Goal: Use online tool/utility: Utilize a website feature to perform a specific function

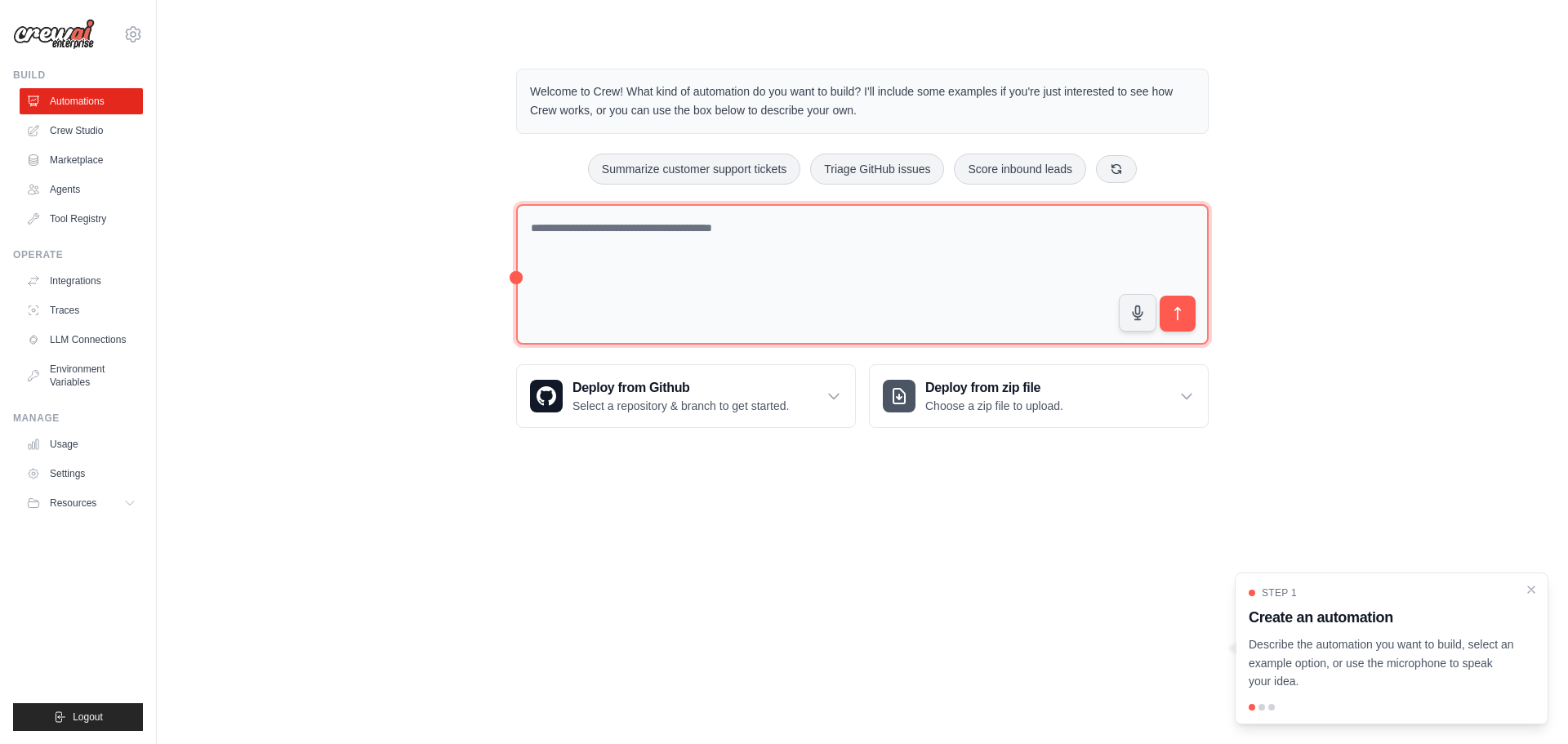
click at [810, 226] on textarea at bounding box center [862, 274] width 693 height 142
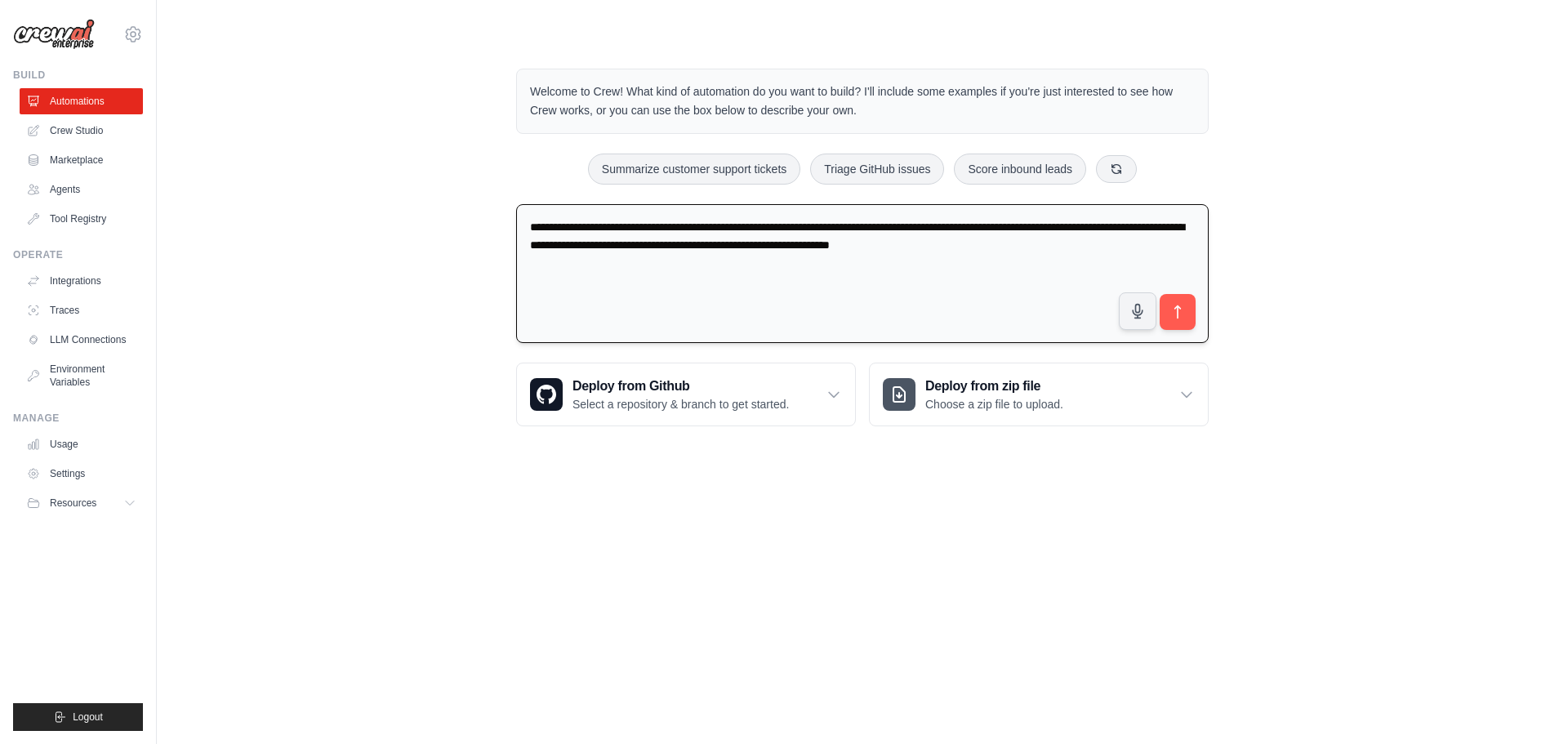
type textarea "**********"
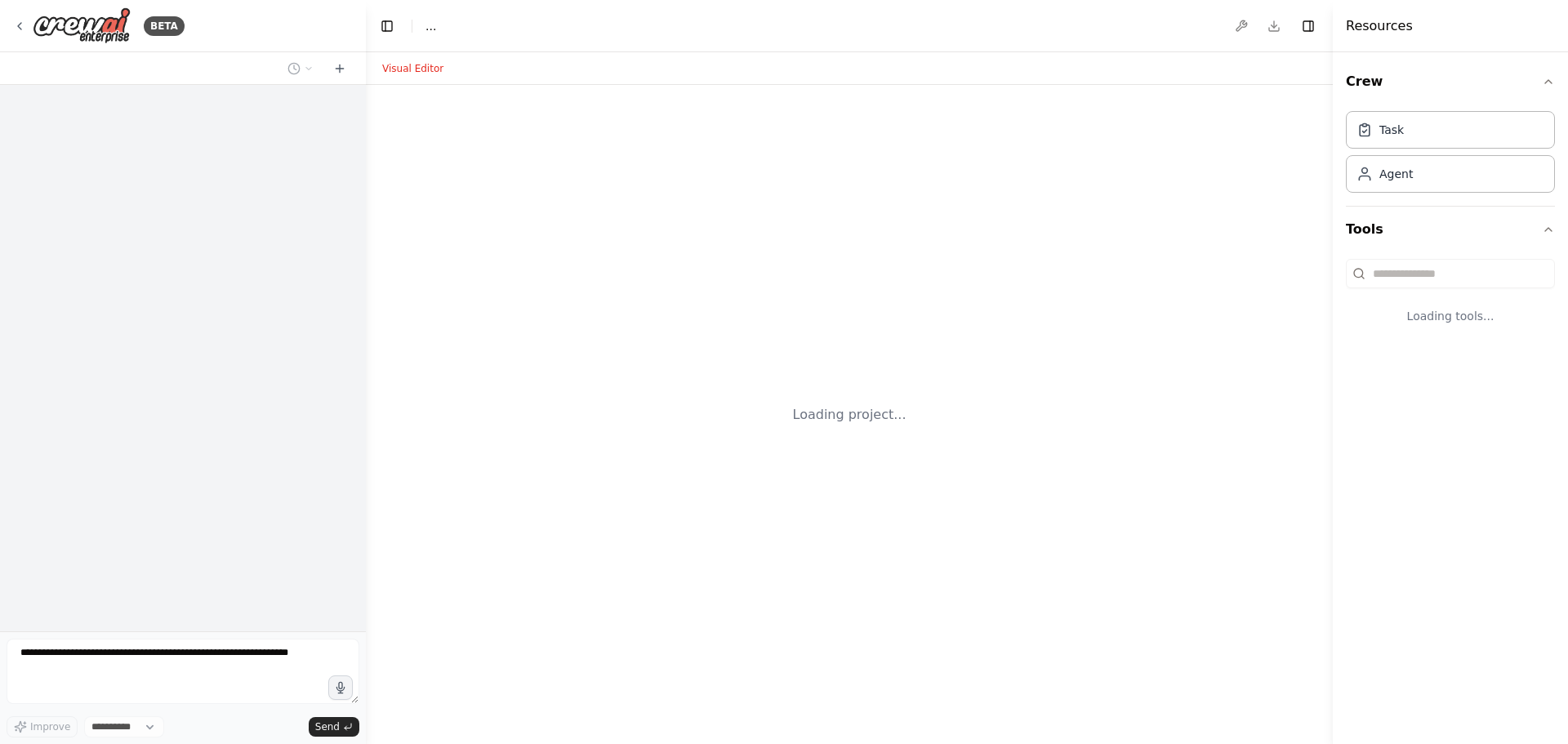
select select "****"
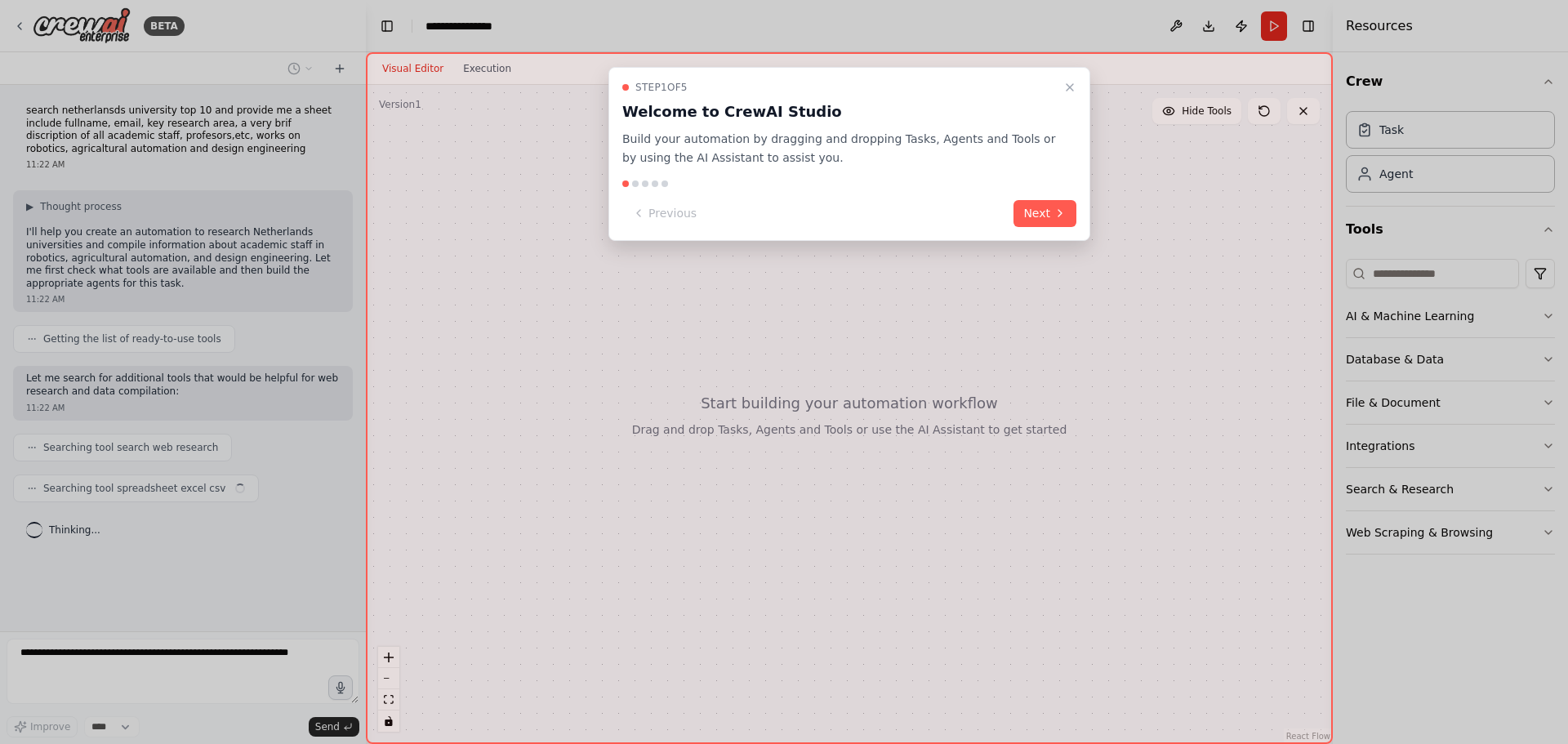
click at [1077, 218] on div "Step 1 of 5 Welcome to CrewAI Studio Build your automation by dragging and drop…" at bounding box center [849, 153] width 482 height 174
click at [1064, 216] on icon at bounding box center [1060, 213] width 13 height 13
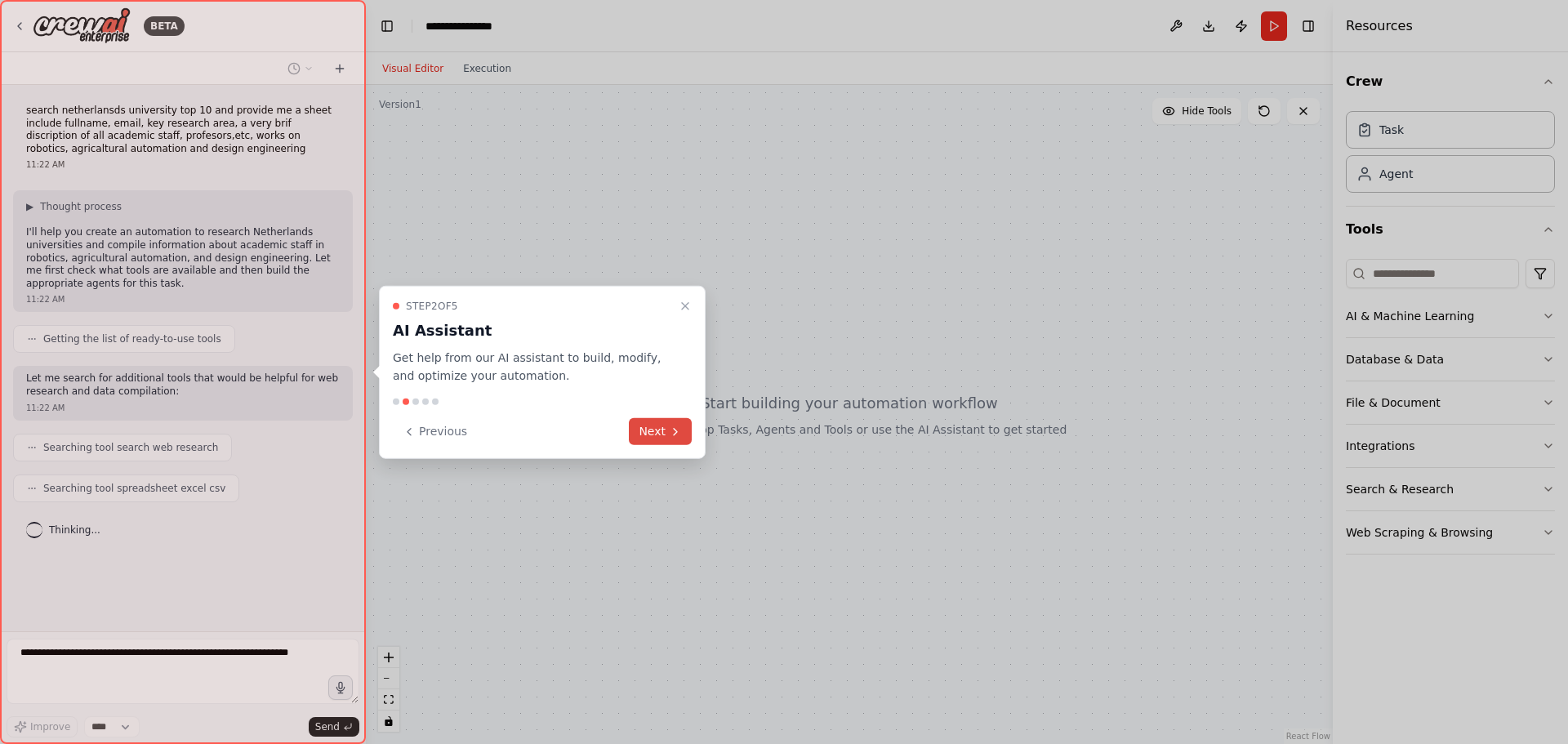
click at [657, 436] on button "Next" at bounding box center [660, 431] width 63 height 27
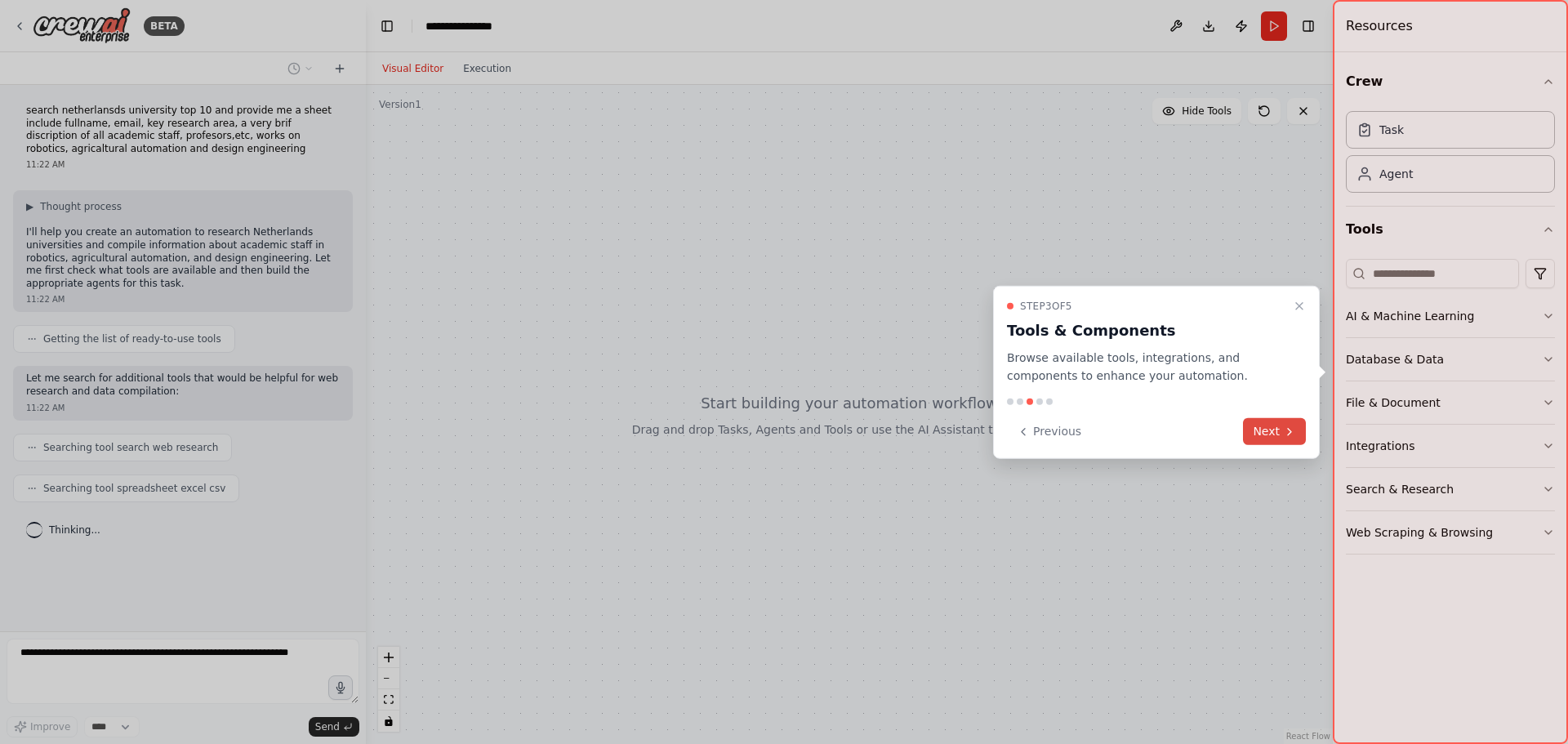
click at [1280, 444] on button "Next" at bounding box center [1275, 431] width 63 height 27
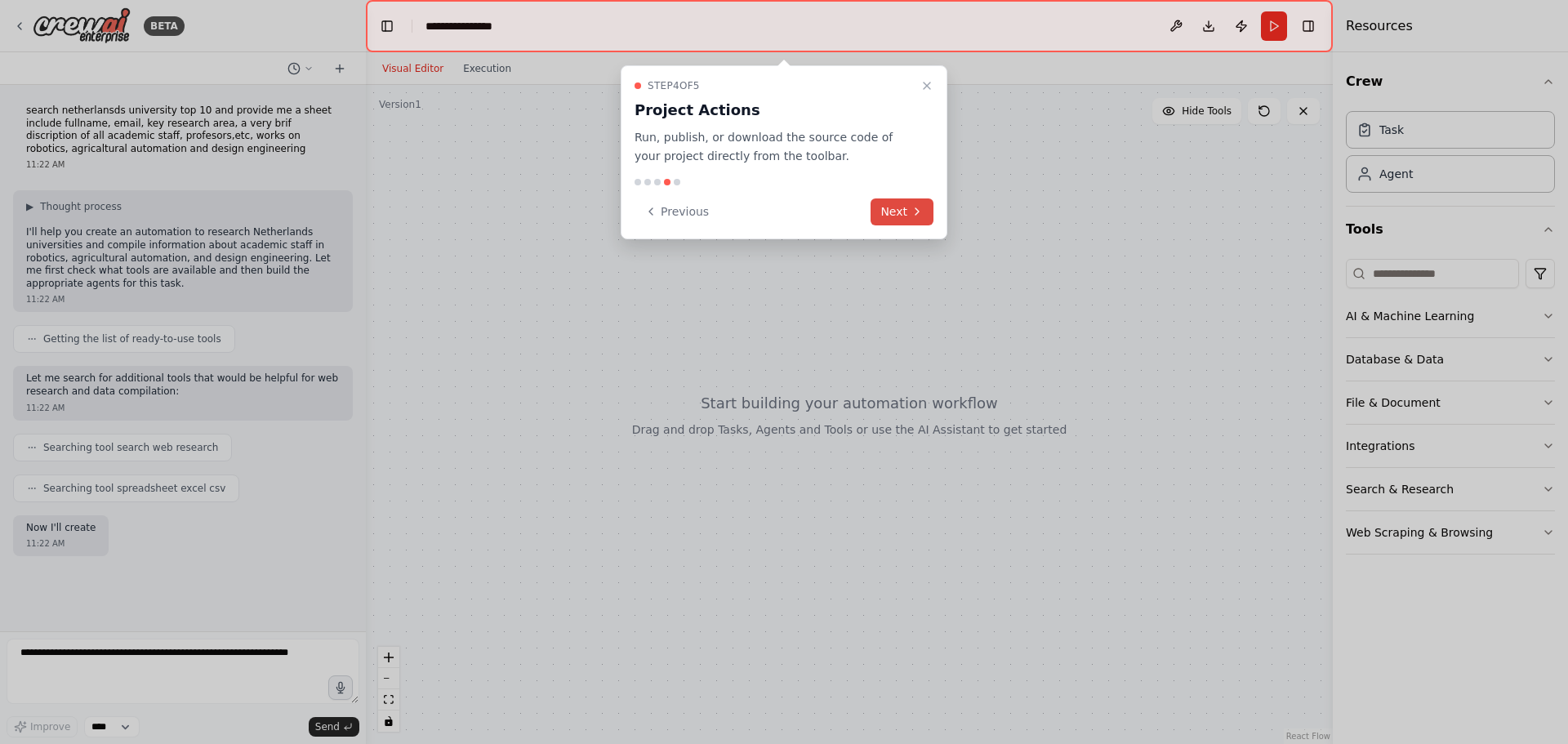
click at [897, 216] on button "Next" at bounding box center [902, 212] width 63 height 27
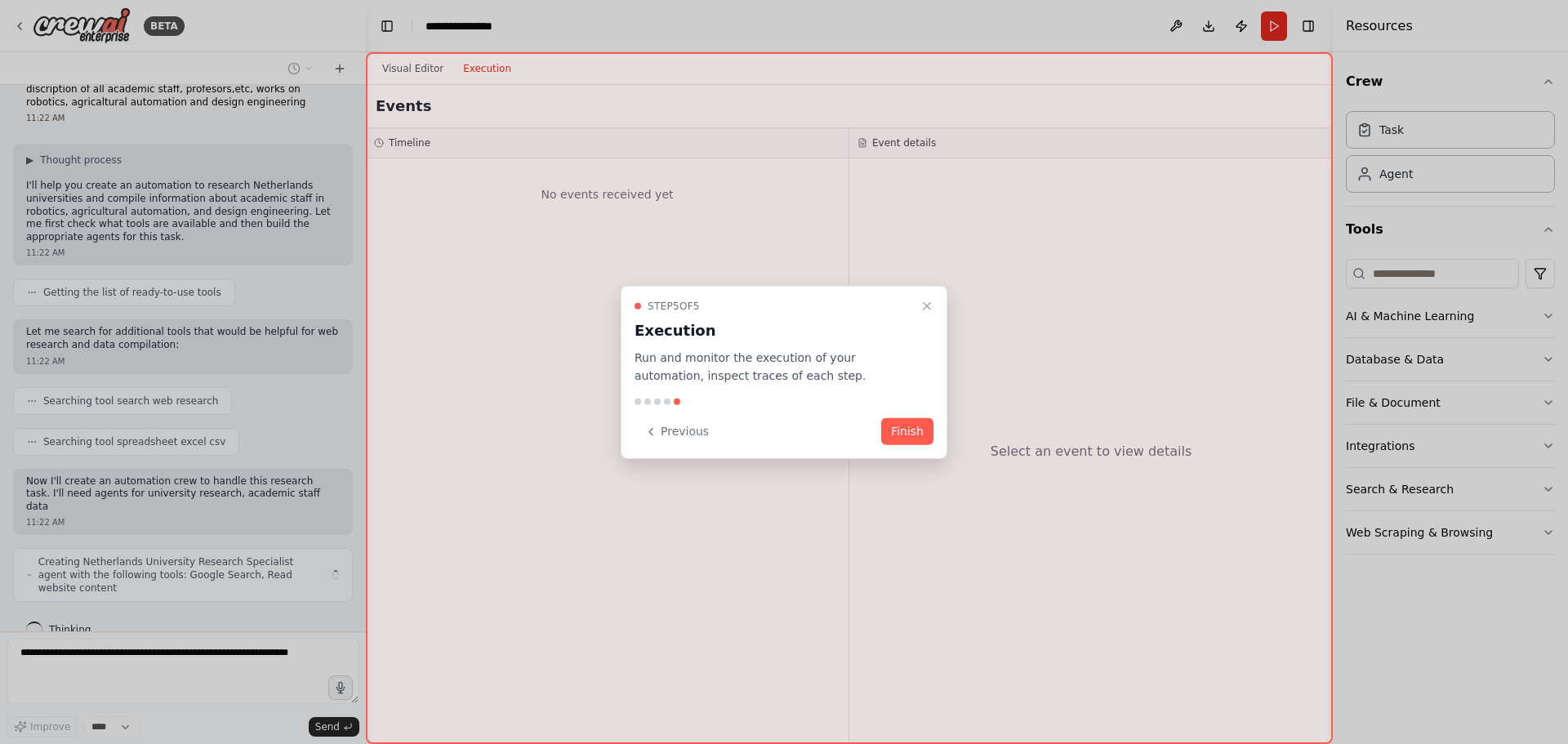
scroll to position [59, 0]
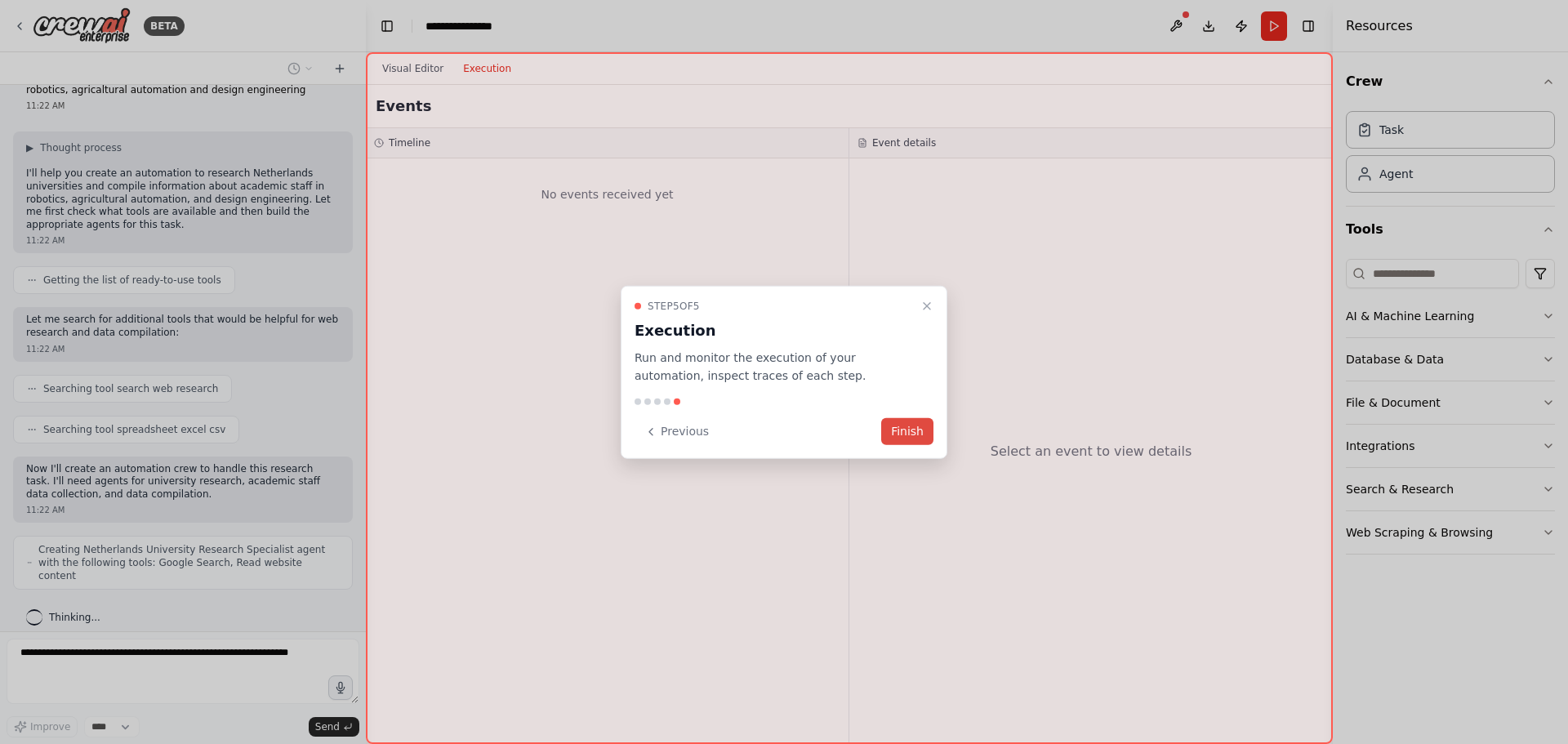
click at [900, 435] on button "Finish" at bounding box center [908, 431] width 52 height 27
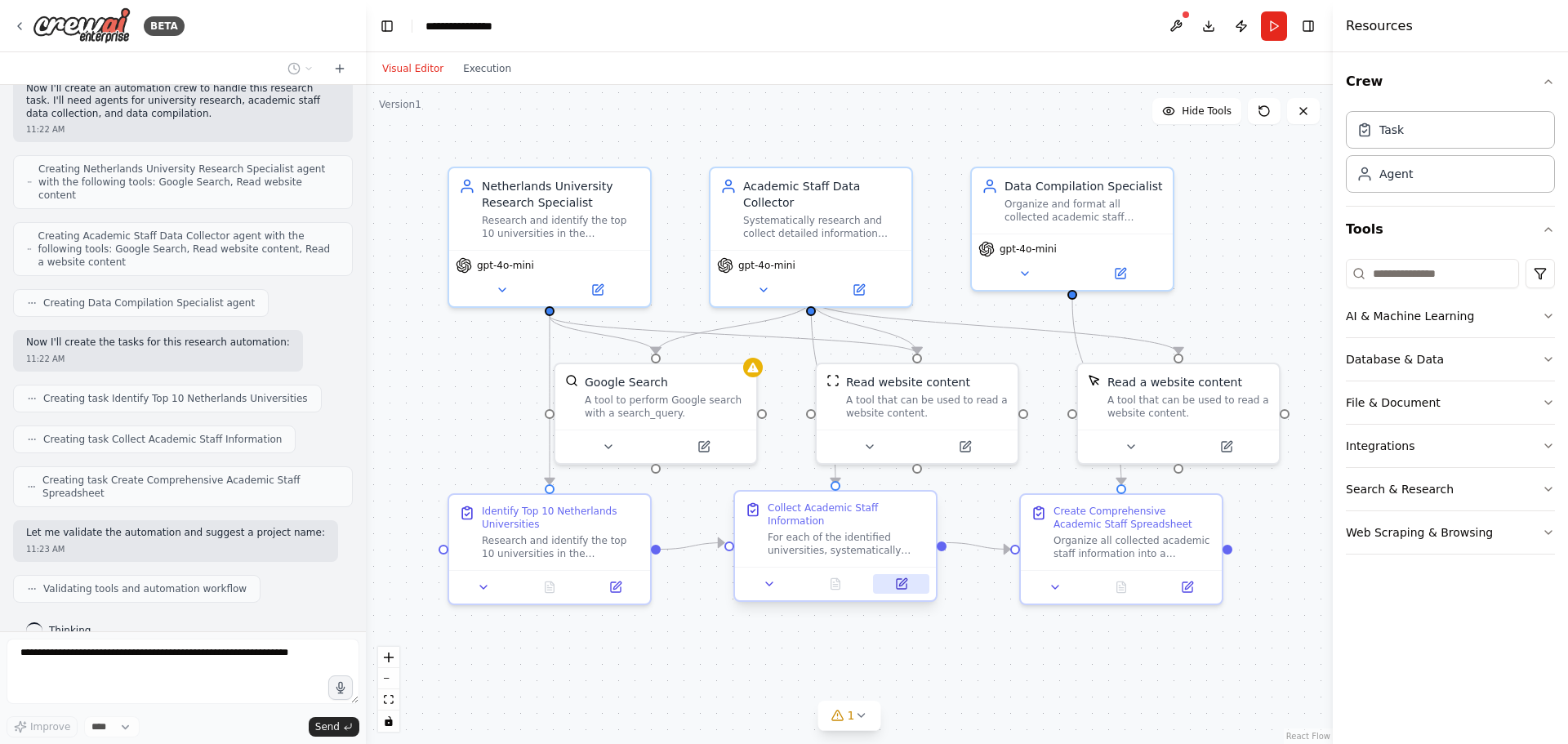
scroll to position [493, 0]
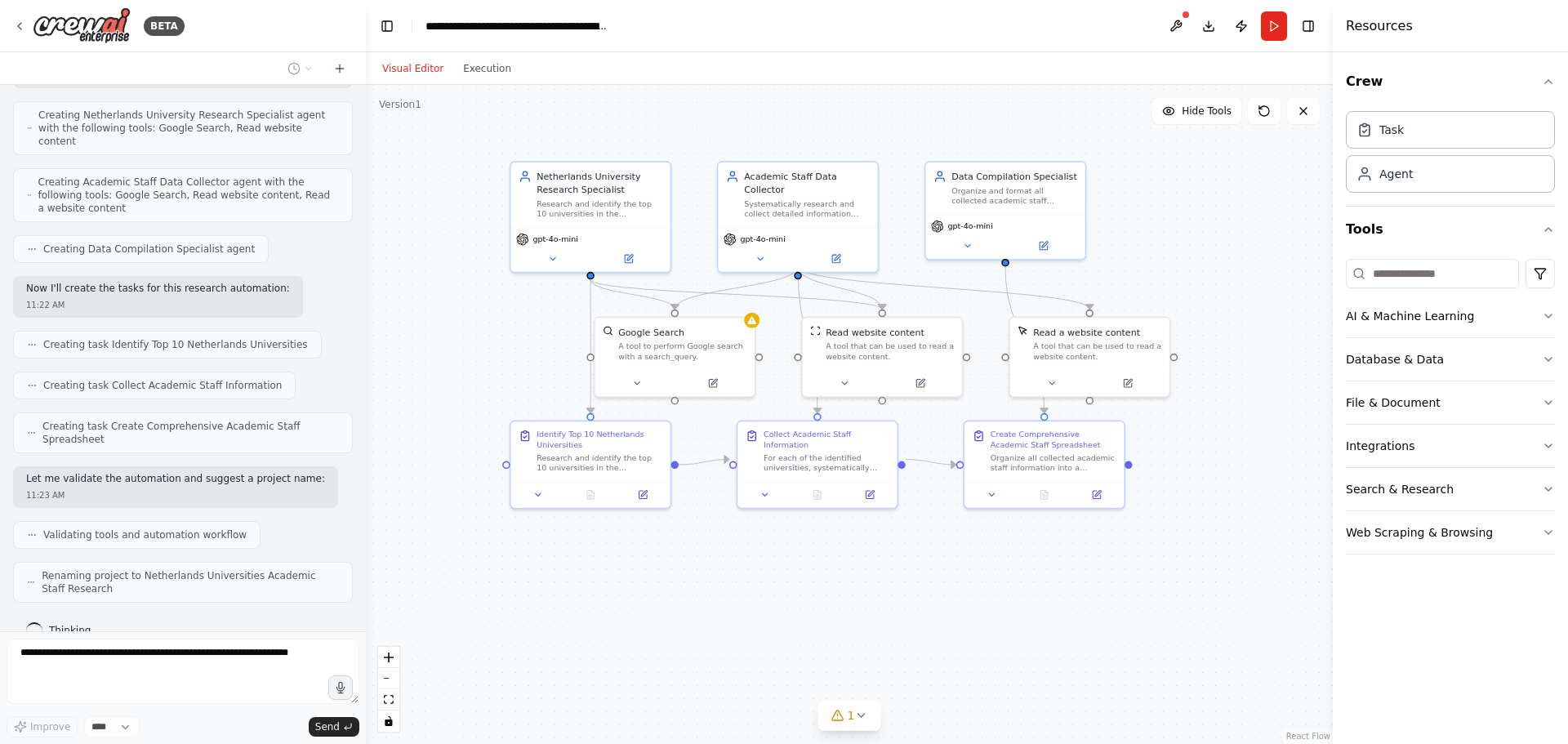
drag, startPoint x: 1068, startPoint y: 656, endPoint x: 993, endPoint y: 551, distance: 129.0
click at [993, 551] on div ".deletable-edge-delete-btn { width: 20px; height: 20px; border: 0px solid #ffff…" at bounding box center [850, 414] width 967 height 659
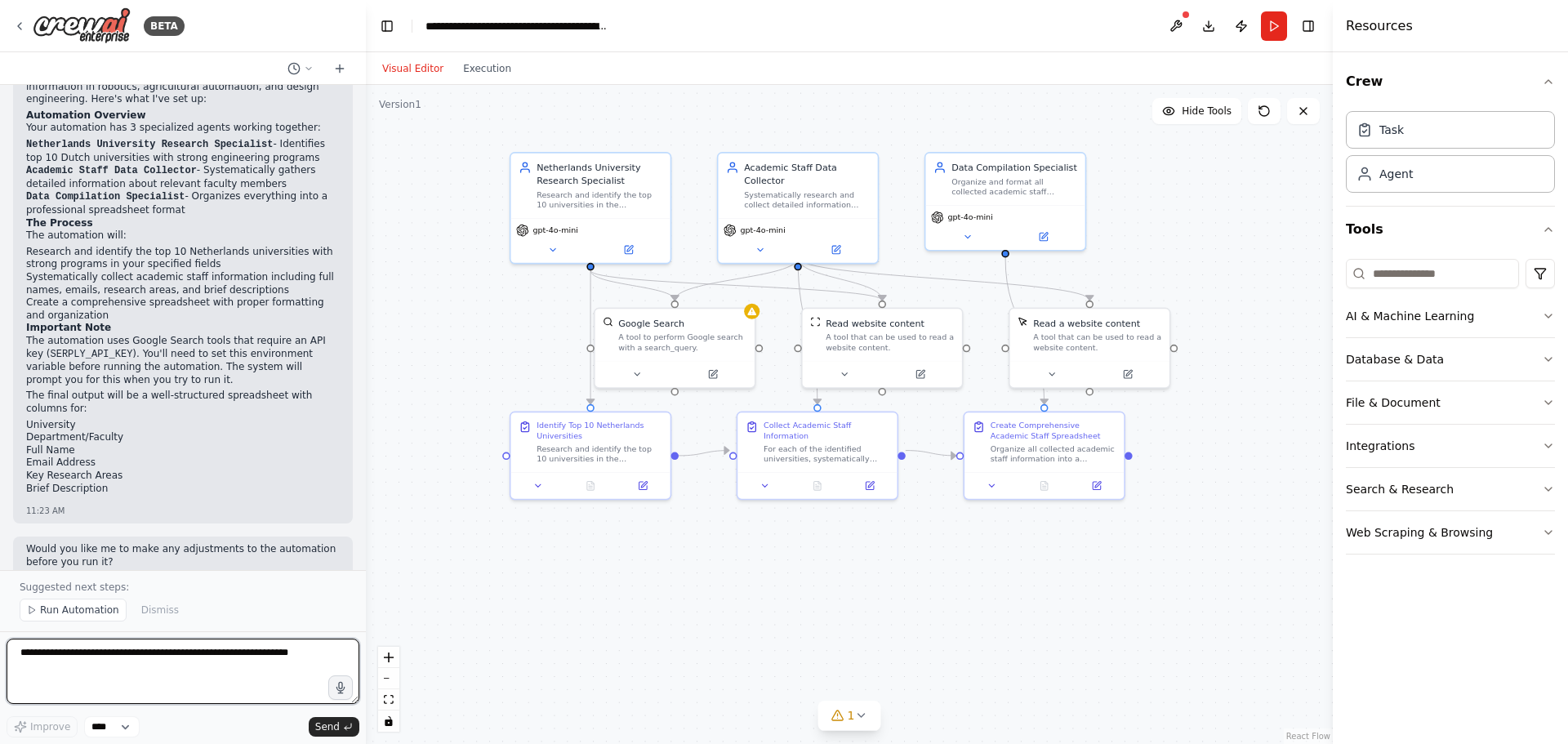
scroll to position [1066, 0]
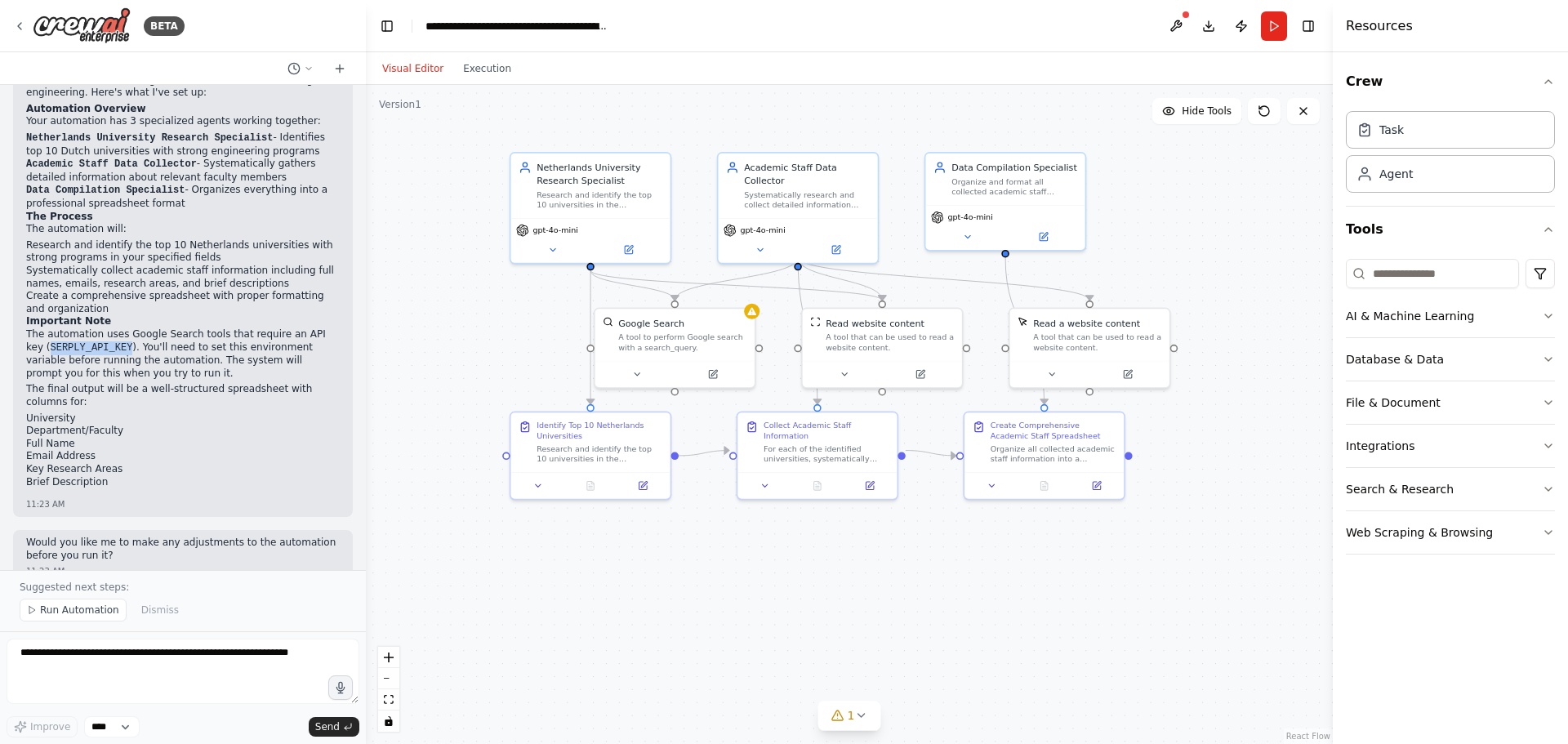
drag, startPoint x: 28, startPoint y: 323, endPoint x: 103, endPoint y: 316, distance: 75.3
click at [103, 328] on p "The automation uses Google Search tools that require an API key ( SERPLY_API_KE…" at bounding box center [183, 354] width 314 height 51
click at [93, 619] on button "Run Automation" at bounding box center [73, 610] width 107 height 23
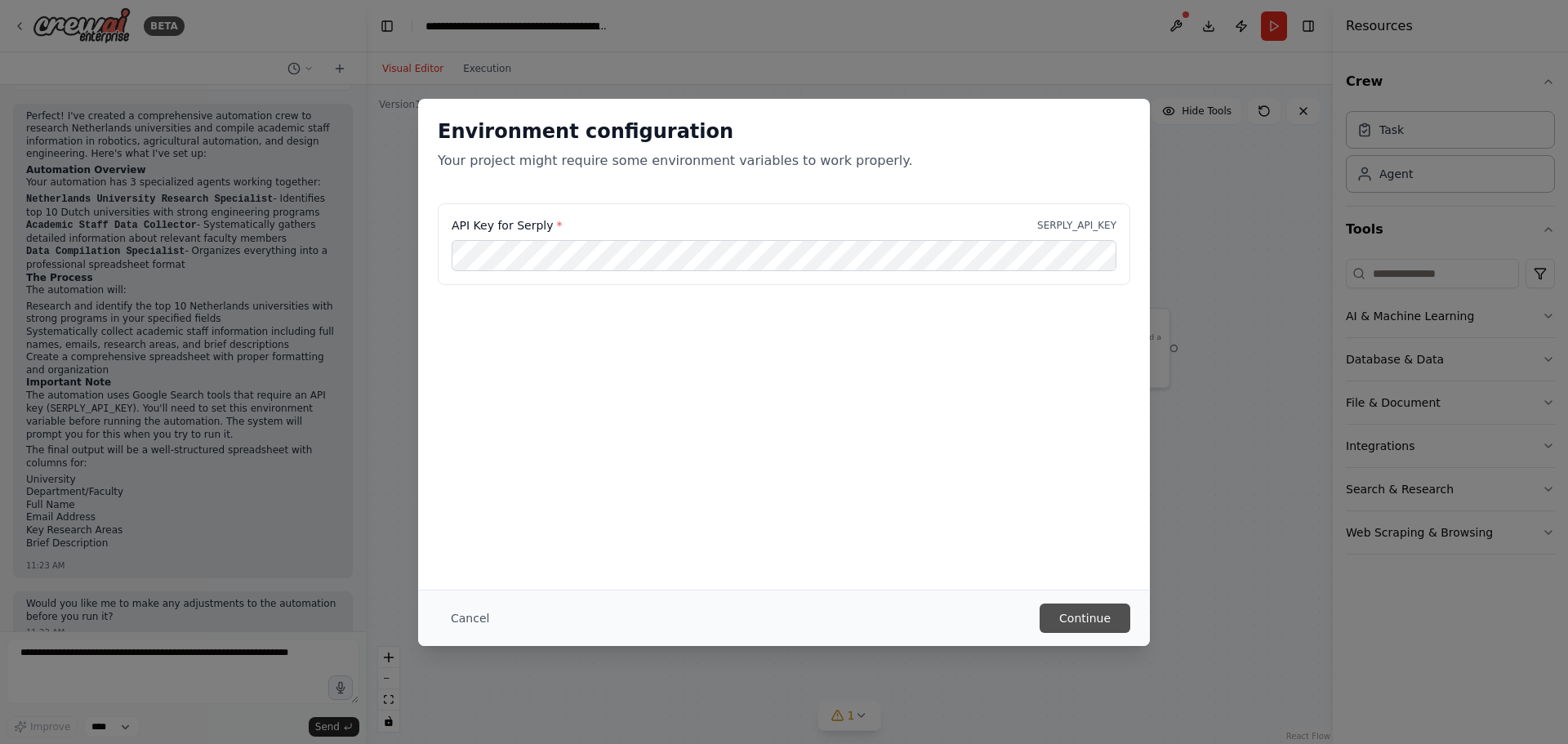
click at [1072, 621] on button "Continue" at bounding box center [1084, 618] width 90 height 30
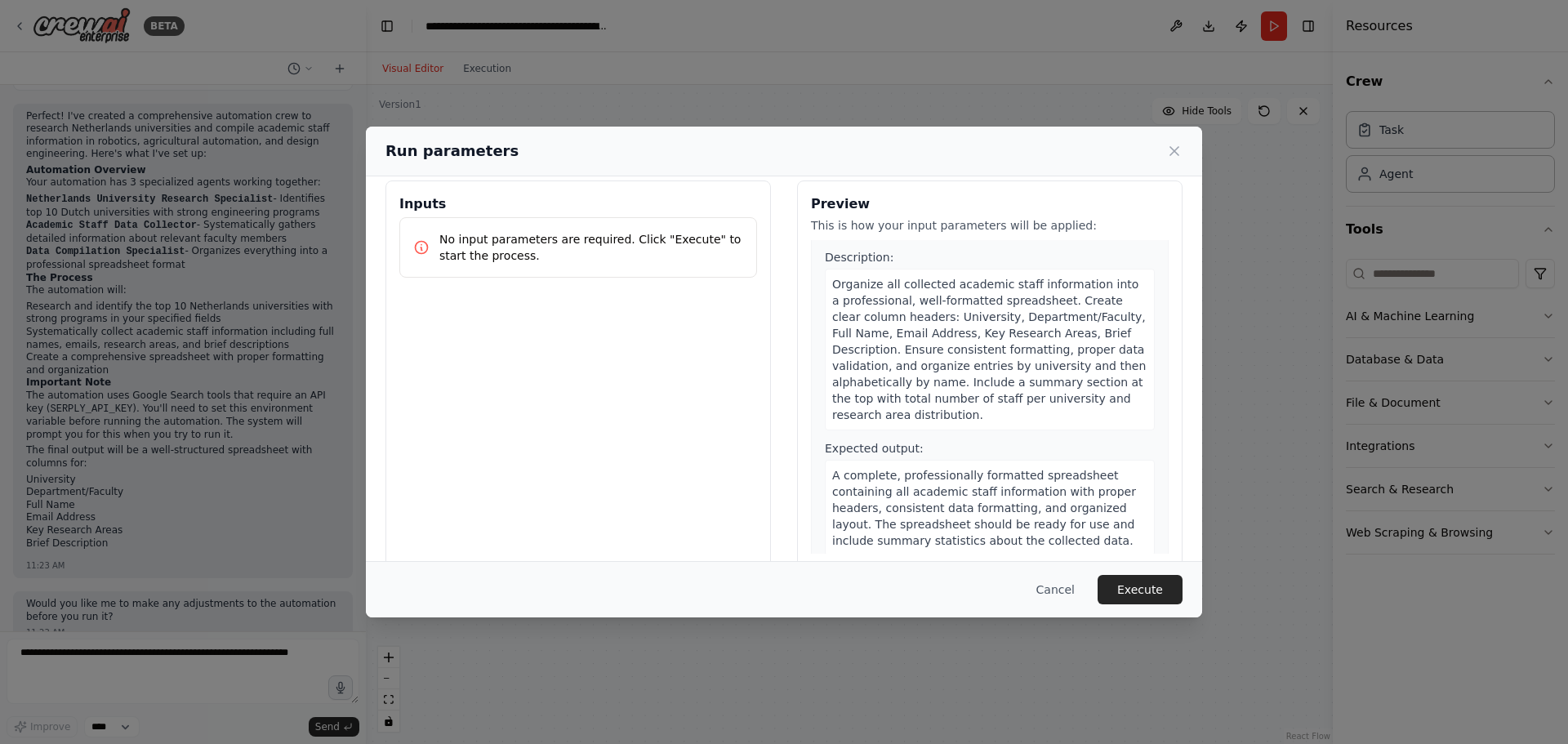
scroll to position [41, 0]
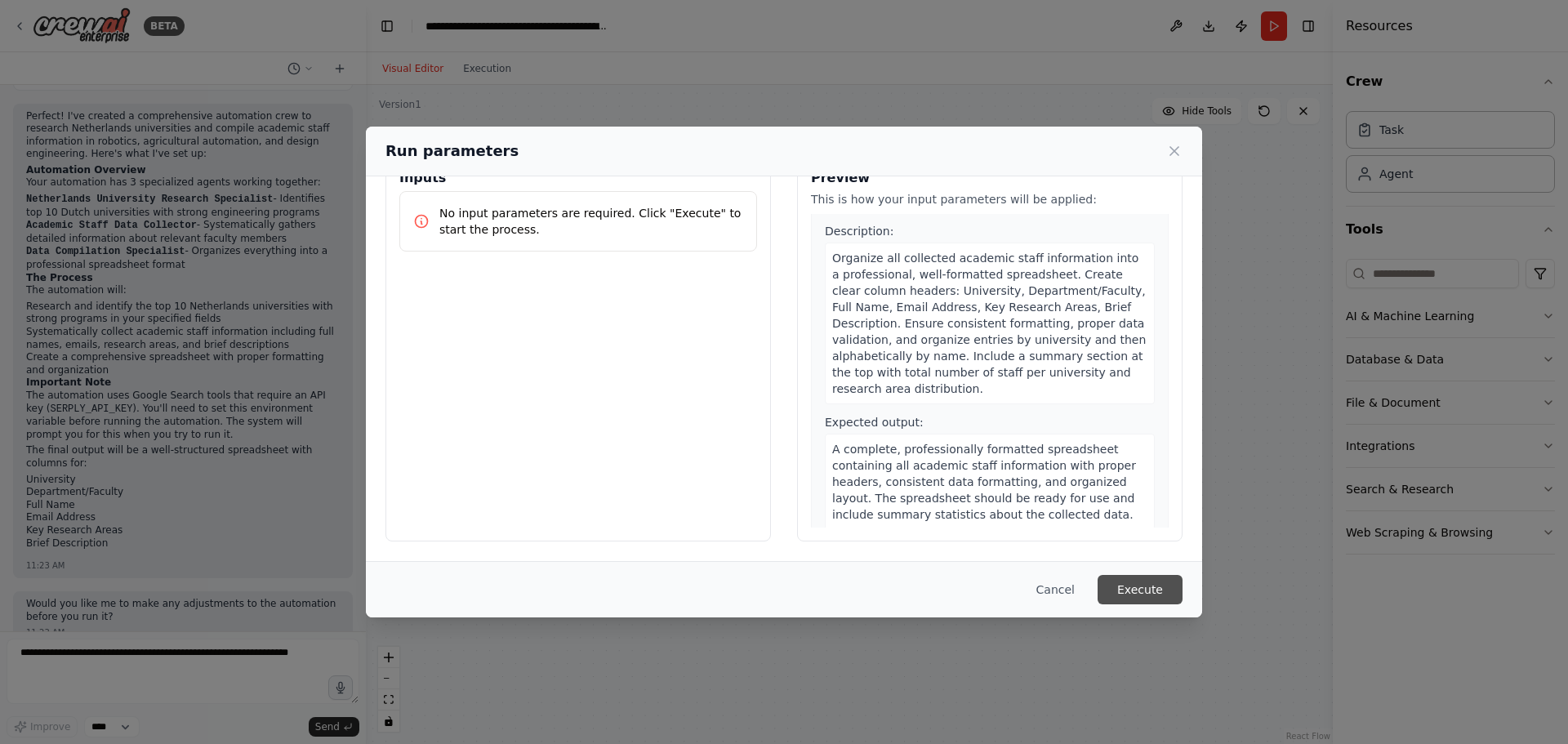
click at [1158, 599] on button "Execute" at bounding box center [1140, 589] width 85 height 30
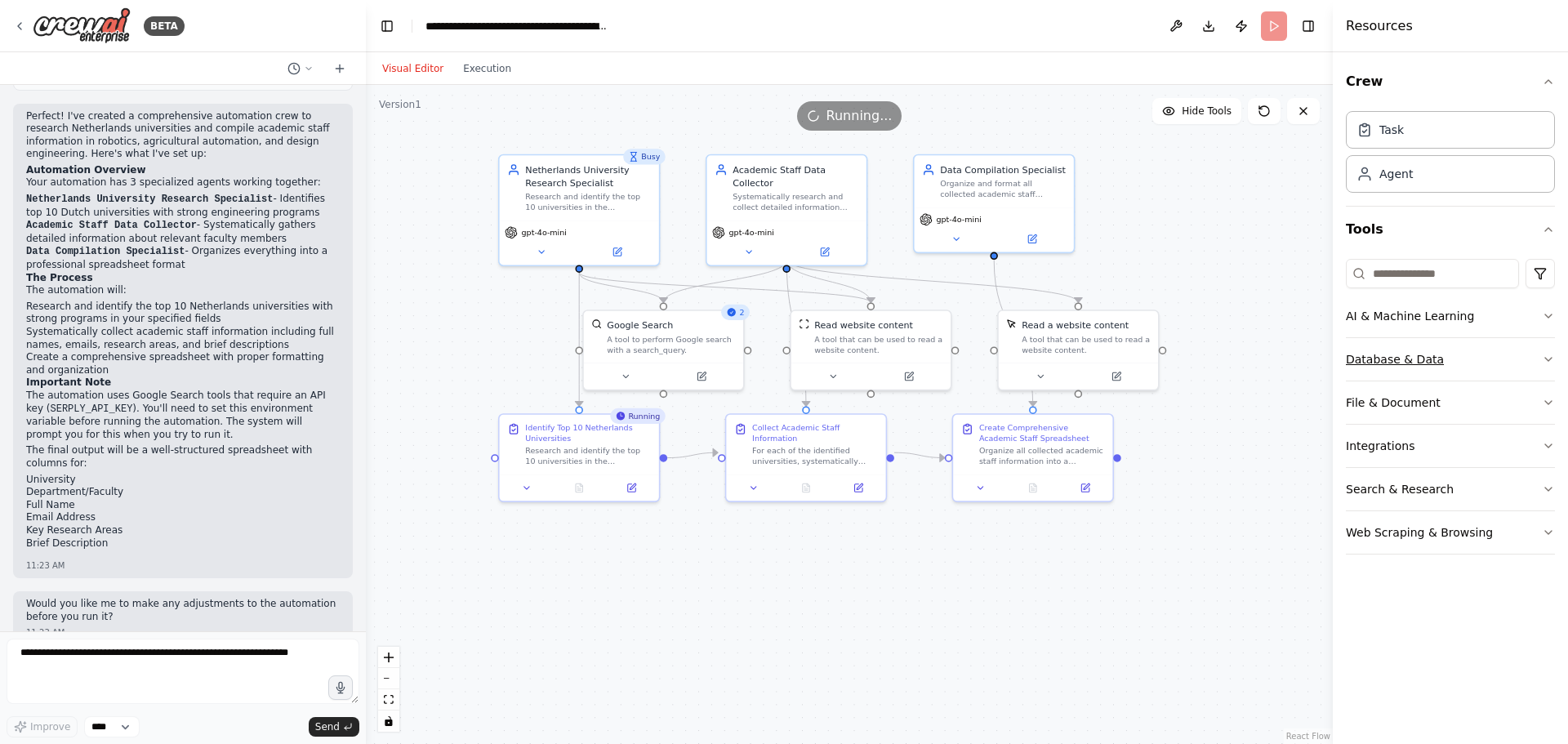
click at [1547, 366] on button "Database & Data" at bounding box center [1451, 359] width 209 height 42
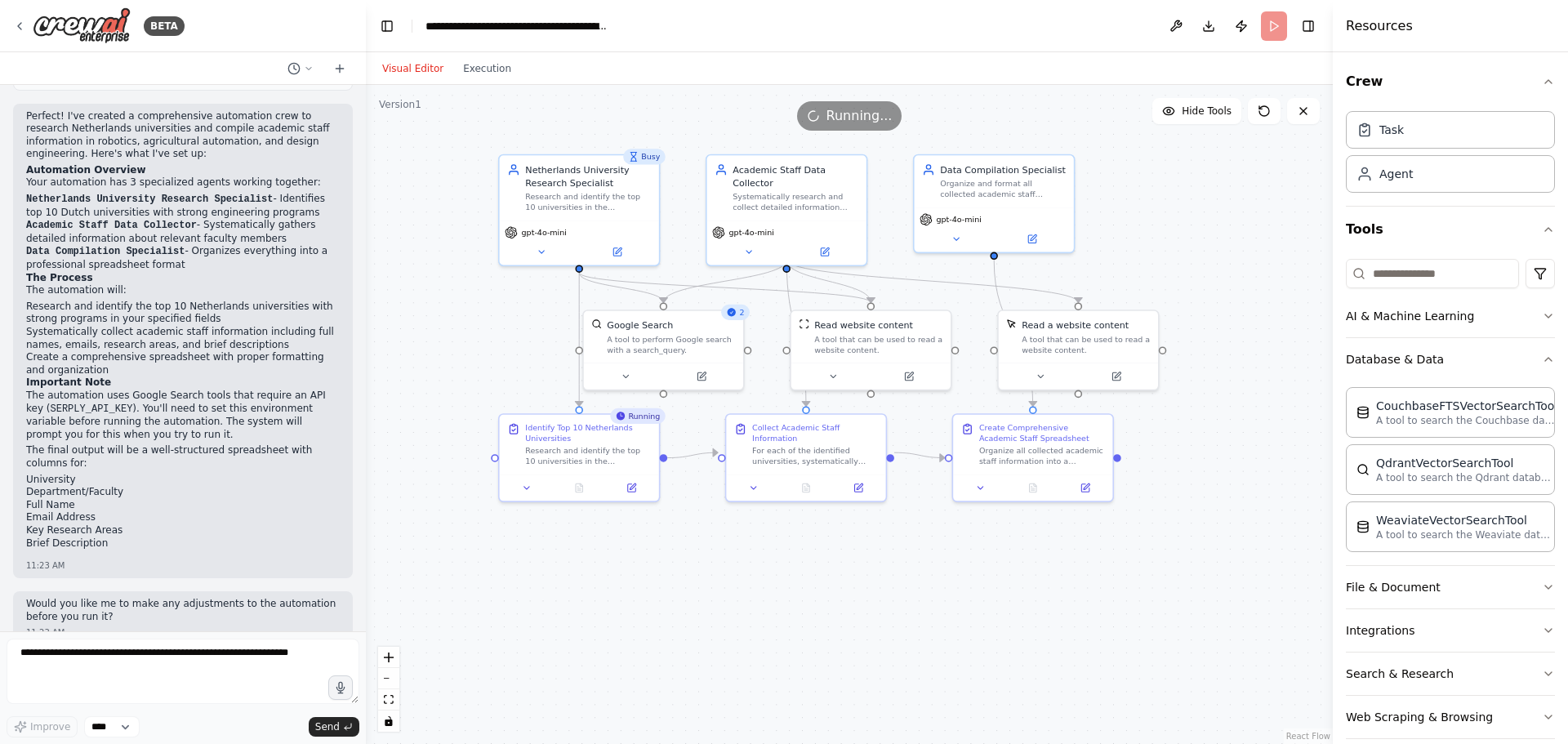
click at [1543, 358] on div "Crew Task Agent Tools AI & Machine Learning Database & Data CouchbaseFTSVectorS…" at bounding box center [1450, 398] width 235 height 692
click at [1542, 357] on icon "button" at bounding box center [1548, 359] width 13 height 13
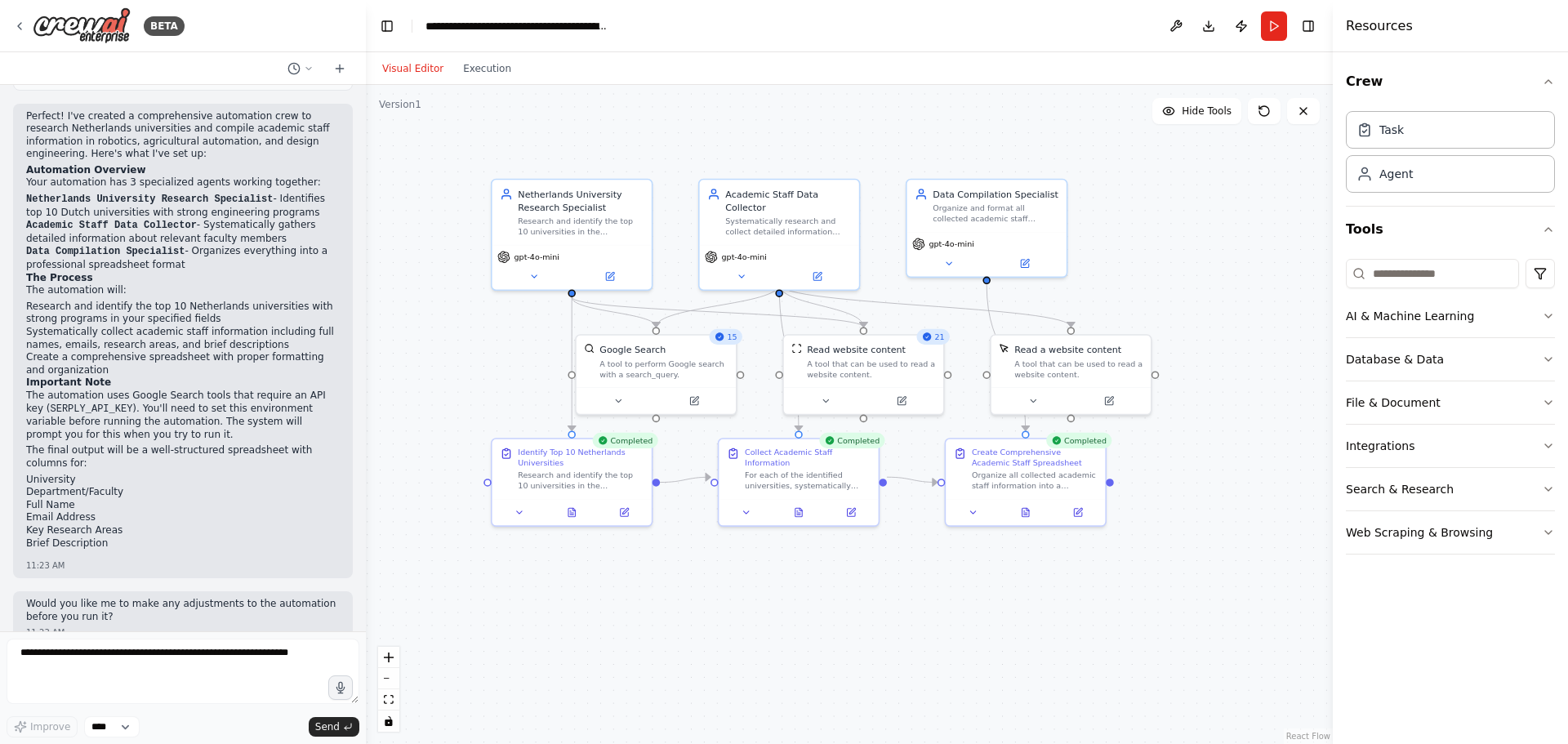
drag, startPoint x: 1142, startPoint y: 556, endPoint x: 1135, endPoint y: 581, distance: 26.0
click at [1135, 581] on div ".deletable-edge-delete-btn { width: 20px; height: 20px; border: 0px solid #ffff…" at bounding box center [850, 414] width 967 height 659
click at [1020, 509] on icon at bounding box center [1026, 510] width 11 height 11
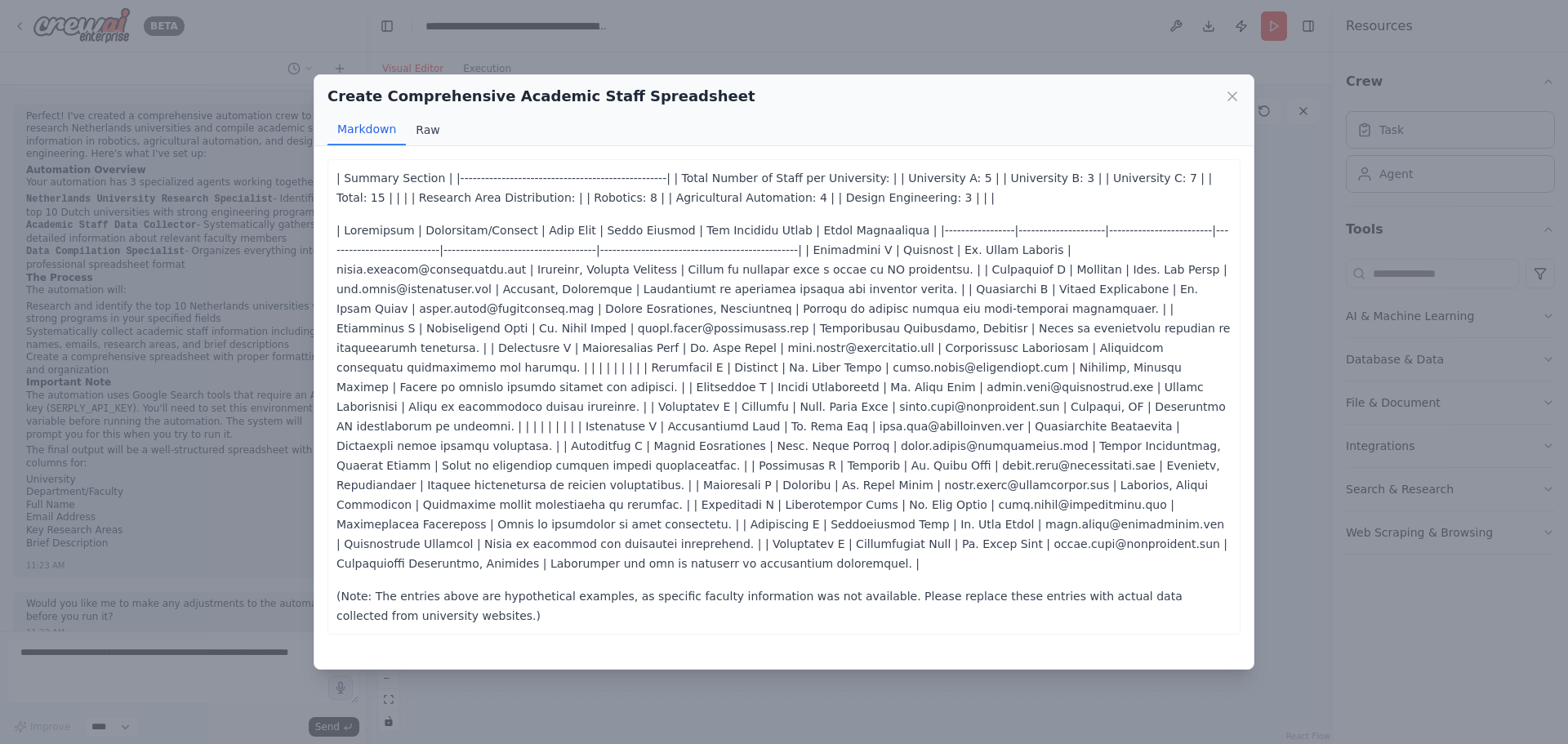
click at [423, 133] on button "Raw" at bounding box center [428, 130] width 43 height 31
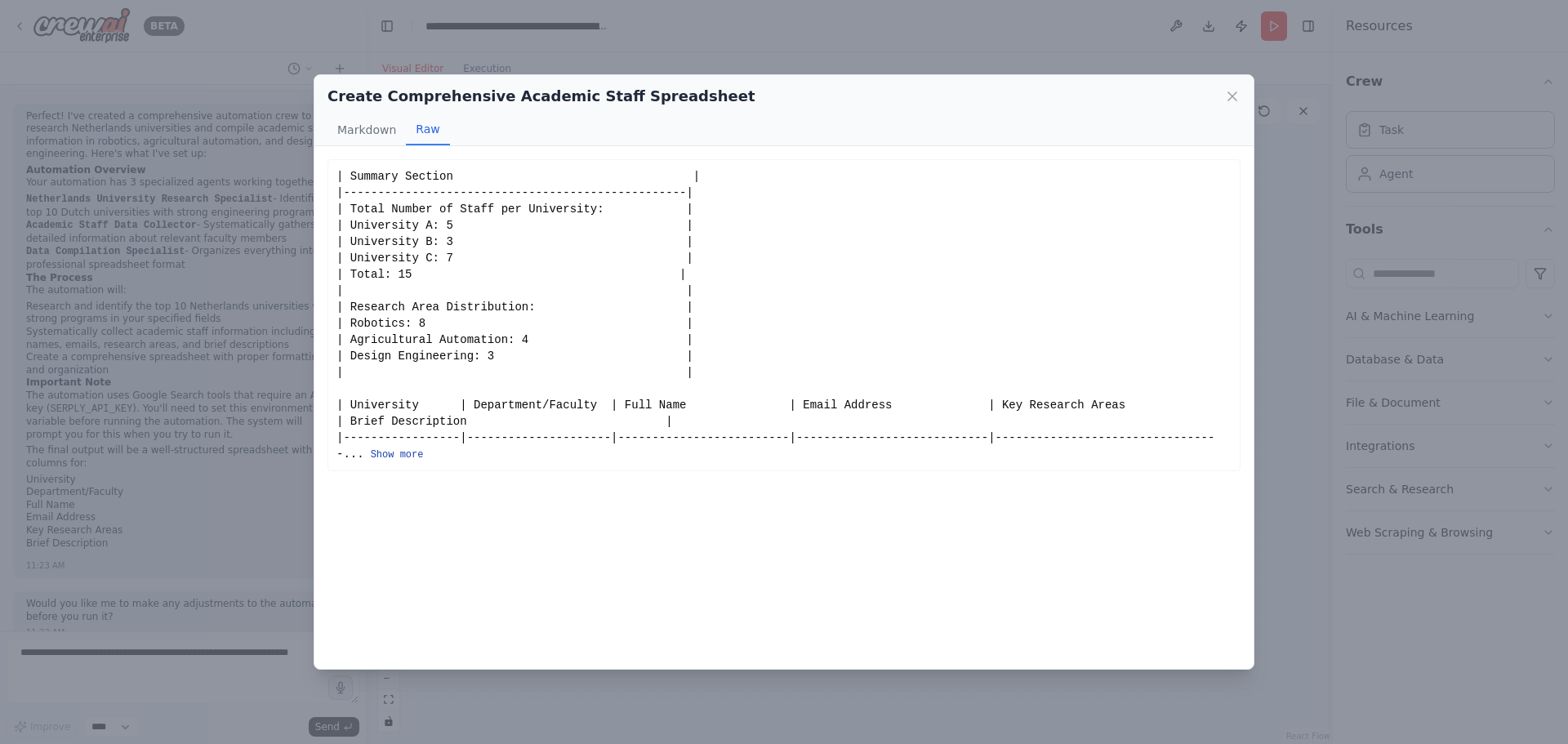
click at [424, 448] on button "Show more" at bounding box center [397, 455] width 53 height 13
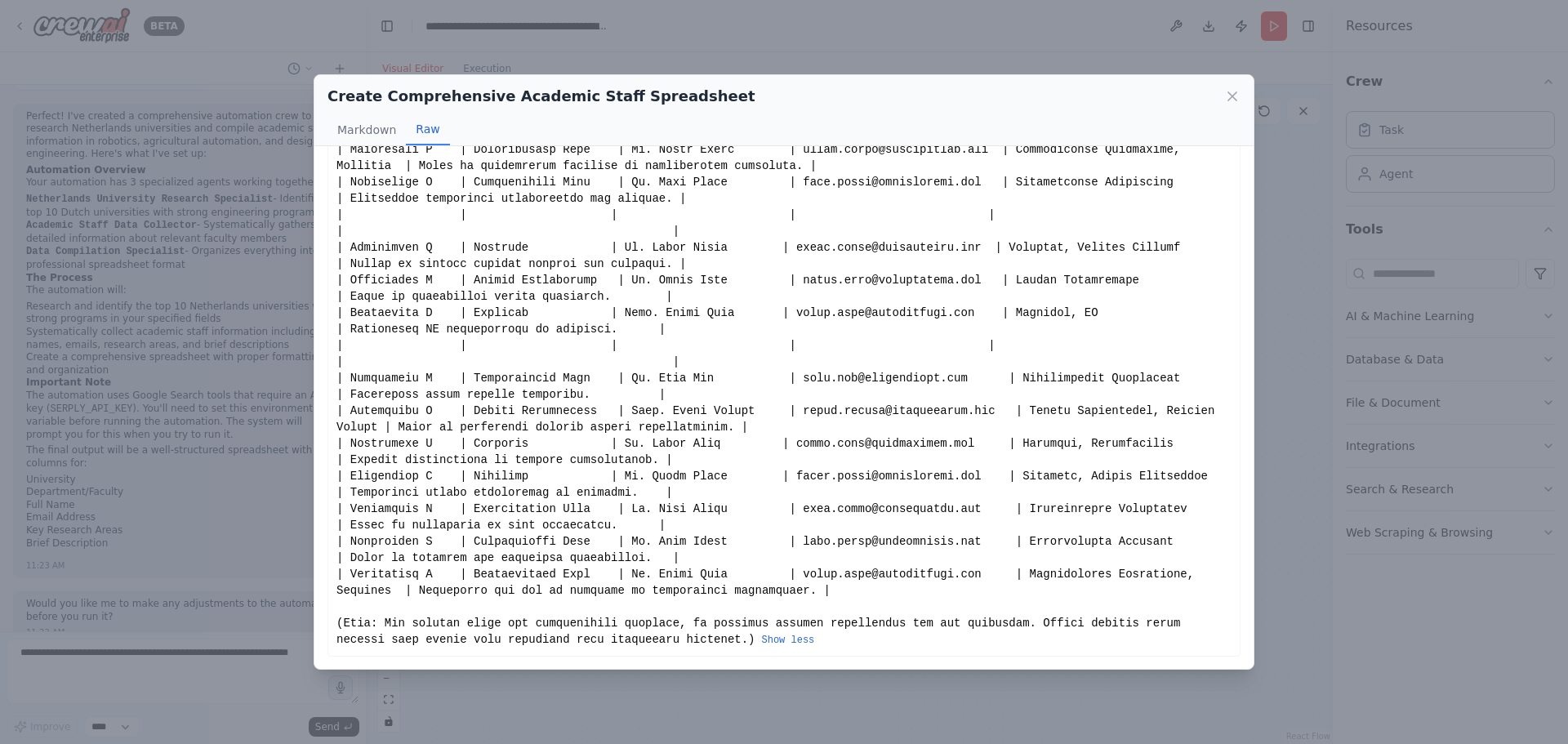
scroll to position [419, 0]
click at [761, 641] on button "Show less" at bounding box center [788, 639] width 53 height 13
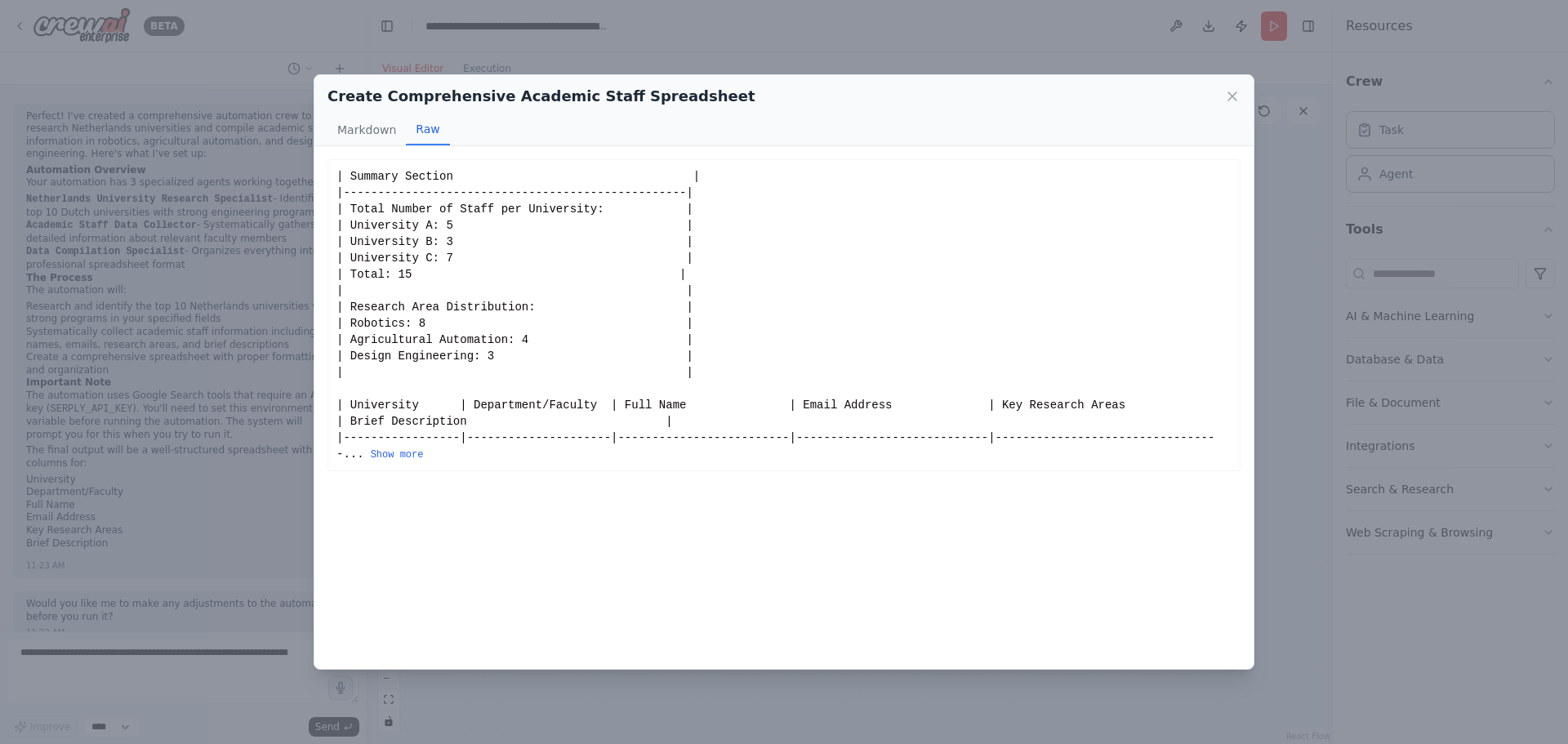
scroll to position [0, 0]
click at [623, 667] on div "| Summary Section | |--------------------------------------------------| | Tota…" at bounding box center [784, 407] width 939 height 522
click at [289, 608] on div "Create Comprehensive Academic Staff Spreadsheet Markdown Raw | Summary Section …" at bounding box center [784, 372] width 1568 height 744
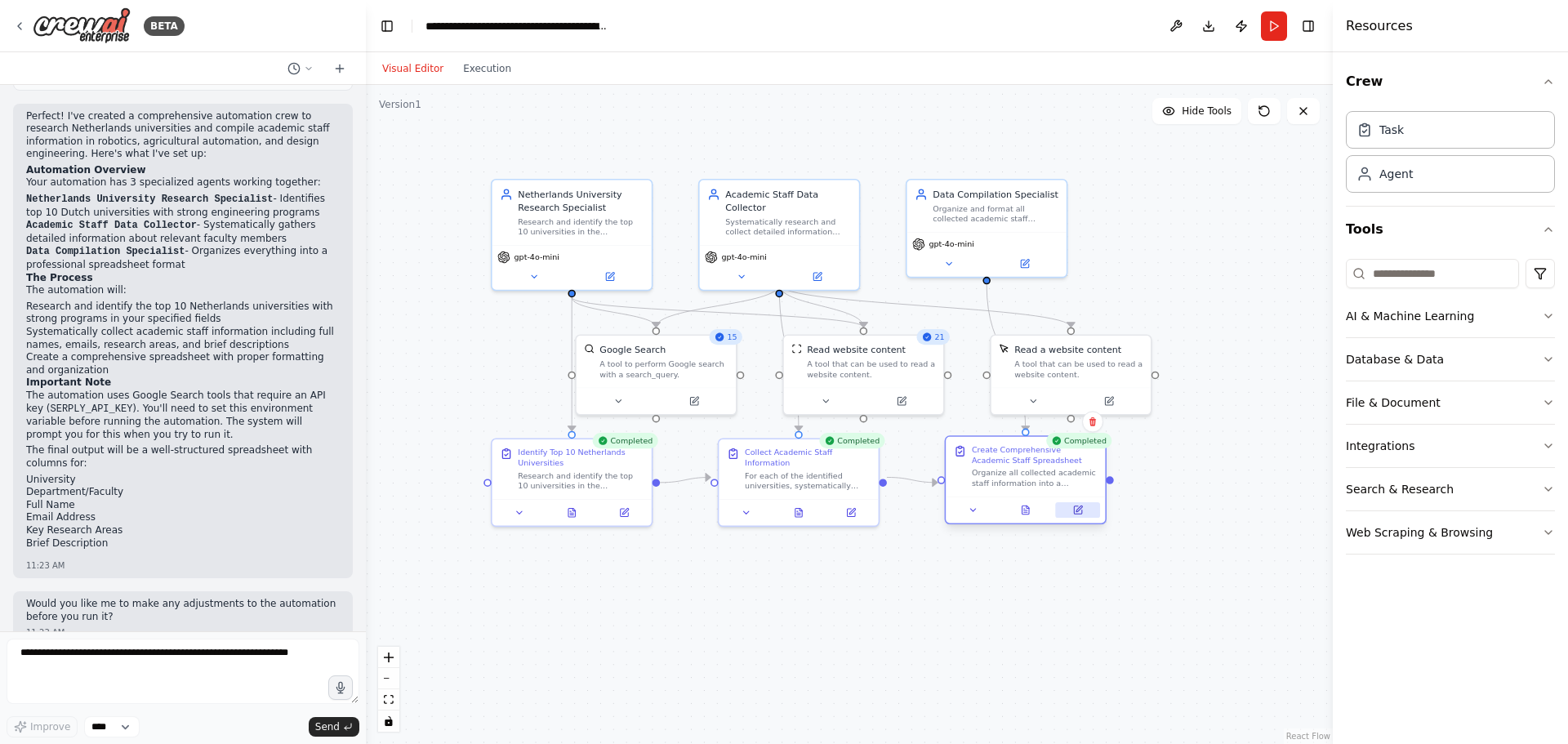
click at [1076, 513] on icon at bounding box center [1077, 510] width 8 height 8
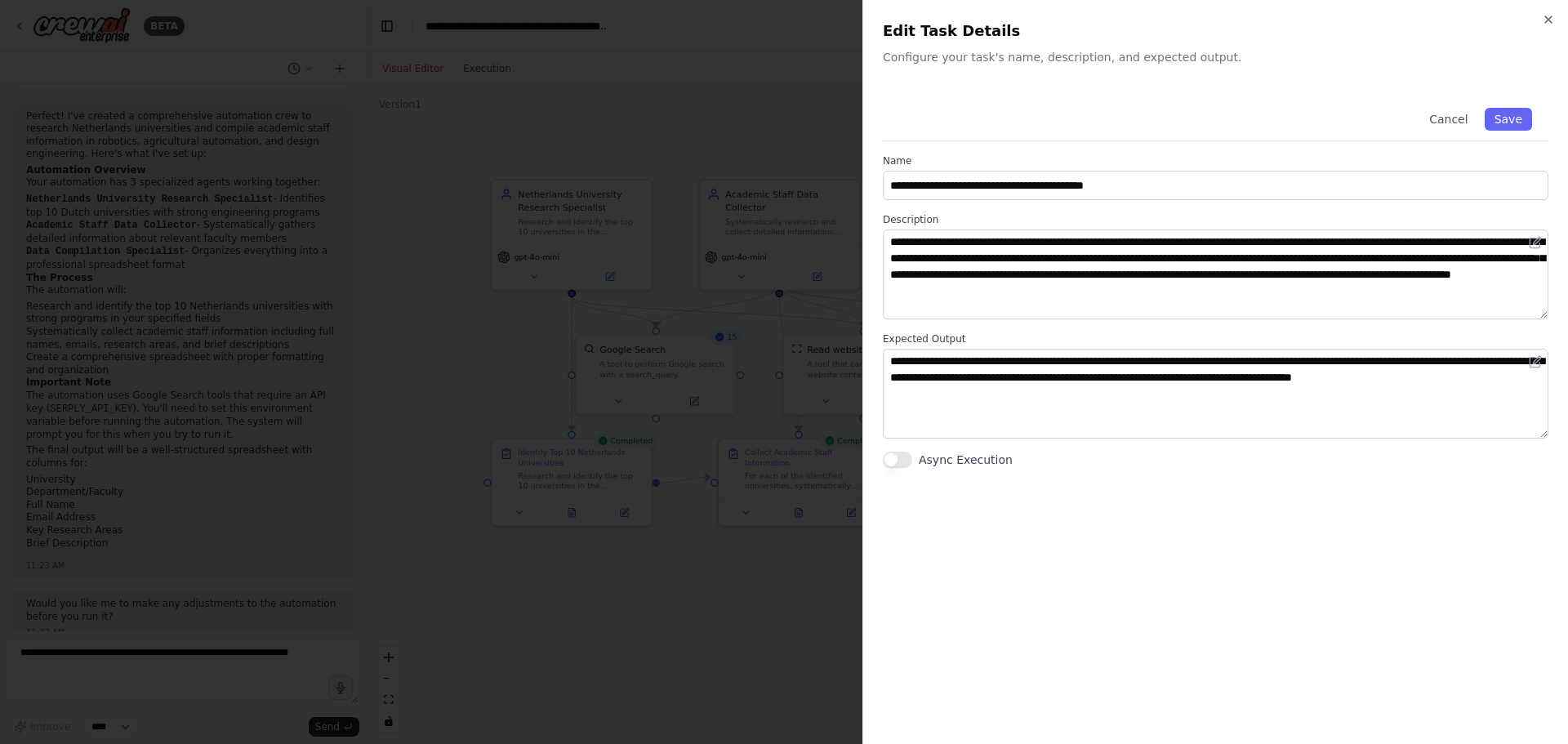
click at [764, 592] on div at bounding box center [784, 372] width 1568 height 744
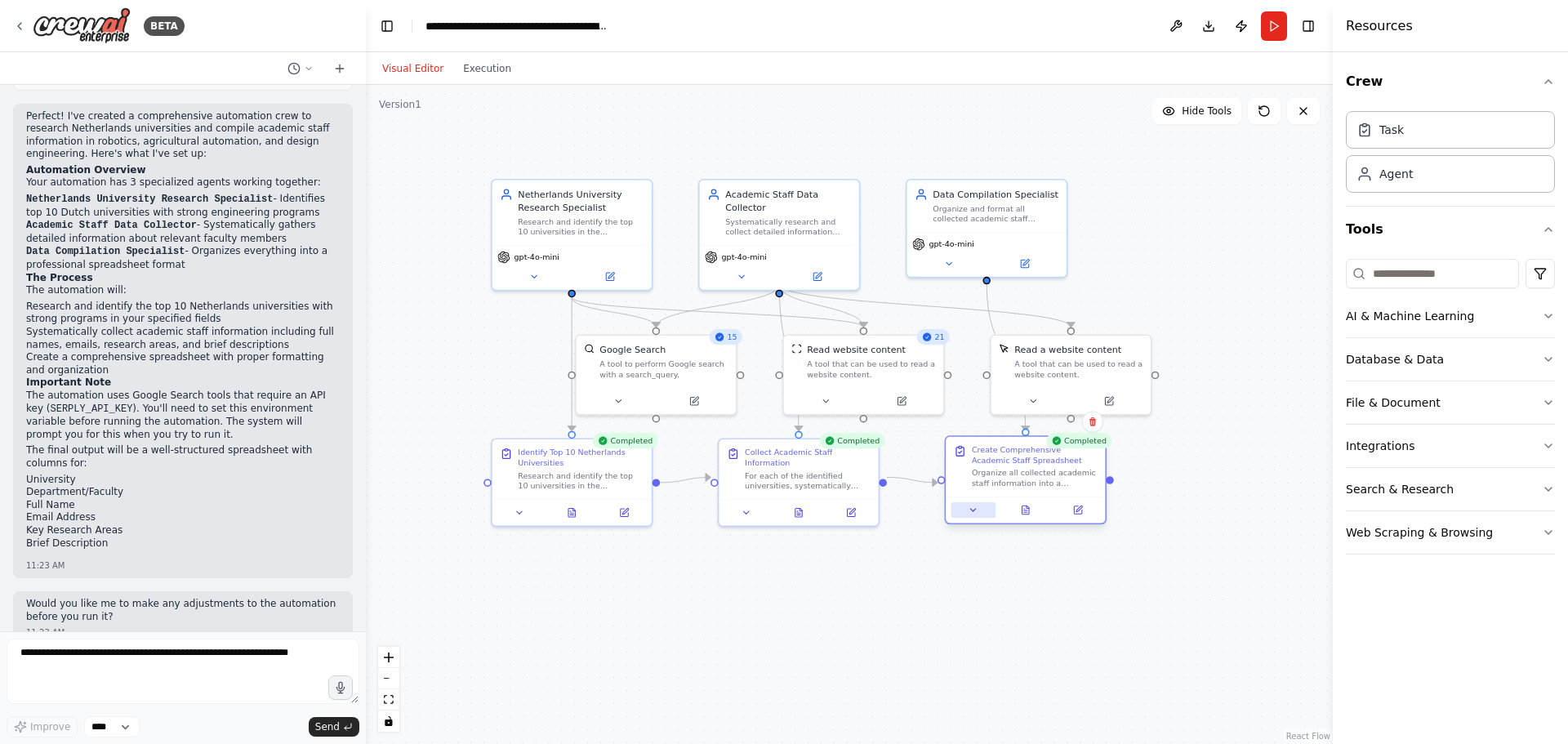
click at [974, 509] on icon at bounding box center [973, 510] width 5 height 3
click at [979, 508] on button at bounding box center [974, 510] width 45 height 15
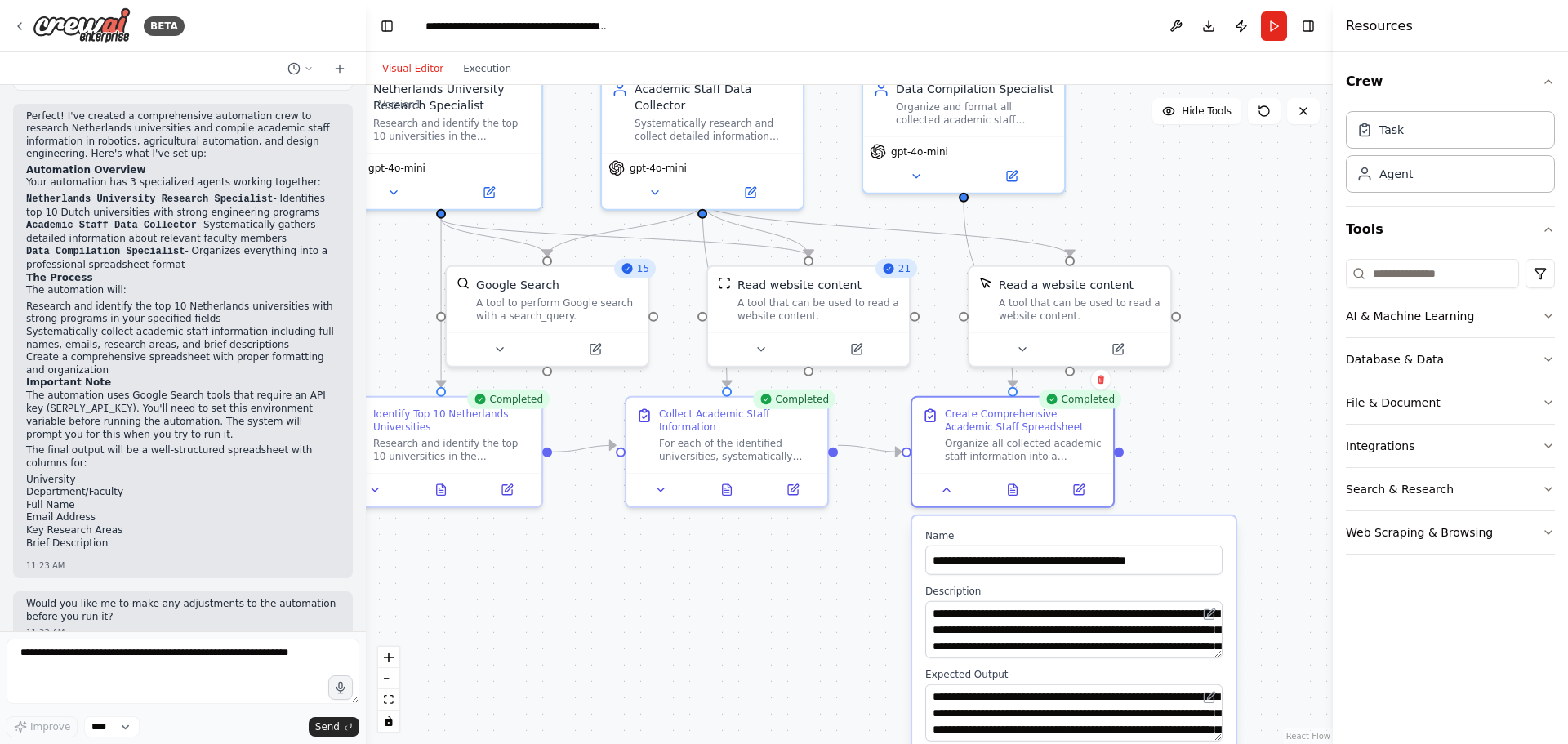
click at [1225, 416] on div ".deletable-edge-delete-btn { width: 20px; height: 20px; border: 0px solid #ffff…" at bounding box center [850, 414] width 967 height 659
click at [1205, 20] on button "Download" at bounding box center [1208, 26] width 26 height 30
click at [1185, 22] on button at bounding box center [1176, 26] width 26 height 30
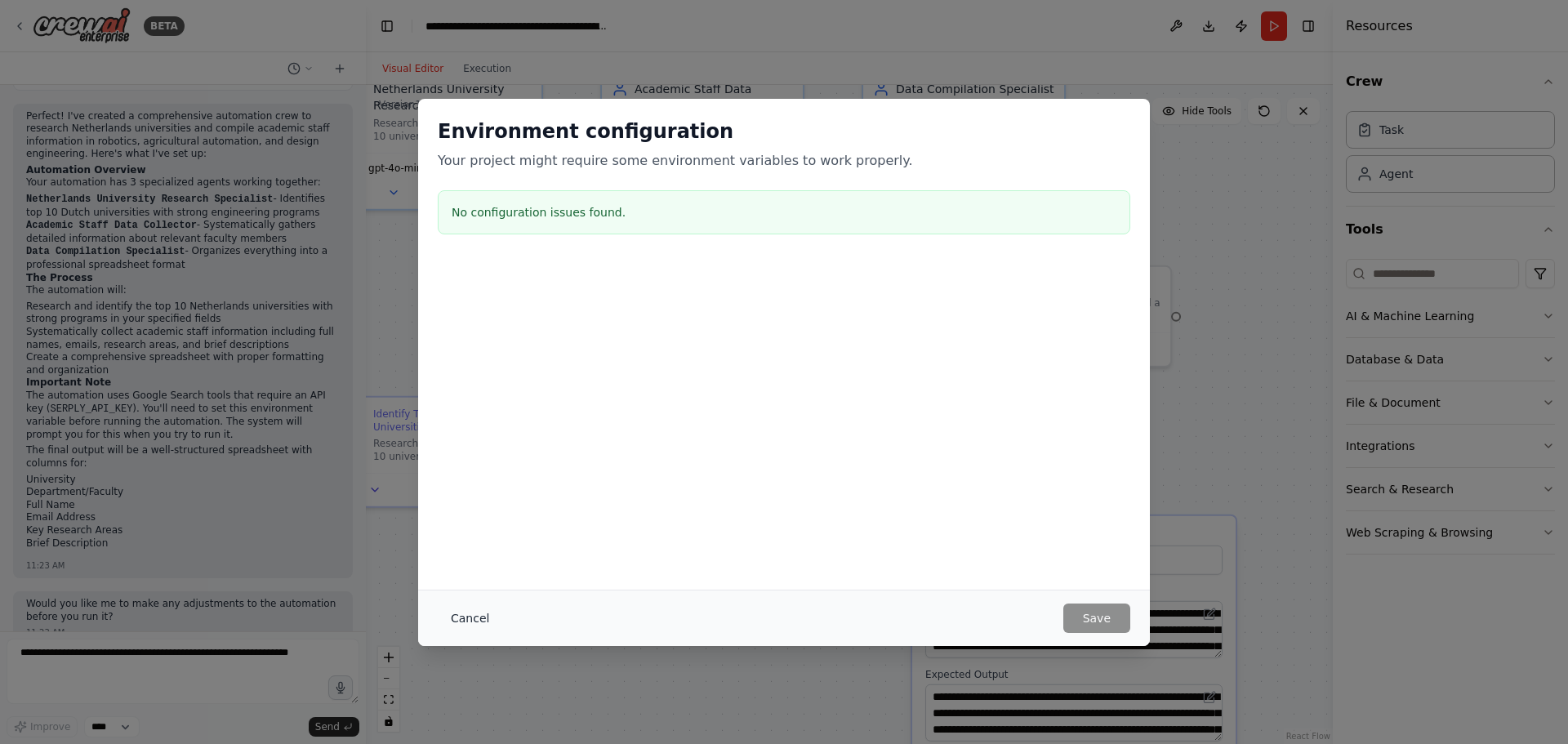
click at [457, 607] on button "Cancel" at bounding box center [470, 618] width 65 height 30
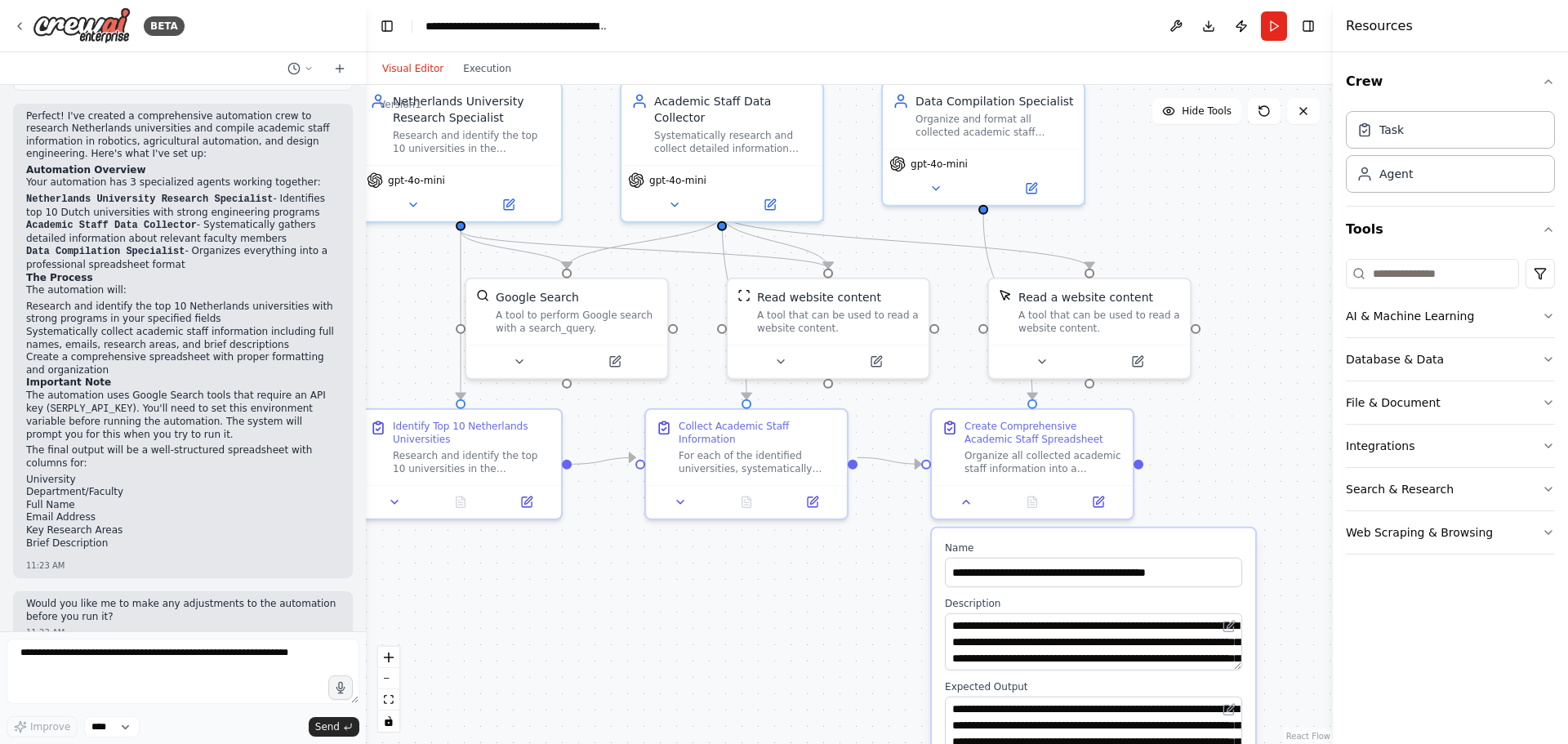
drag, startPoint x: 800, startPoint y: 565, endPoint x: 820, endPoint y: 576, distance: 22.8
click at [820, 576] on div ".deletable-edge-delete-btn { width: 20px; height: 20px; border: 0px solid #ffff…" at bounding box center [850, 414] width 967 height 659
click at [171, 711] on div "Improve **** Send" at bounding box center [182, 688] width 353 height 99
click at [161, 658] on textarea at bounding box center [182, 671] width 353 height 65
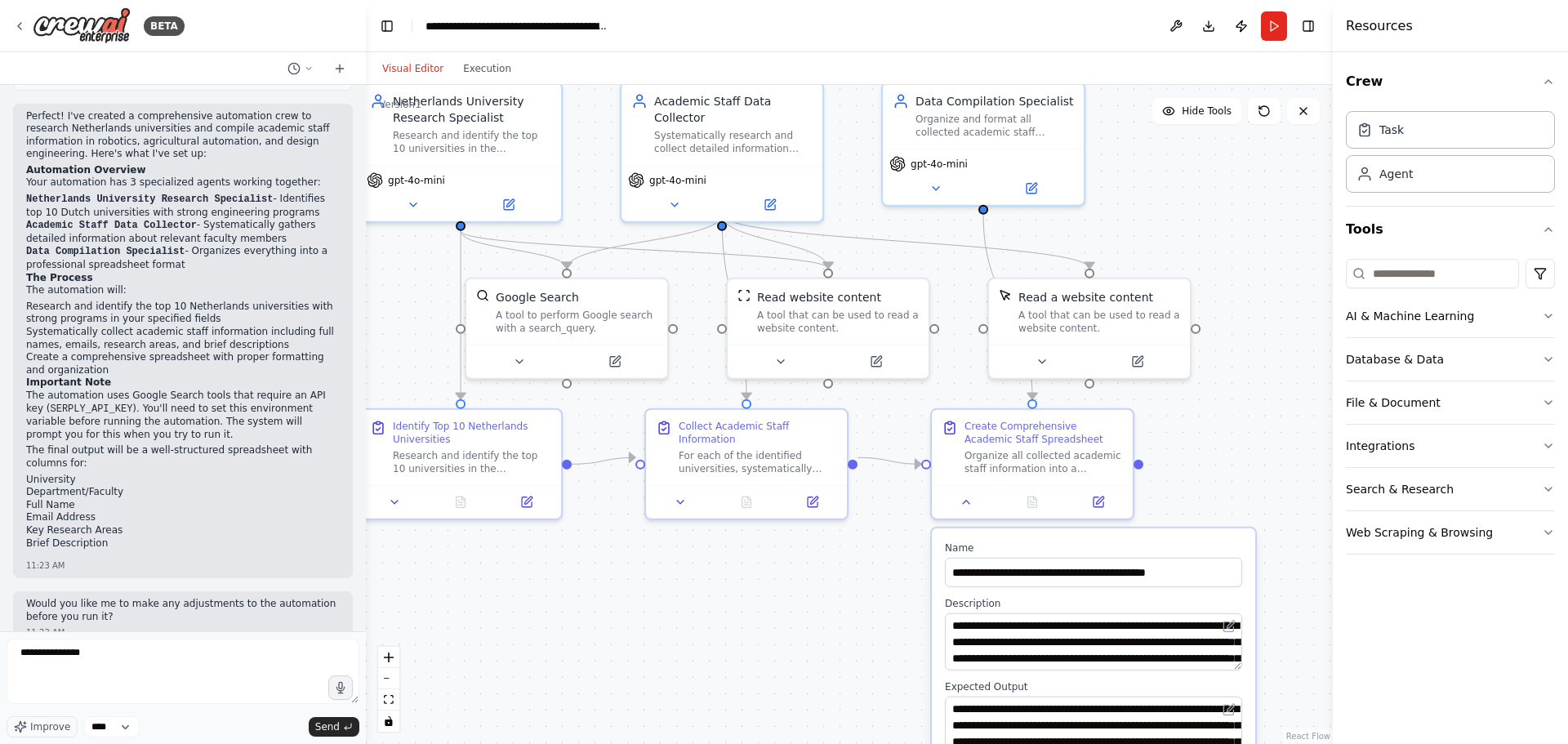
click at [1047, 547] on label "Name" at bounding box center [1093, 547] width 298 height 13
click at [1166, 522] on div ".deletable-edge-delete-btn { width: 20px; height: 20px; border: 0px solid #ffff…" at bounding box center [850, 414] width 967 height 659
click at [968, 506] on button at bounding box center [966, 499] width 56 height 20
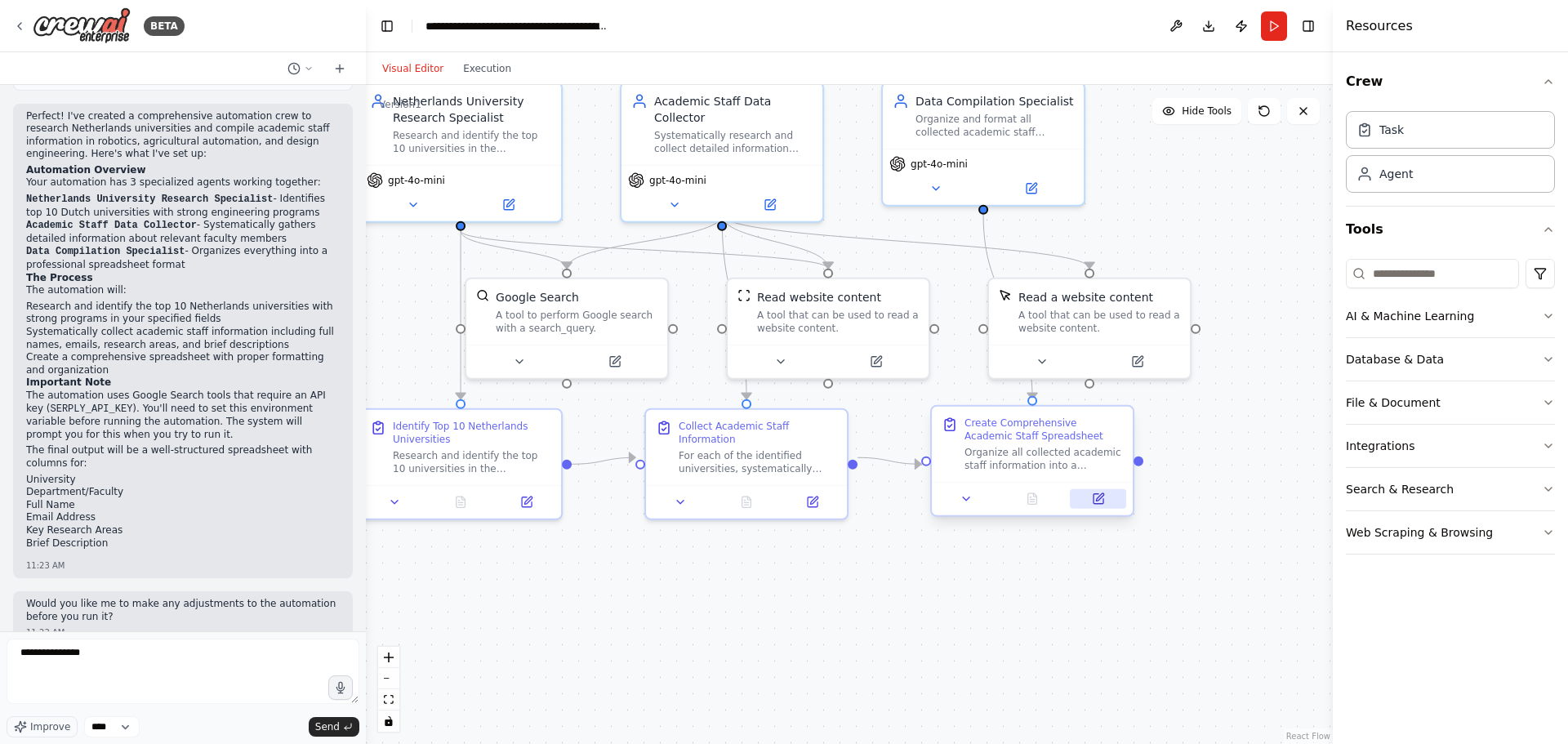
click at [1097, 495] on icon at bounding box center [1098, 499] width 10 height 10
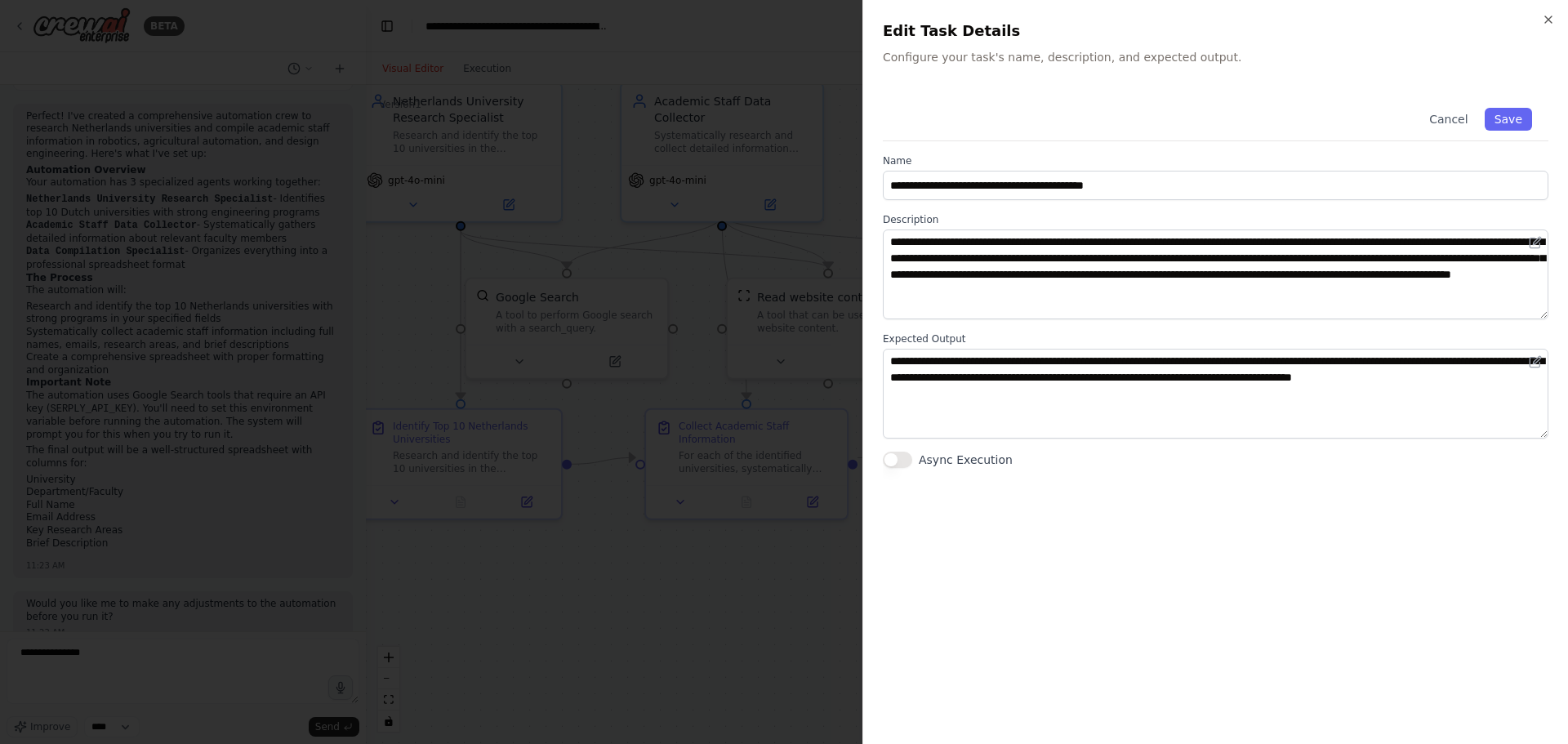
click at [792, 562] on div at bounding box center [784, 372] width 1568 height 744
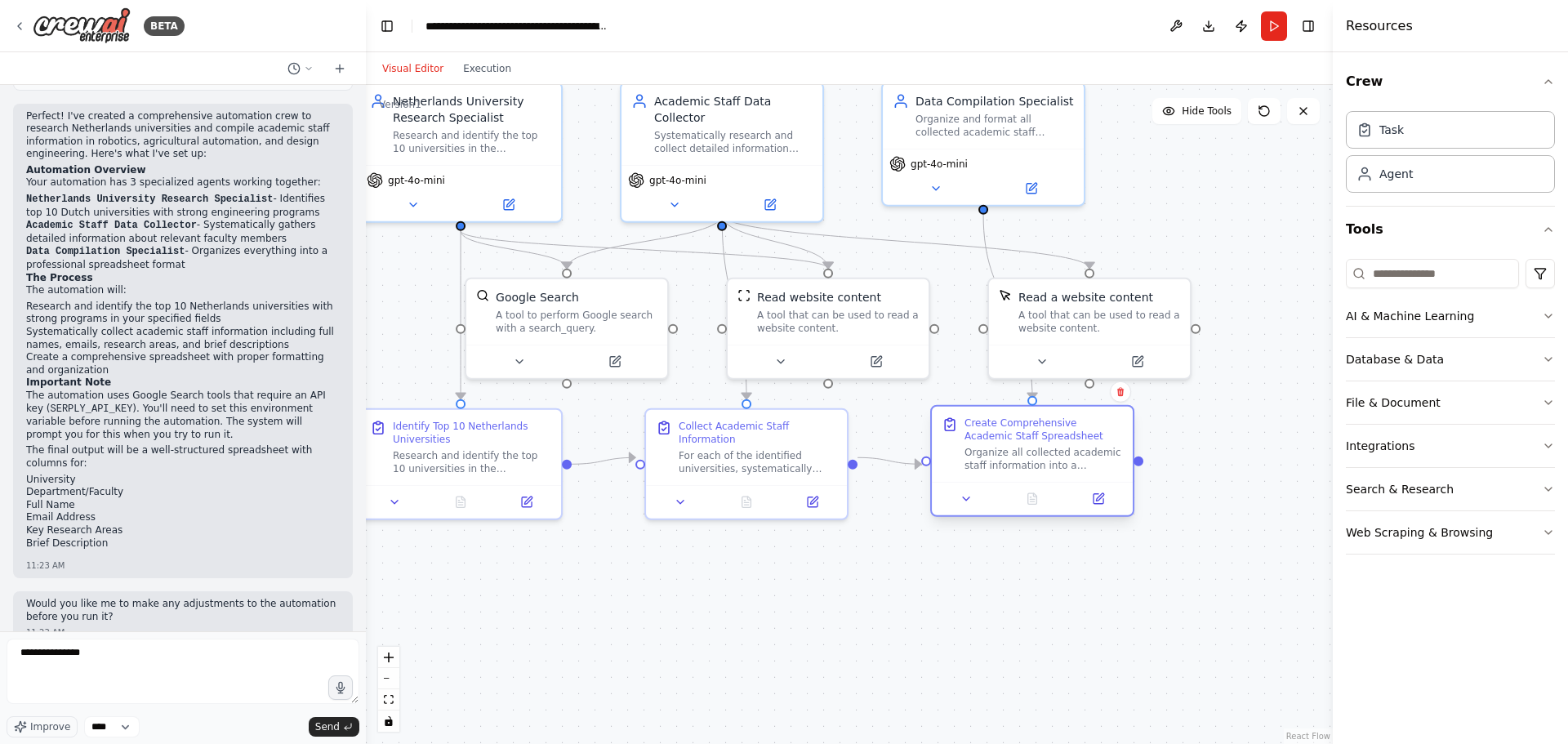
click at [1024, 433] on div "Create Comprehensive Academic Staff Spreadsheet" at bounding box center [1044, 429] width 159 height 26
click at [1007, 429] on div "Create Comprehensive Academic Staff Spreadsheet" at bounding box center [1044, 429] width 159 height 26
click at [1208, 111] on span "Hide Tools" at bounding box center [1206, 111] width 50 height 13
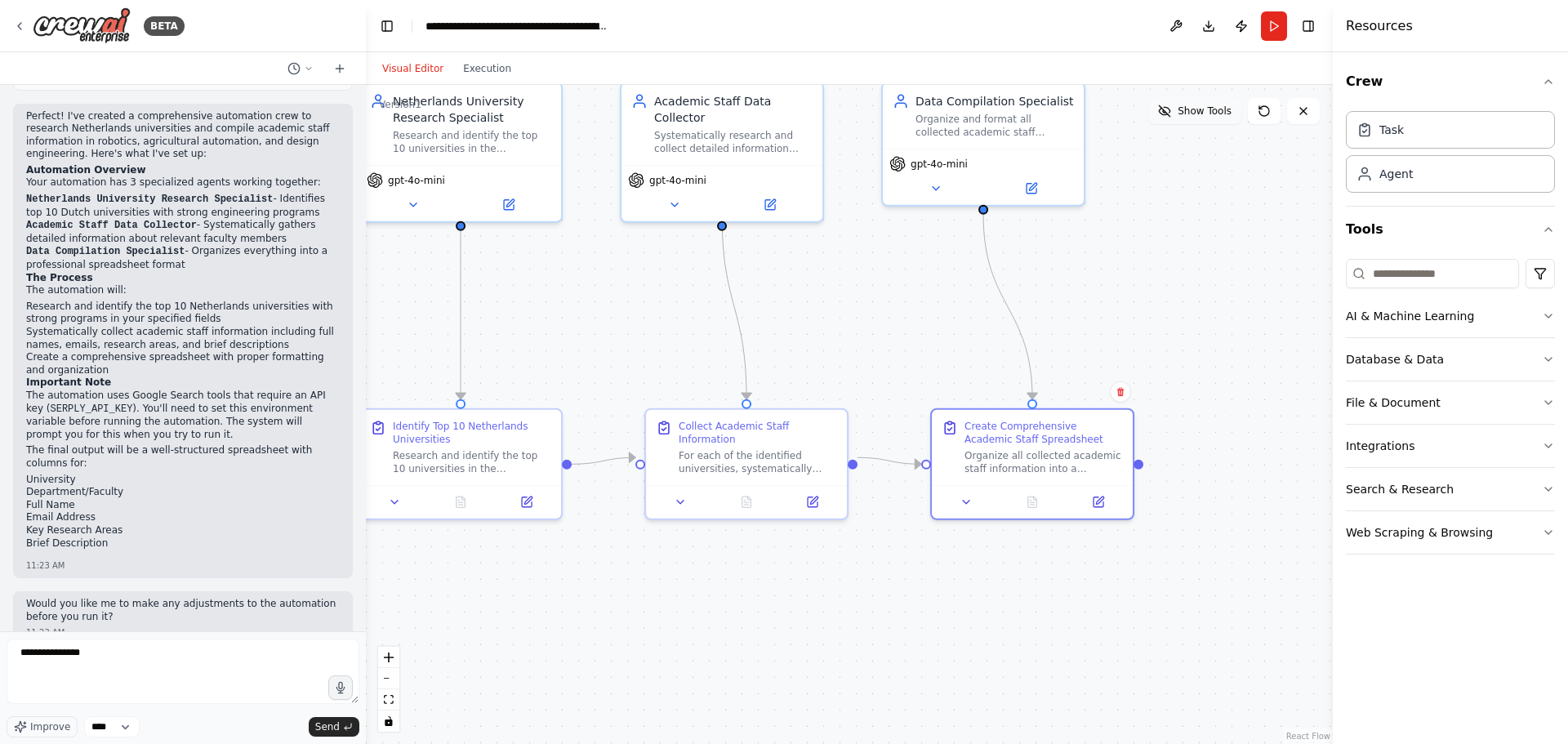
click at [1208, 111] on span "Show Tools" at bounding box center [1204, 111] width 54 height 13
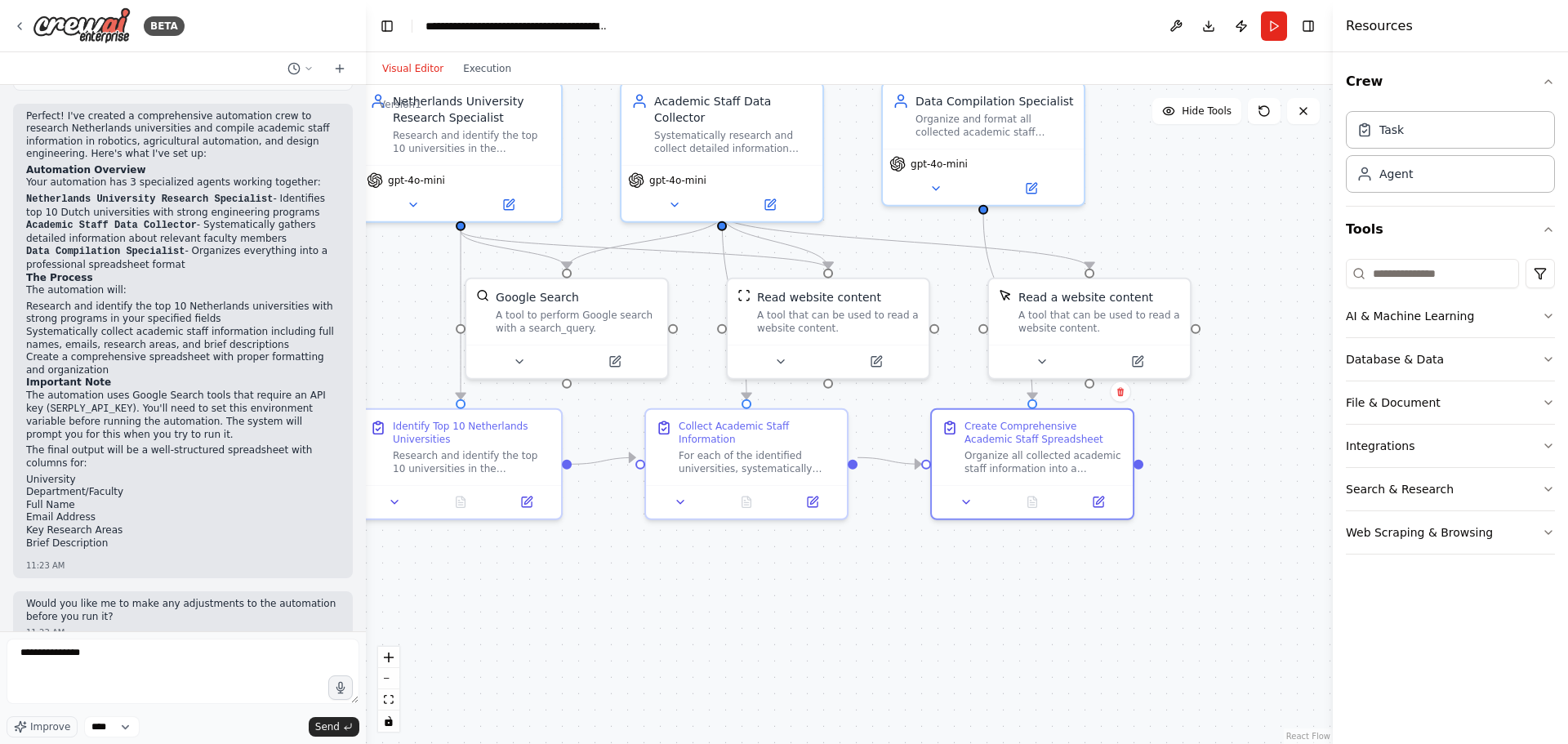
click at [484, 78] on div "Visual Editor Execution" at bounding box center [447, 69] width 149 height 32
click at [482, 61] on button "Execution" at bounding box center [486, 69] width 68 height 20
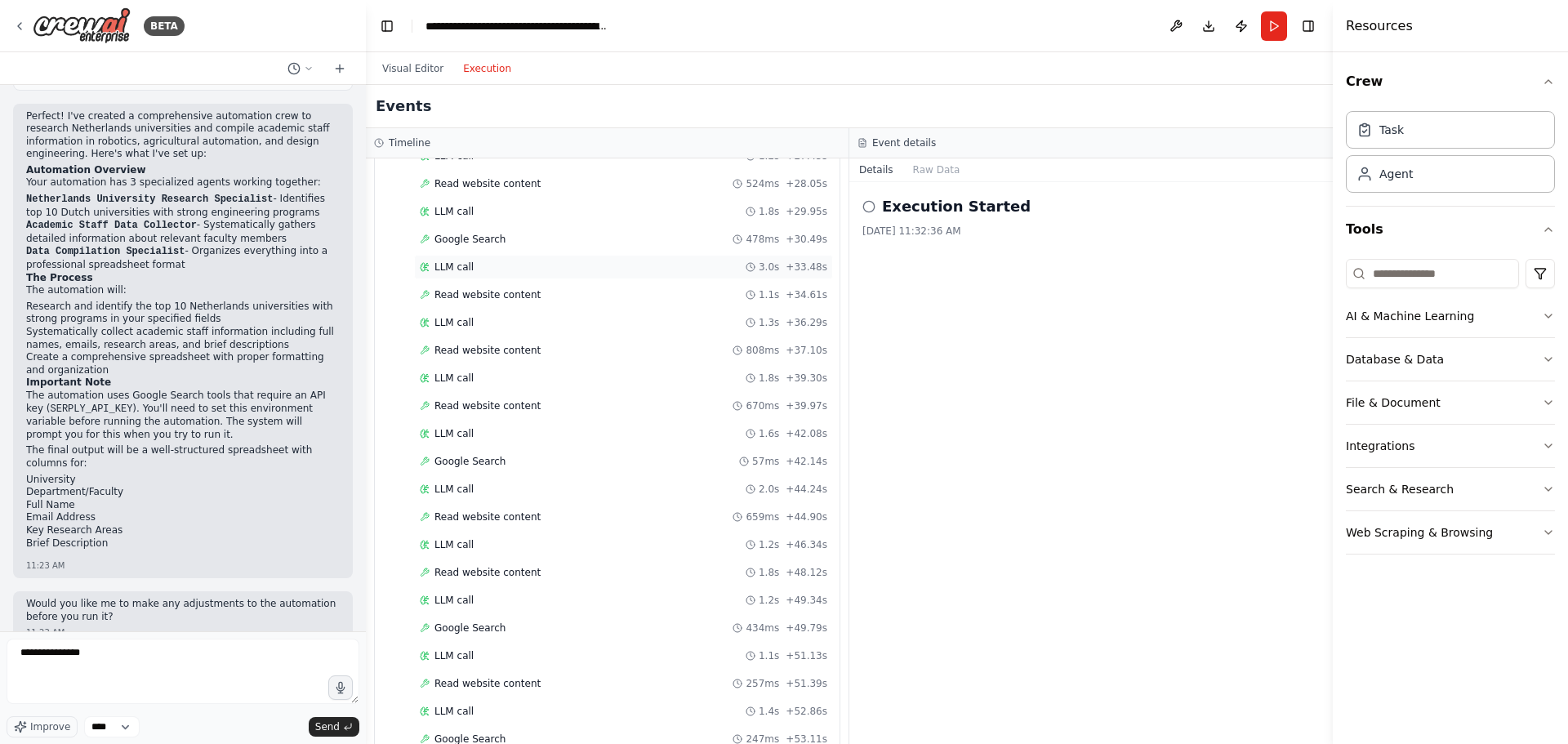
scroll to position [2003, 0]
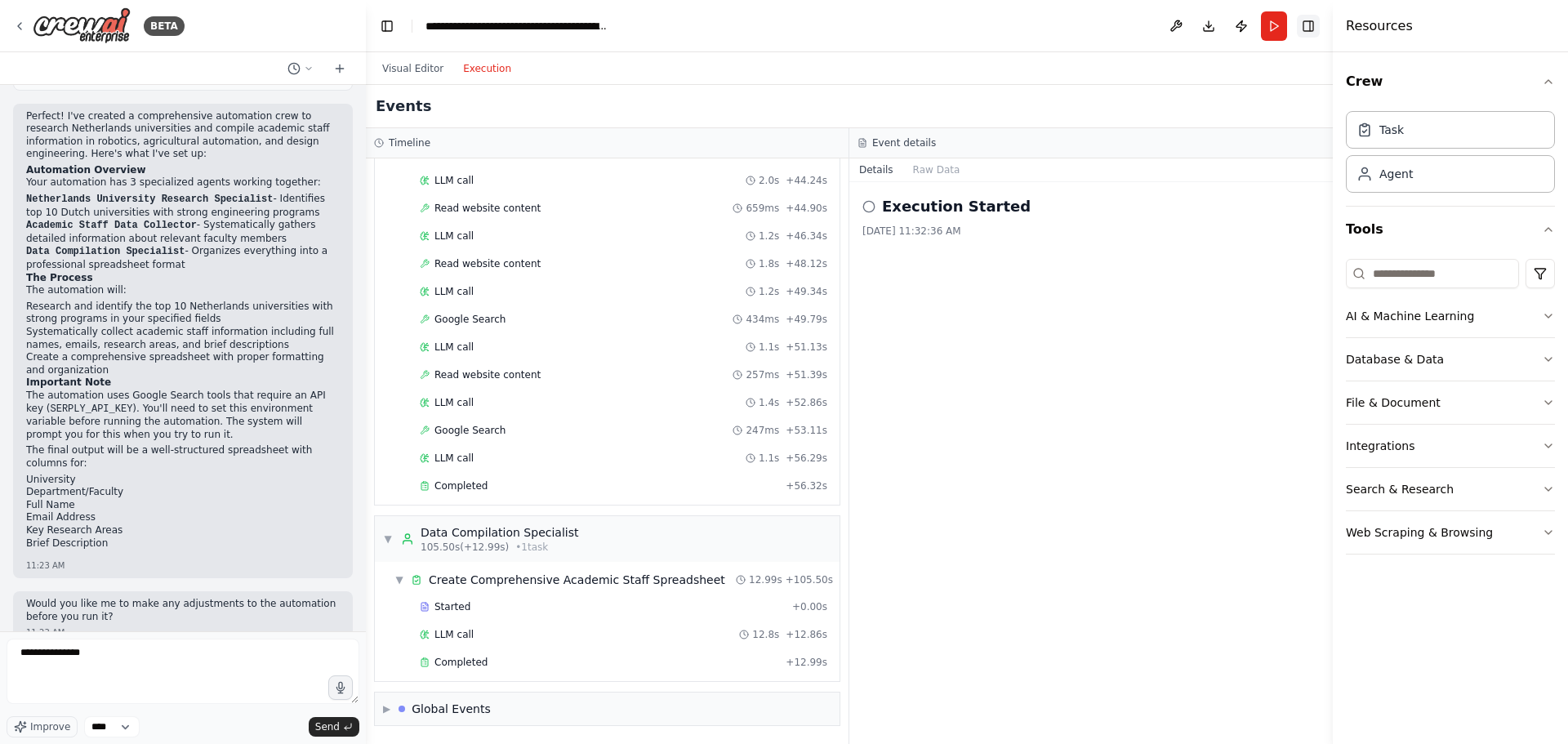
click at [1305, 22] on button "Toggle Right Sidebar" at bounding box center [1308, 25] width 23 height 23
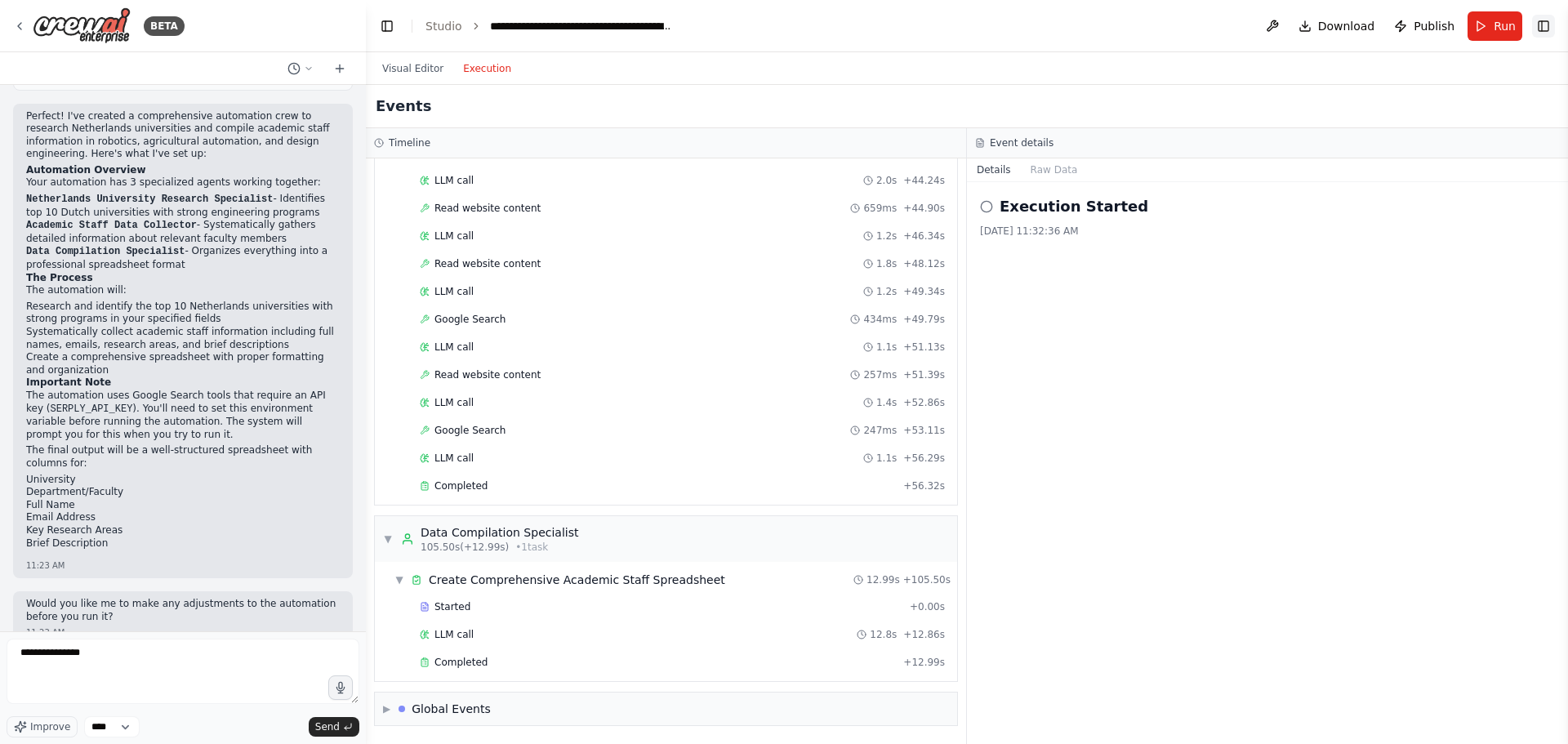
click at [1543, 25] on button "Toggle Right Sidebar" at bounding box center [1543, 25] width 23 height 23
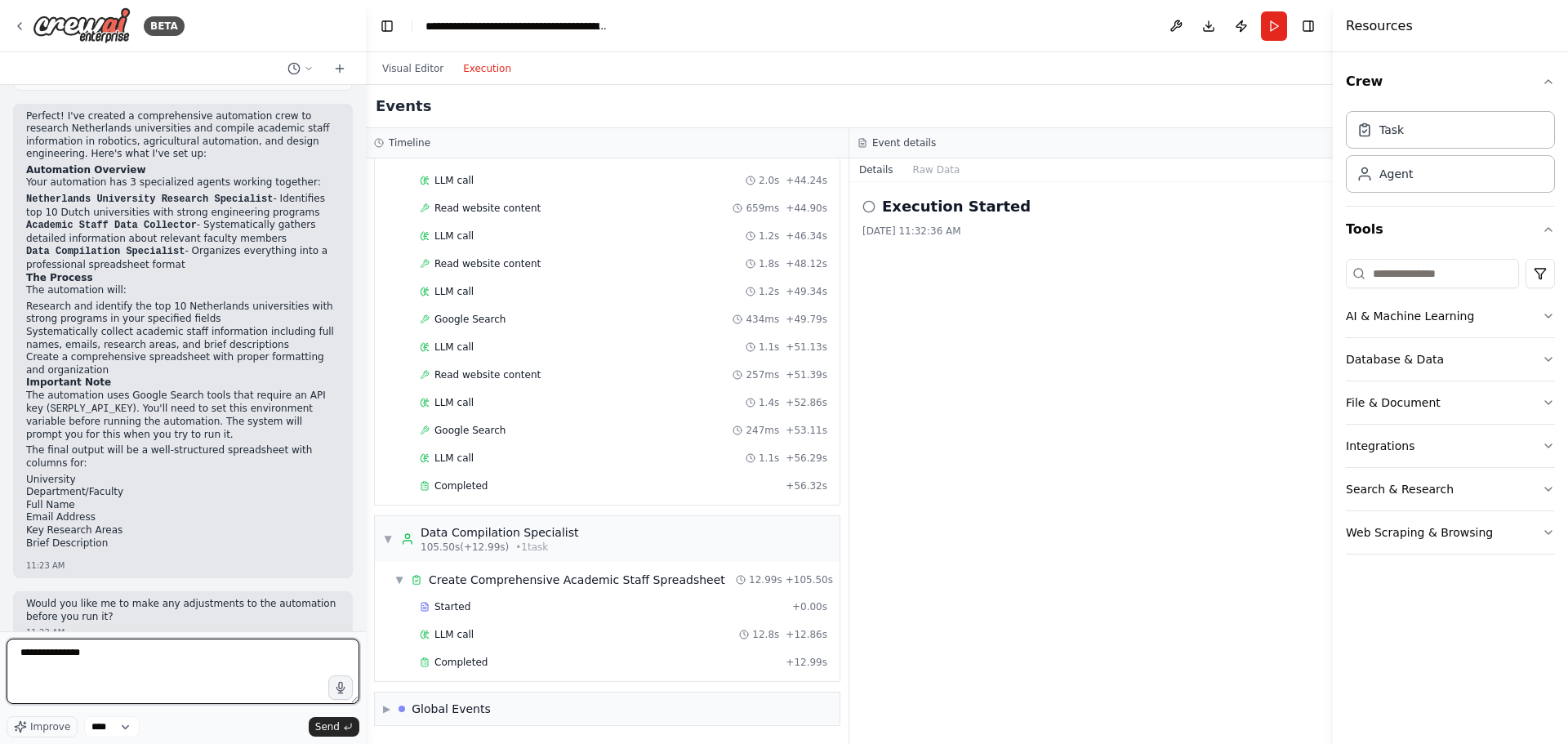
click at [110, 660] on textarea "**********" at bounding box center [182, 671] width 353 height 65
type textarea "**********"
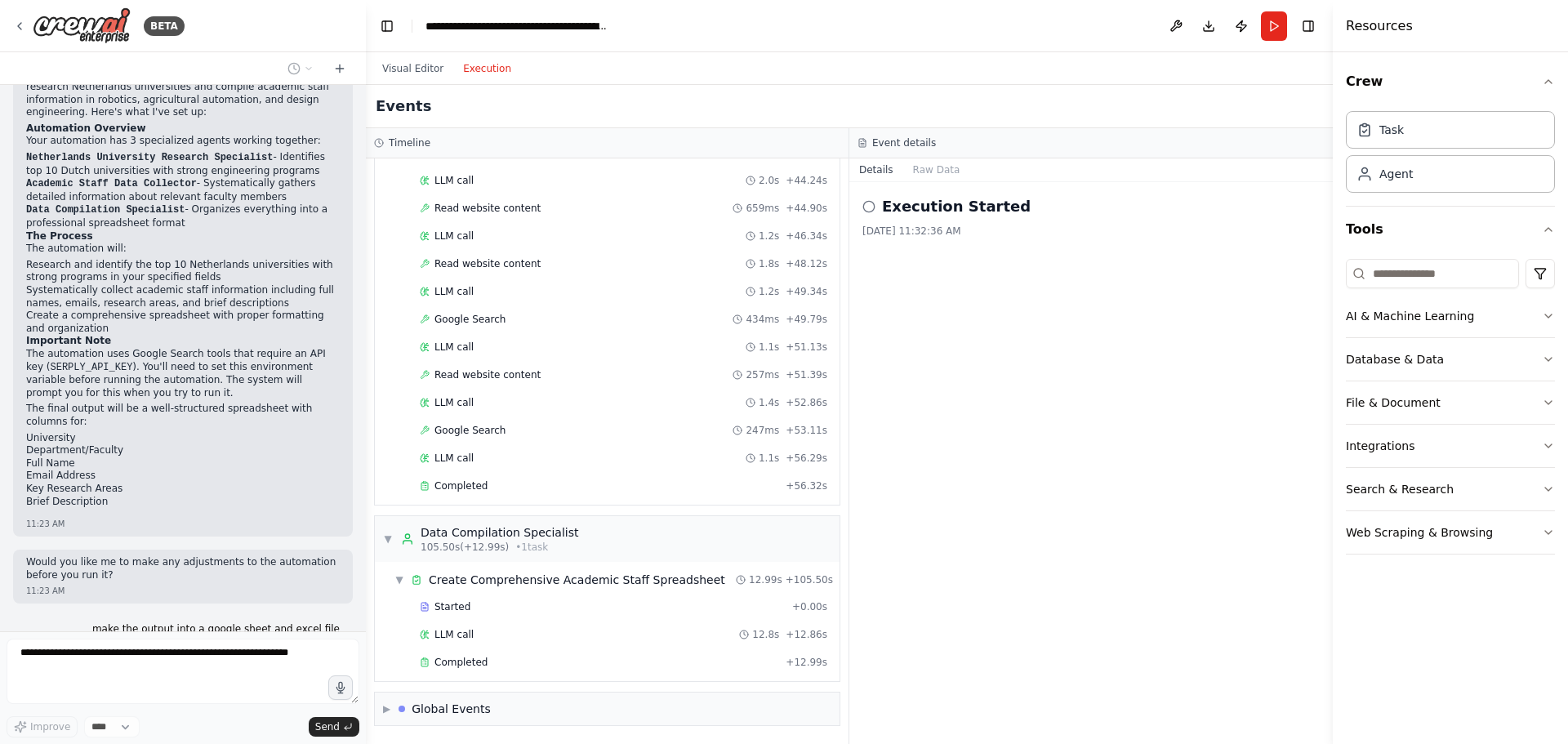
scroll to position [1102, 0]
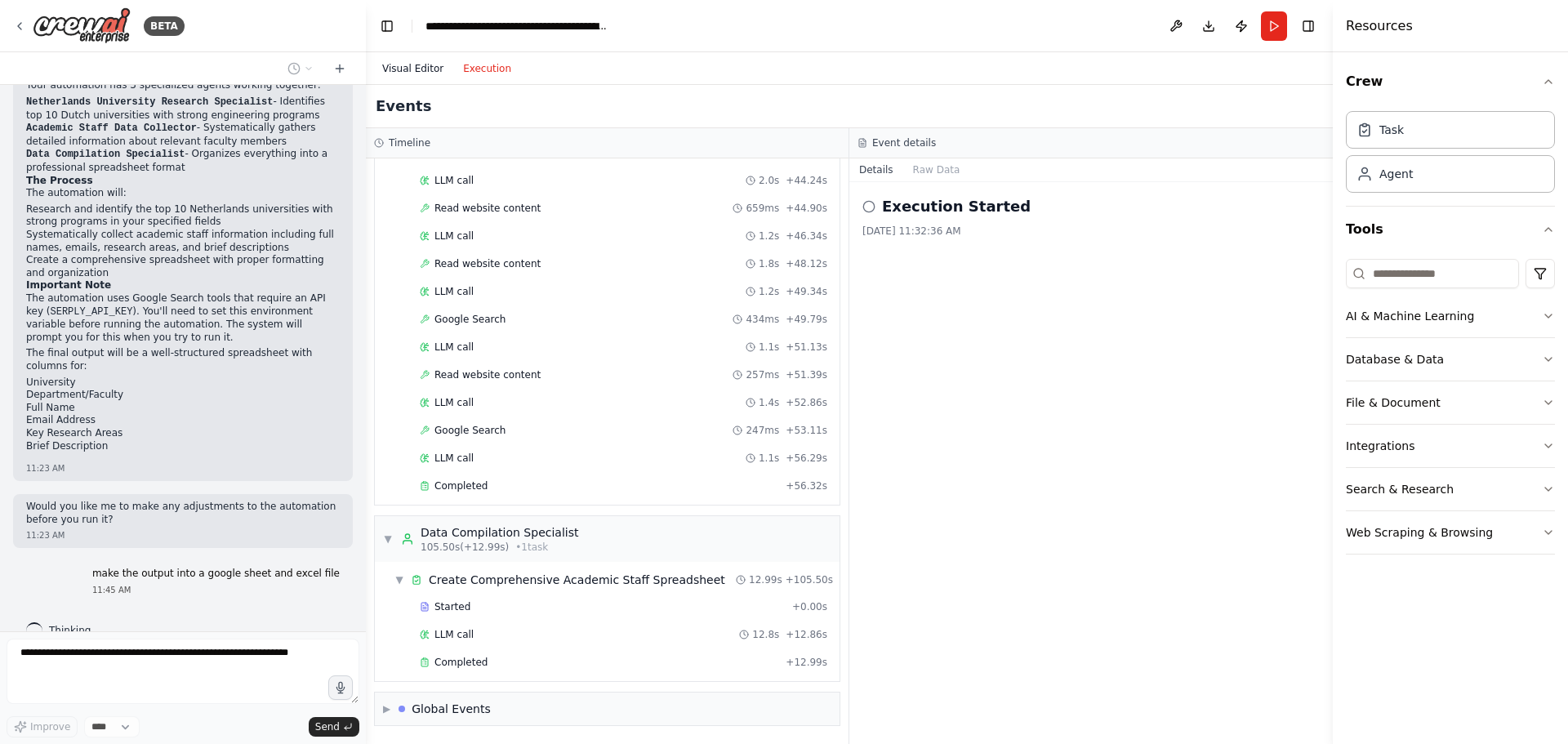
click at [401, 74] on button "Visual Editor" at bounding box center [413, 69] width 81 height 20
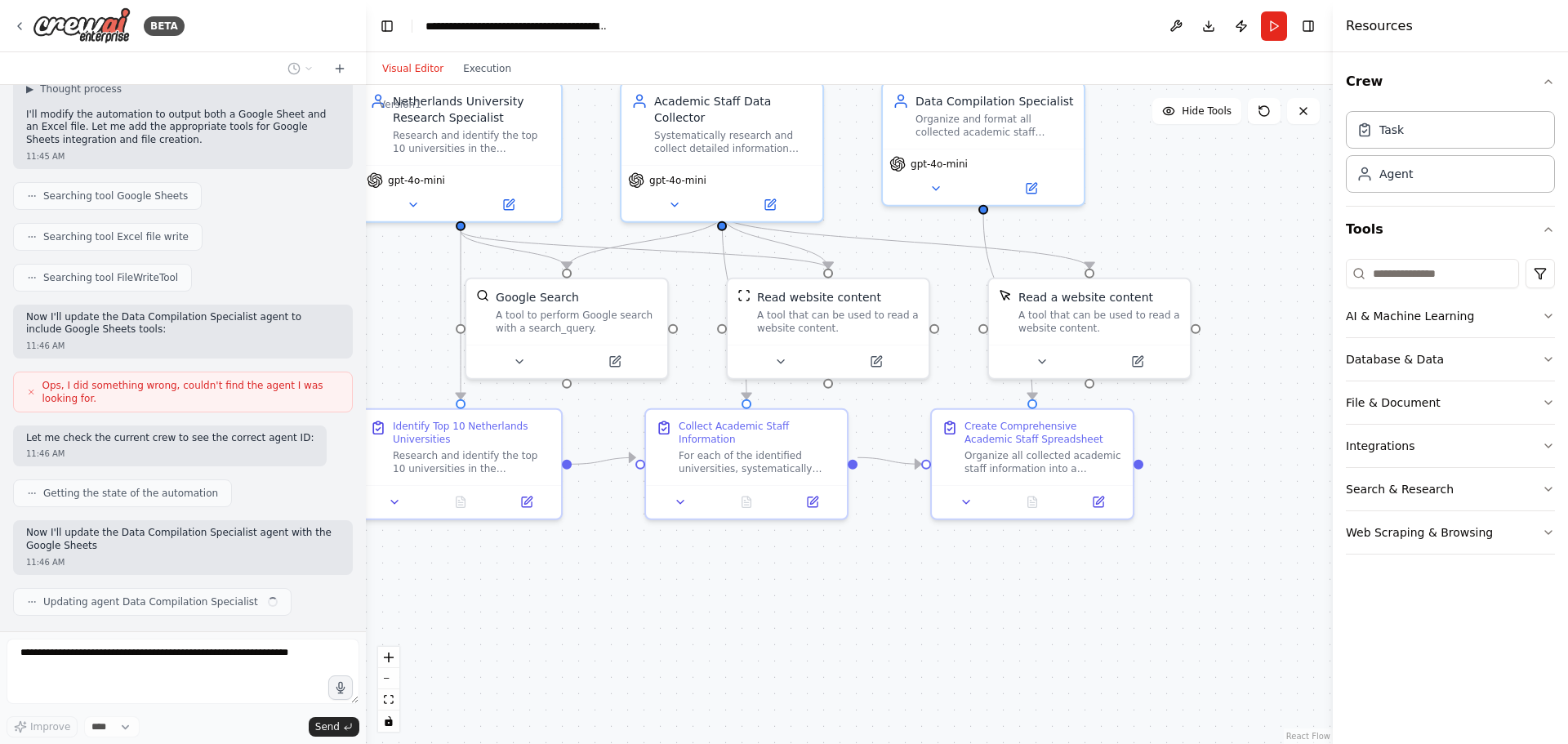
scroll to position [1658, 0]
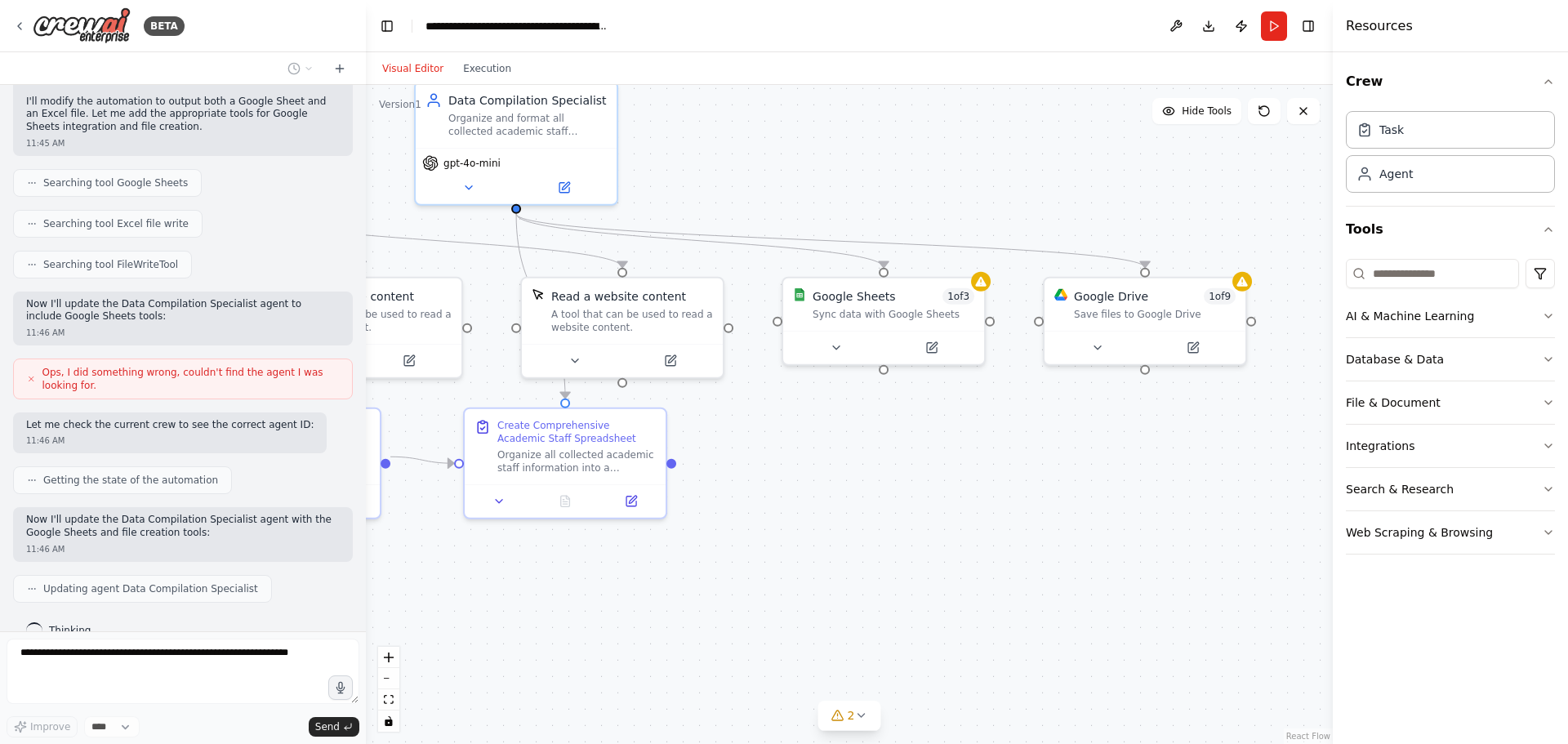
drag, startPoint x: 1065, startPoint y: 603, endPoint x: 597, endPoint y: 602, distance: 468.0
click at [597, 602] on div ".deletable-edge-delete-btn { width: 20px; height: 20px; border: 0px solid #ffff…" at bounding box center [850, 414] width 967 height 659
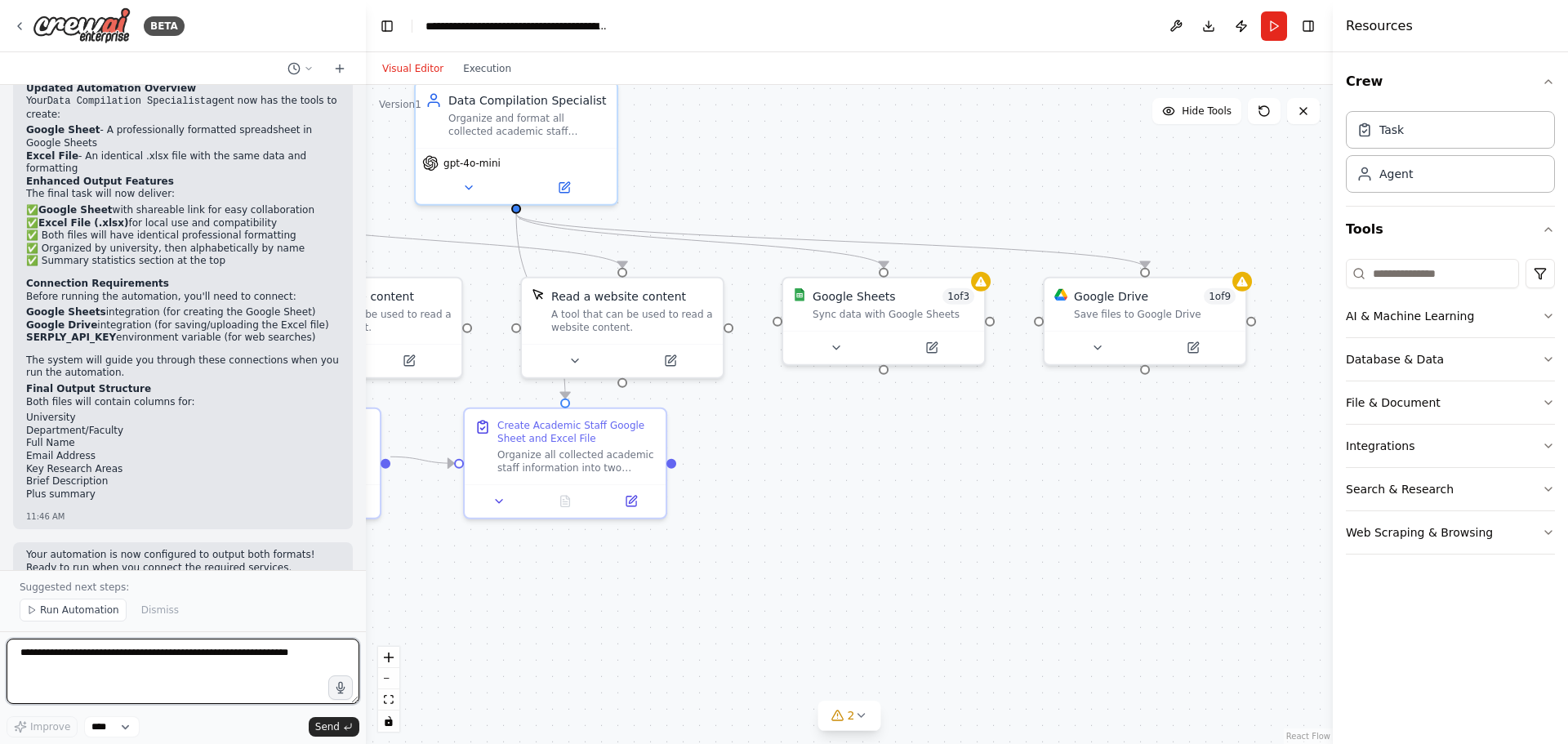
scroll to position [2524, 0]
click at [60, 611] on span "Run Automation" at bounding box center [79, 610] width 79 height 13
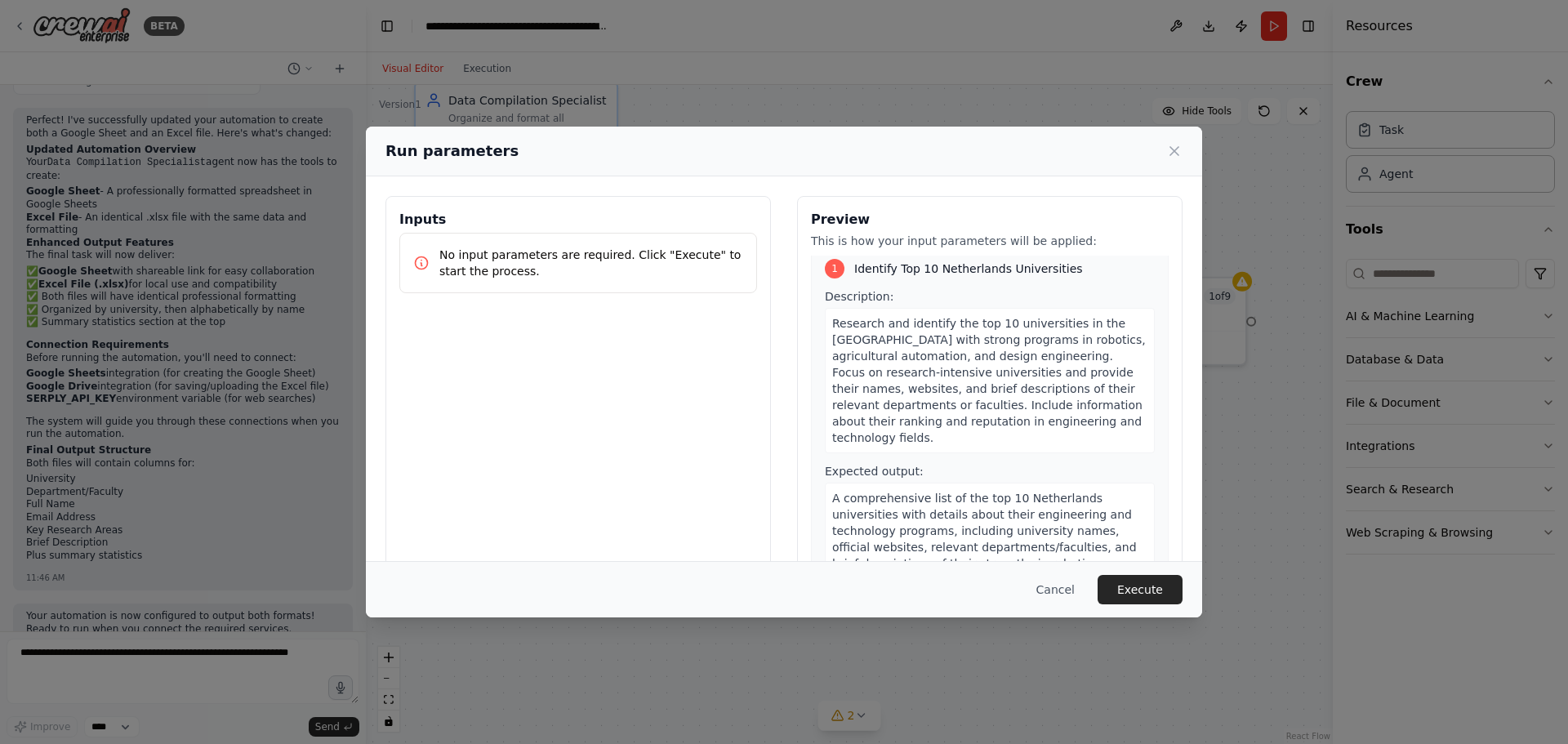
scroll to position [0, 0]
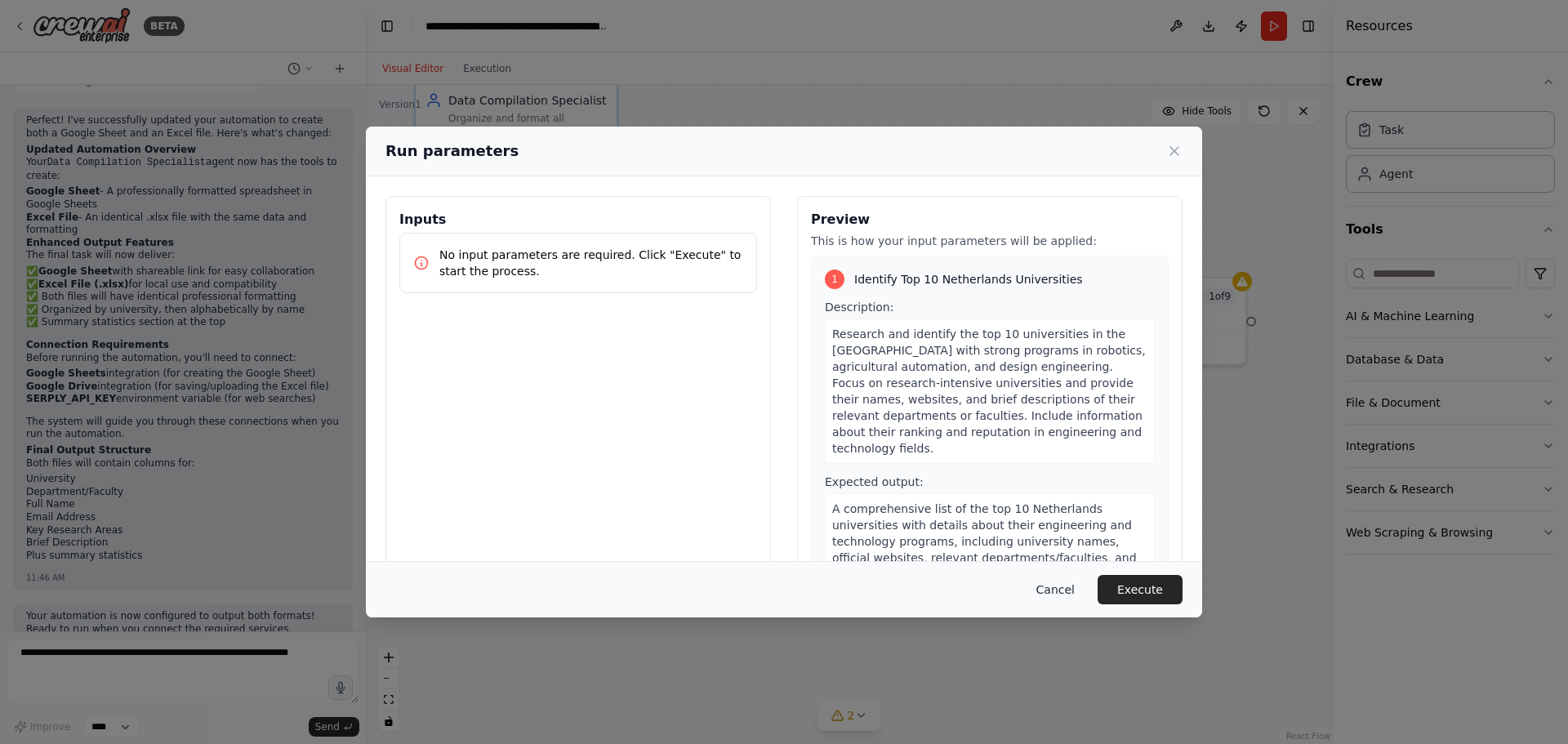
click at [1058, 591] on button "Cancel" at bounding box center [1056, 589] width 65 height 30
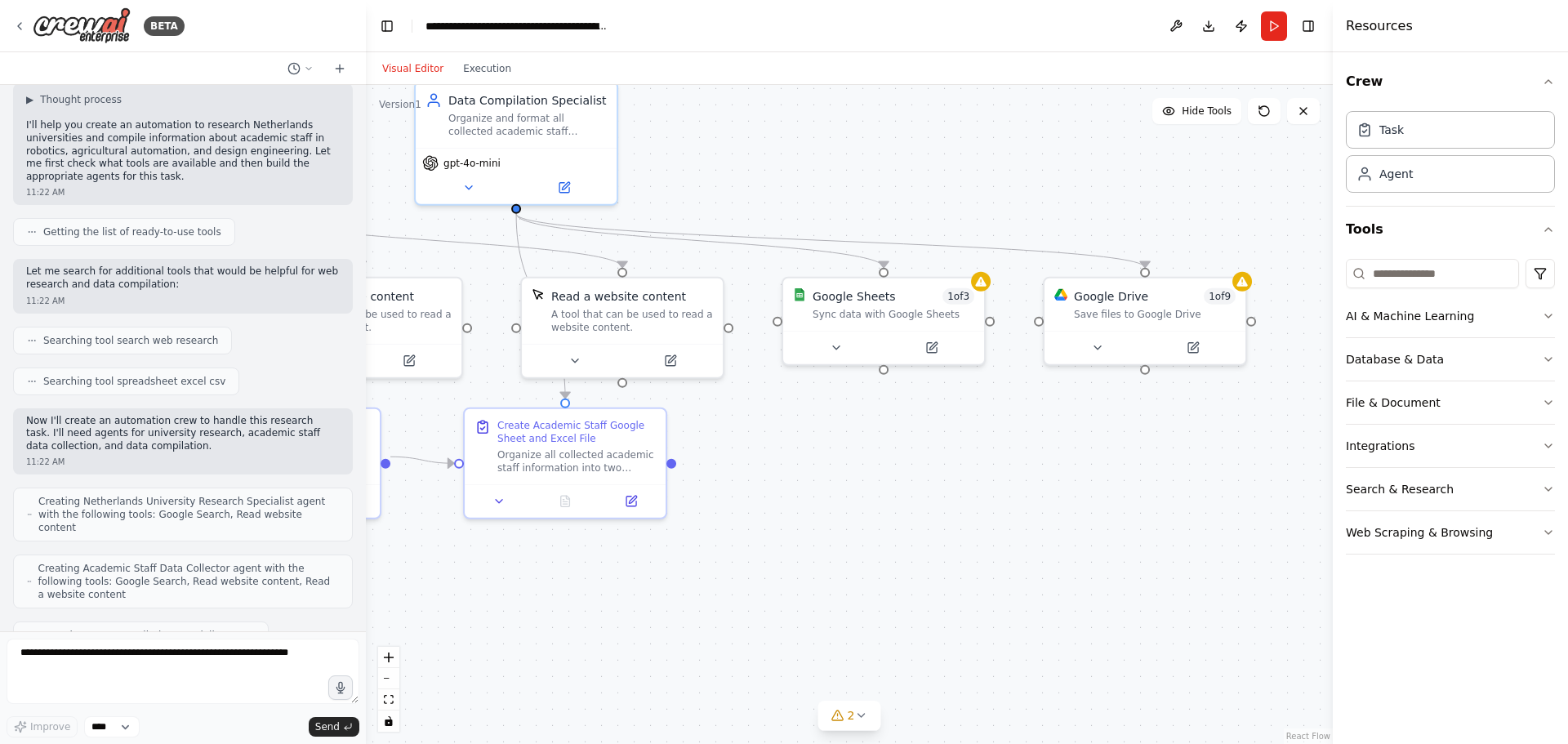
scroll to position [952, 0]
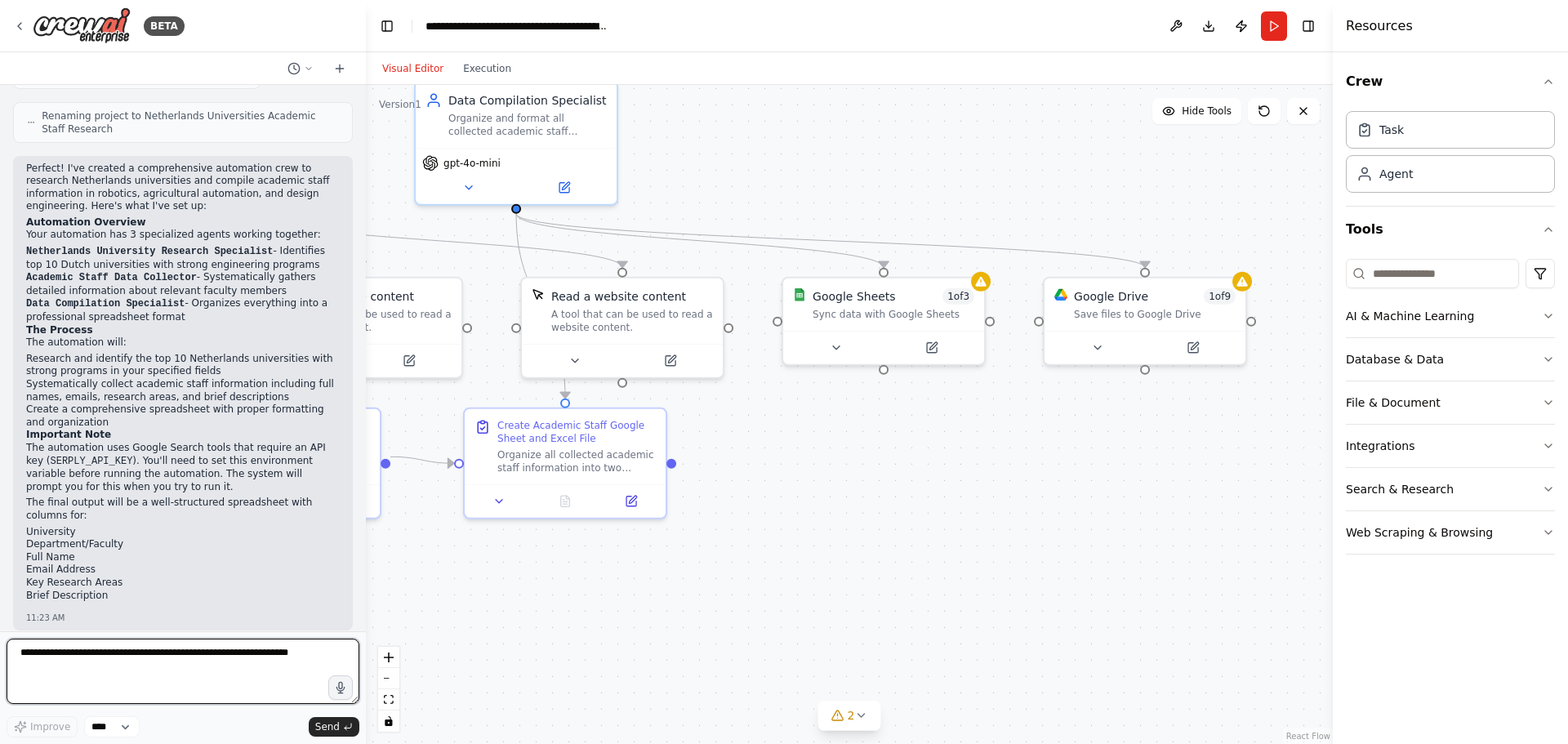
click at [107, 652] on textarea at bounding box center [182, 671] width 353 height 65
type textarea "**********"
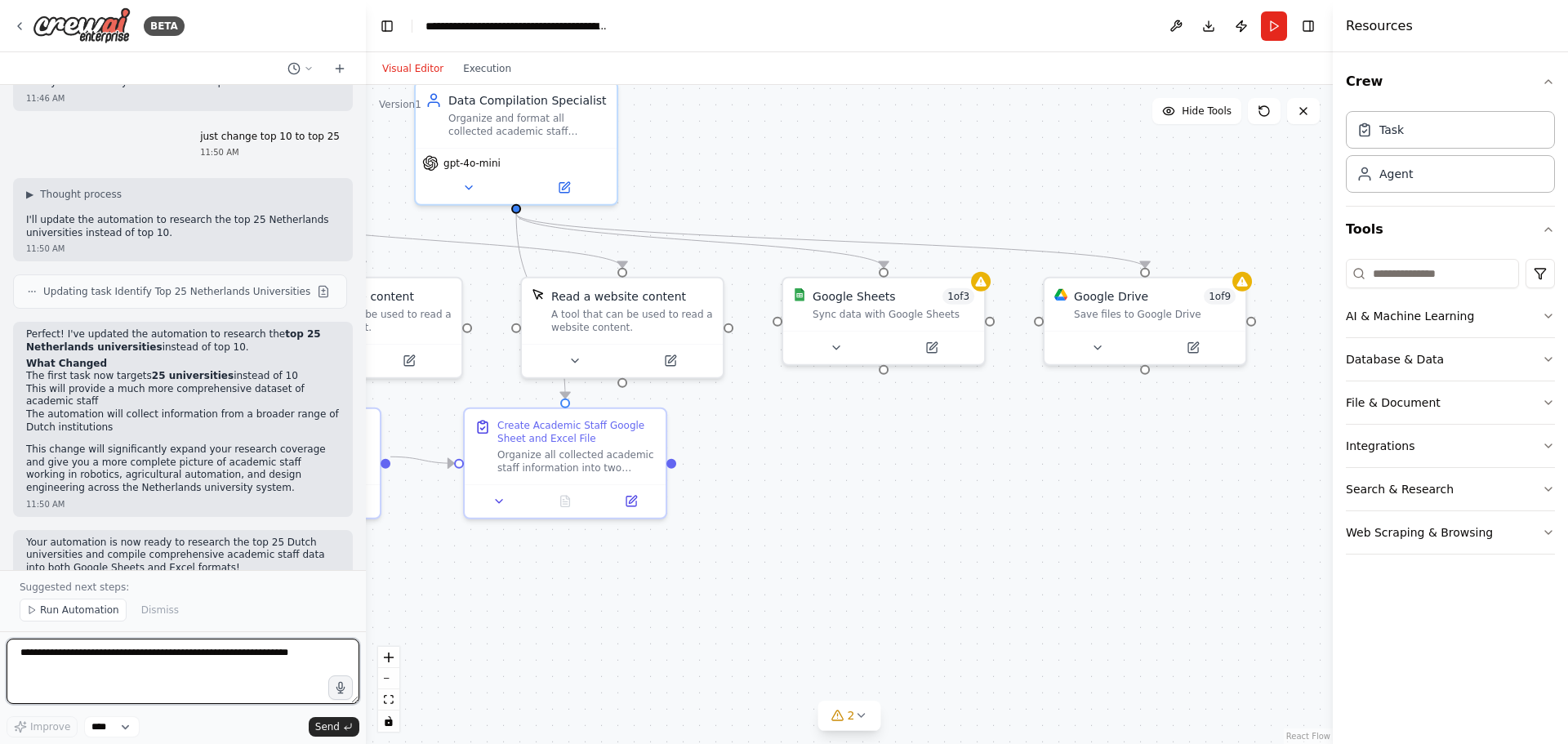
scroll to position [2998, 0]
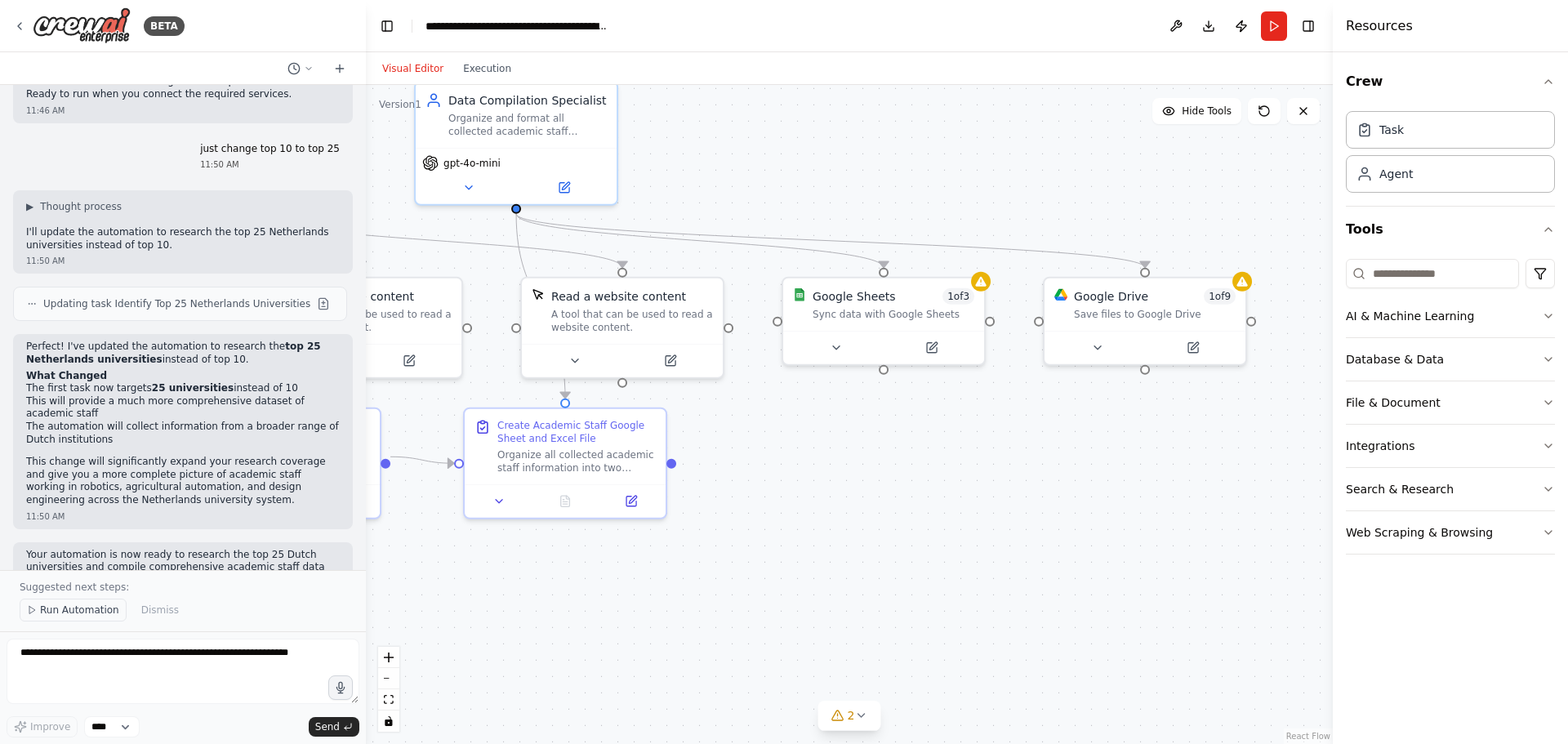
click at [101, 607] on span "Run Automation" at bounding box center [79, 610] width 79 height 13
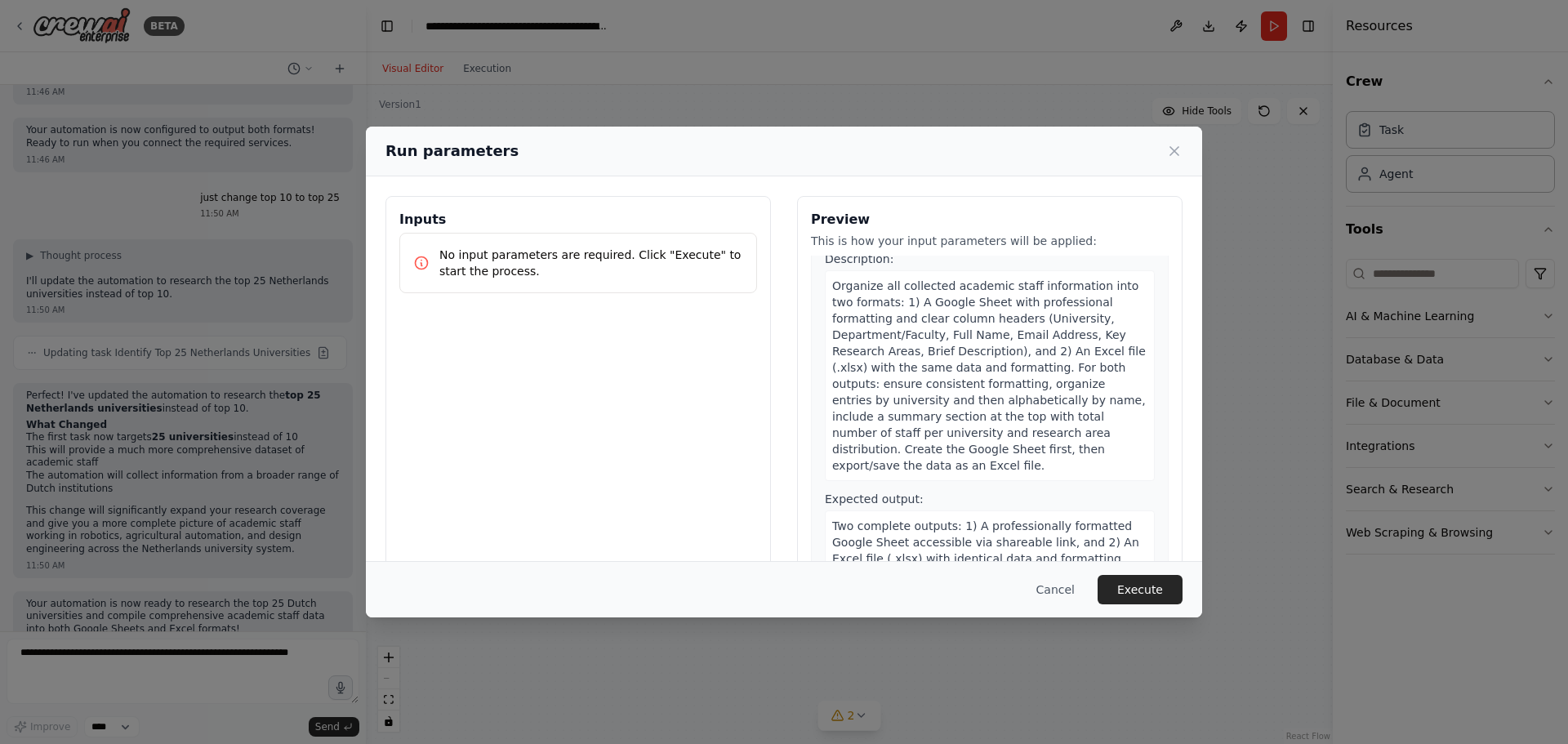
scroll to position [854, 0]
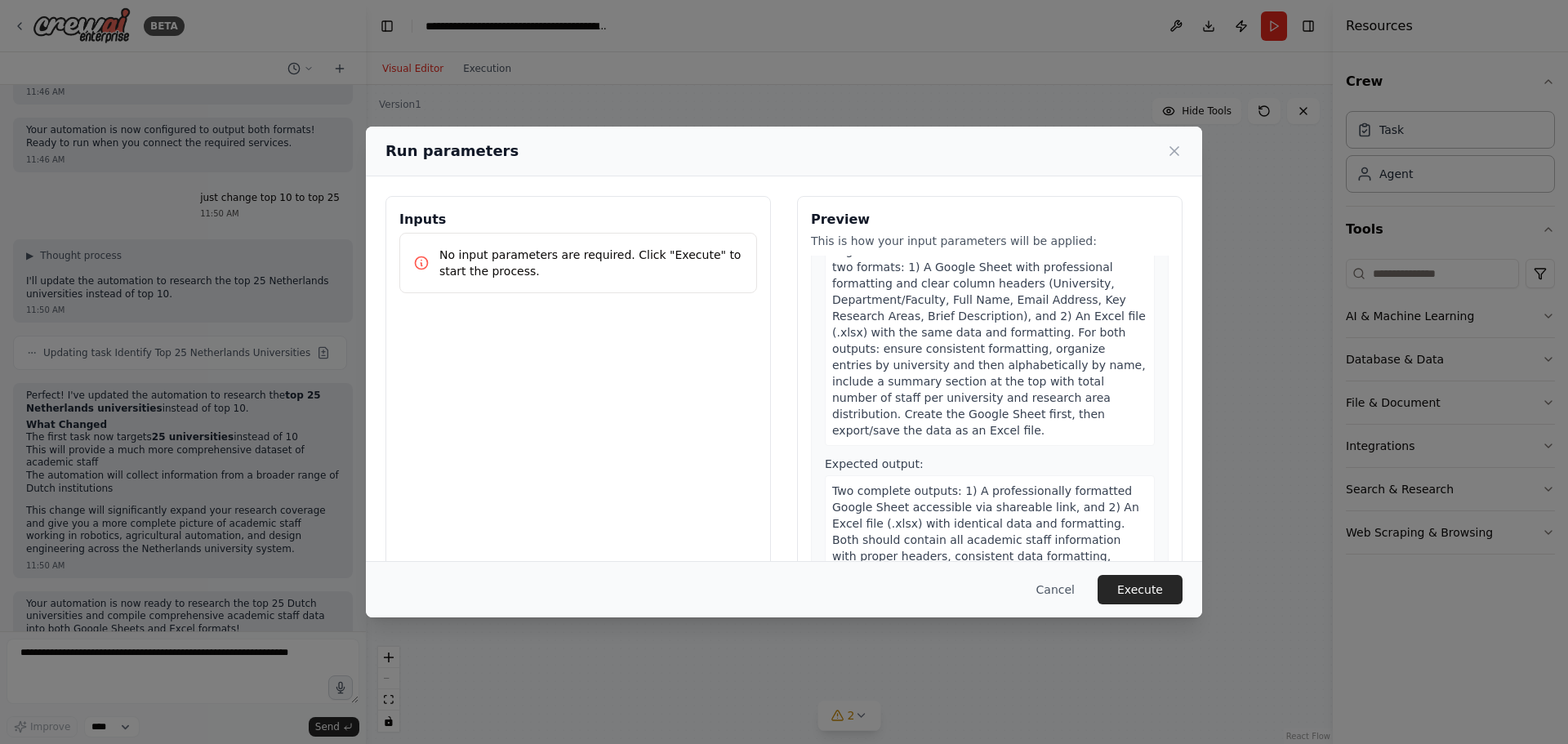
click at [1148, 583] on button "Execute" at bounding box center [1140, 589] width 85 height 30
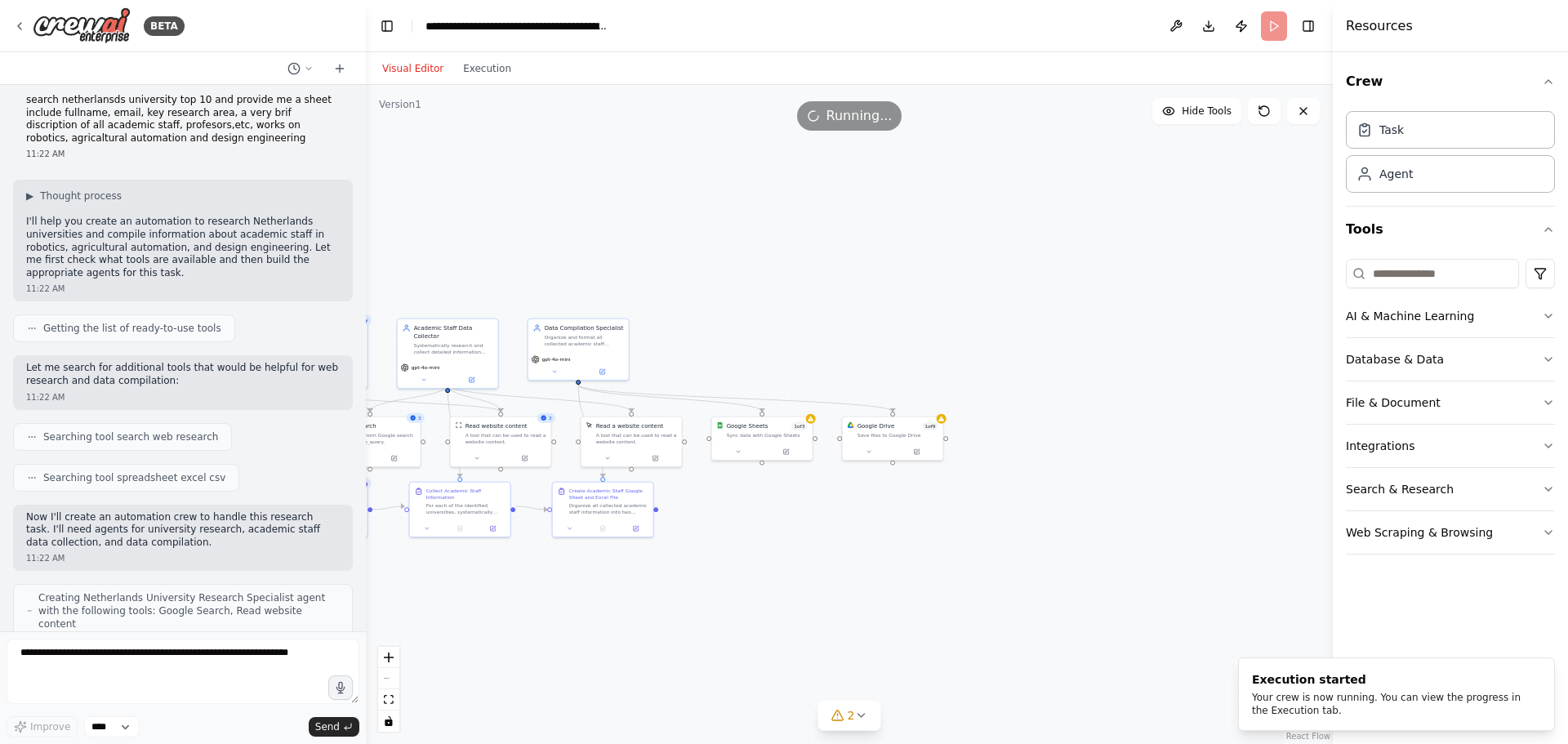
scroll to position [0, 0]
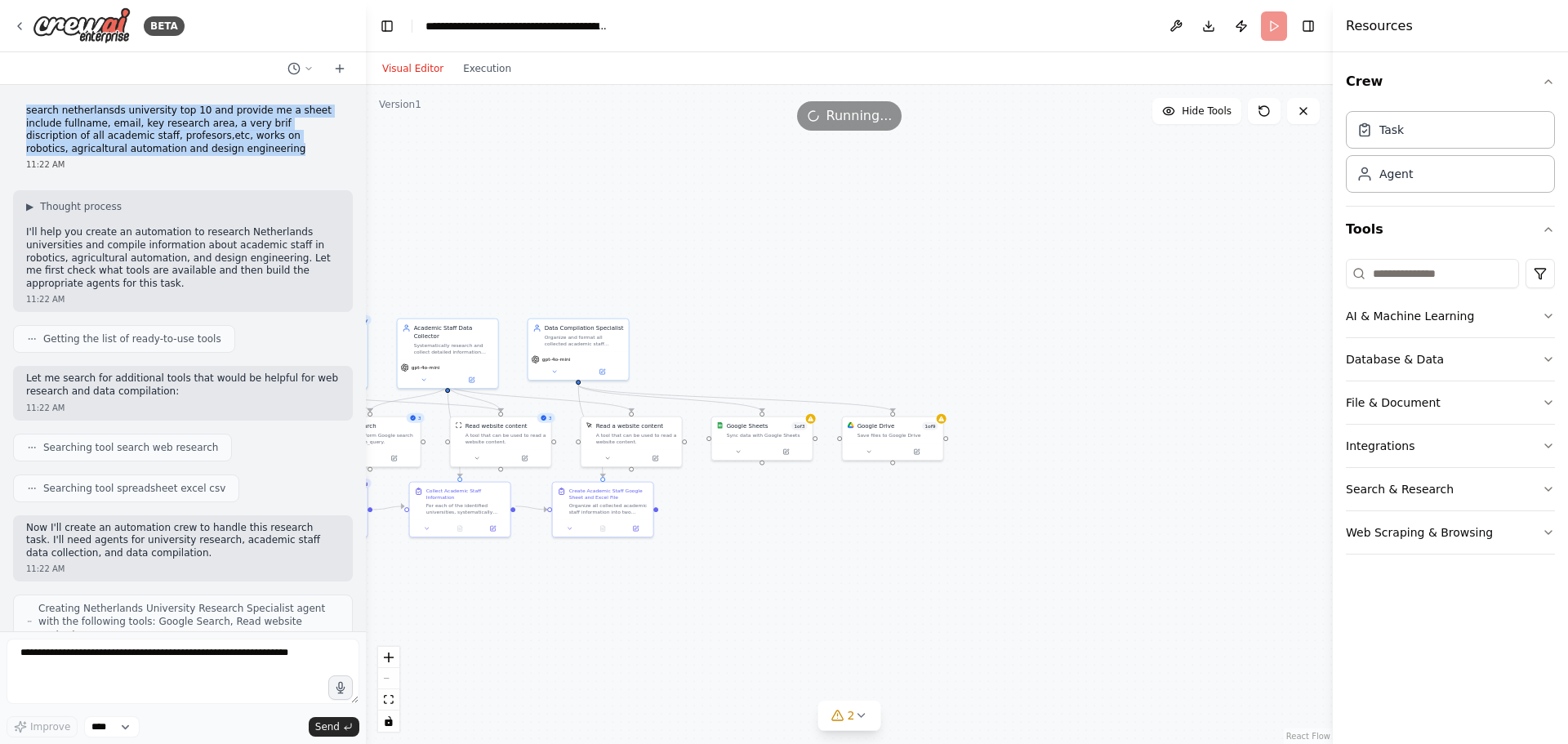
drag, startPoint x: 151, startPoint y: 137, endPoint x: 12, endPoint y: 84, distance: 148.8
click at [12, 84] on div "BETA search netherlansds university top 10 and provide me a sheet include fulln…" at bounding box center [183, 372] width 366 height 744
copy p "search netherlansds university top 10 and provide me a sheet include fullname, …"
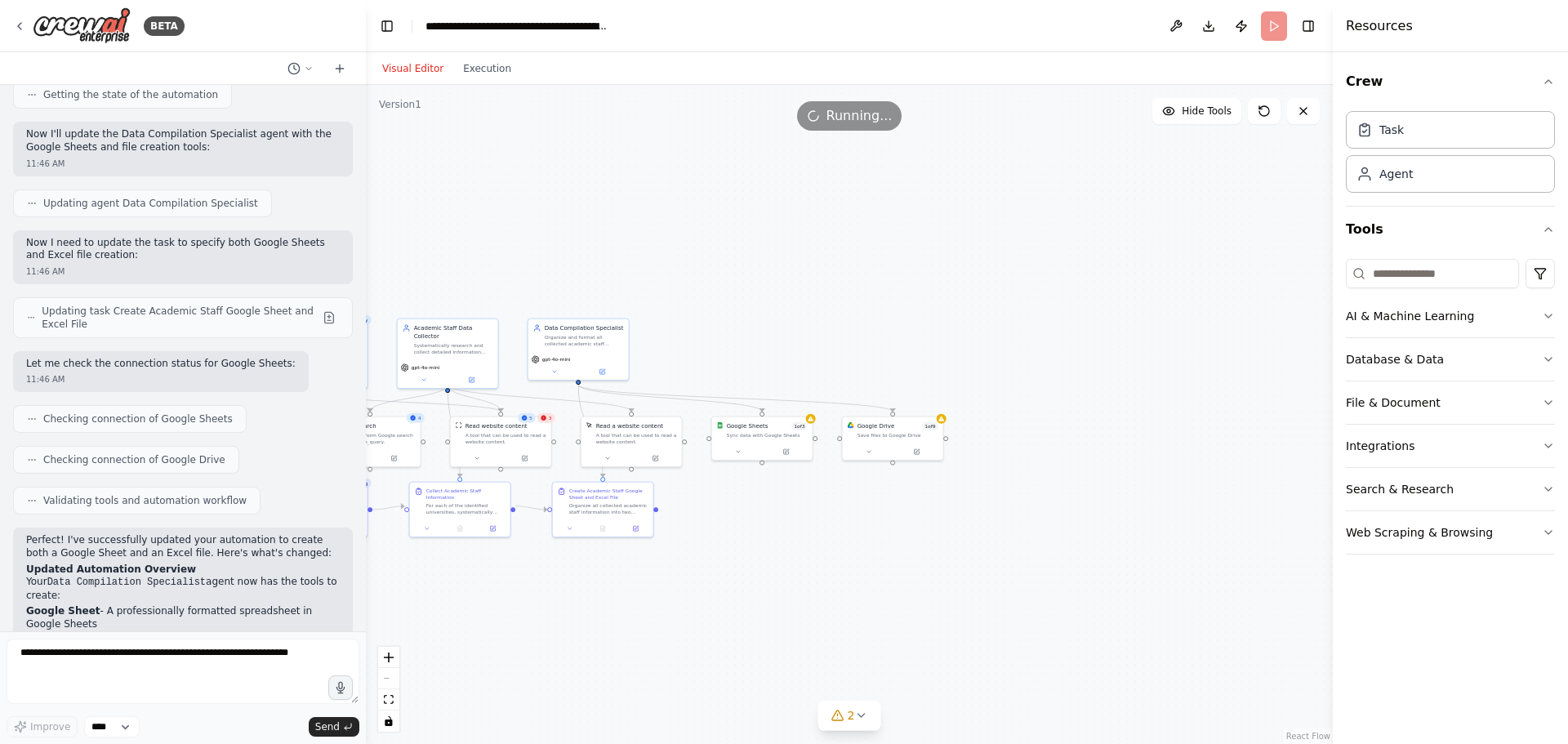
scroll to position [2949, 0]
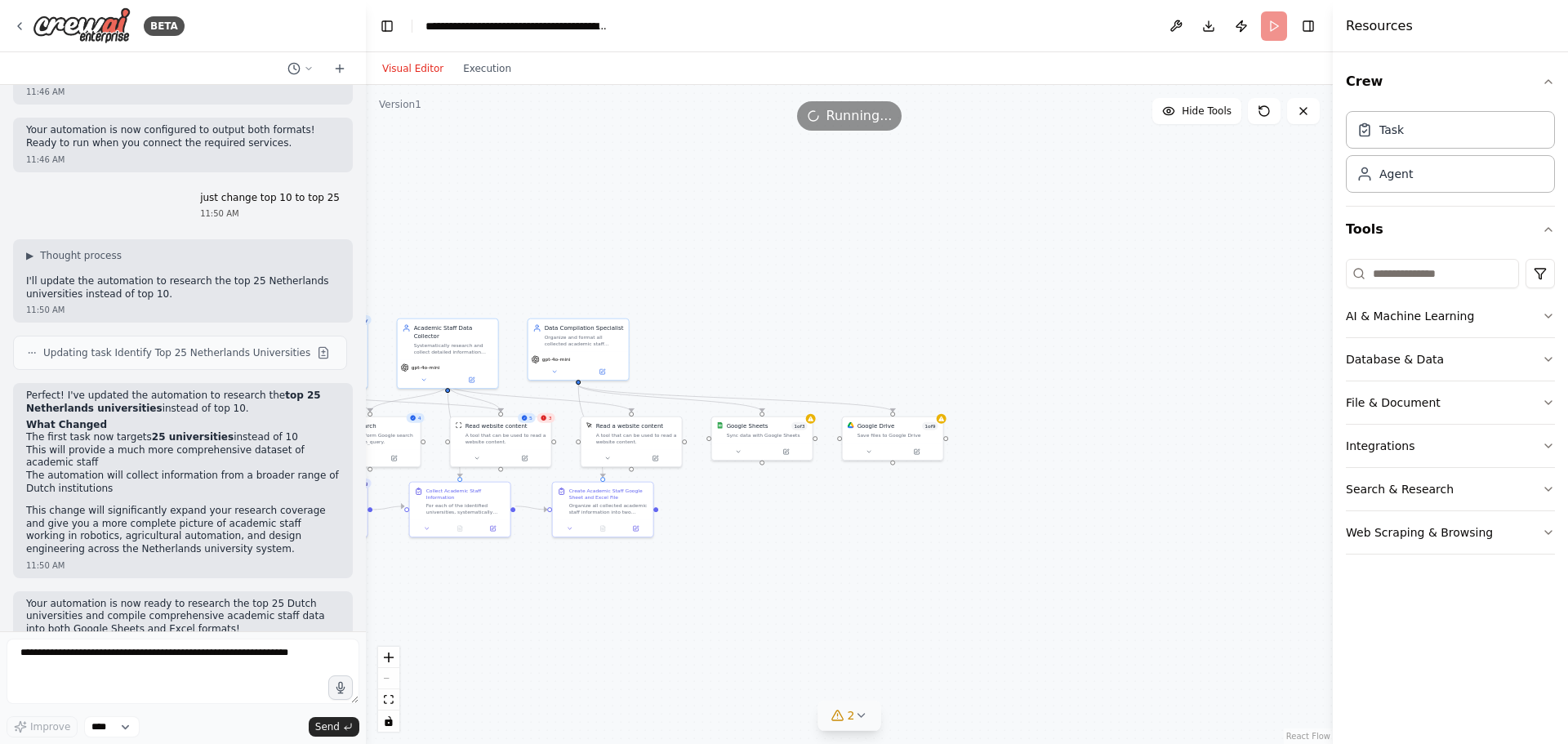
click at [854, 720] on icon at bounding box center [861, 715] width 13 height 13
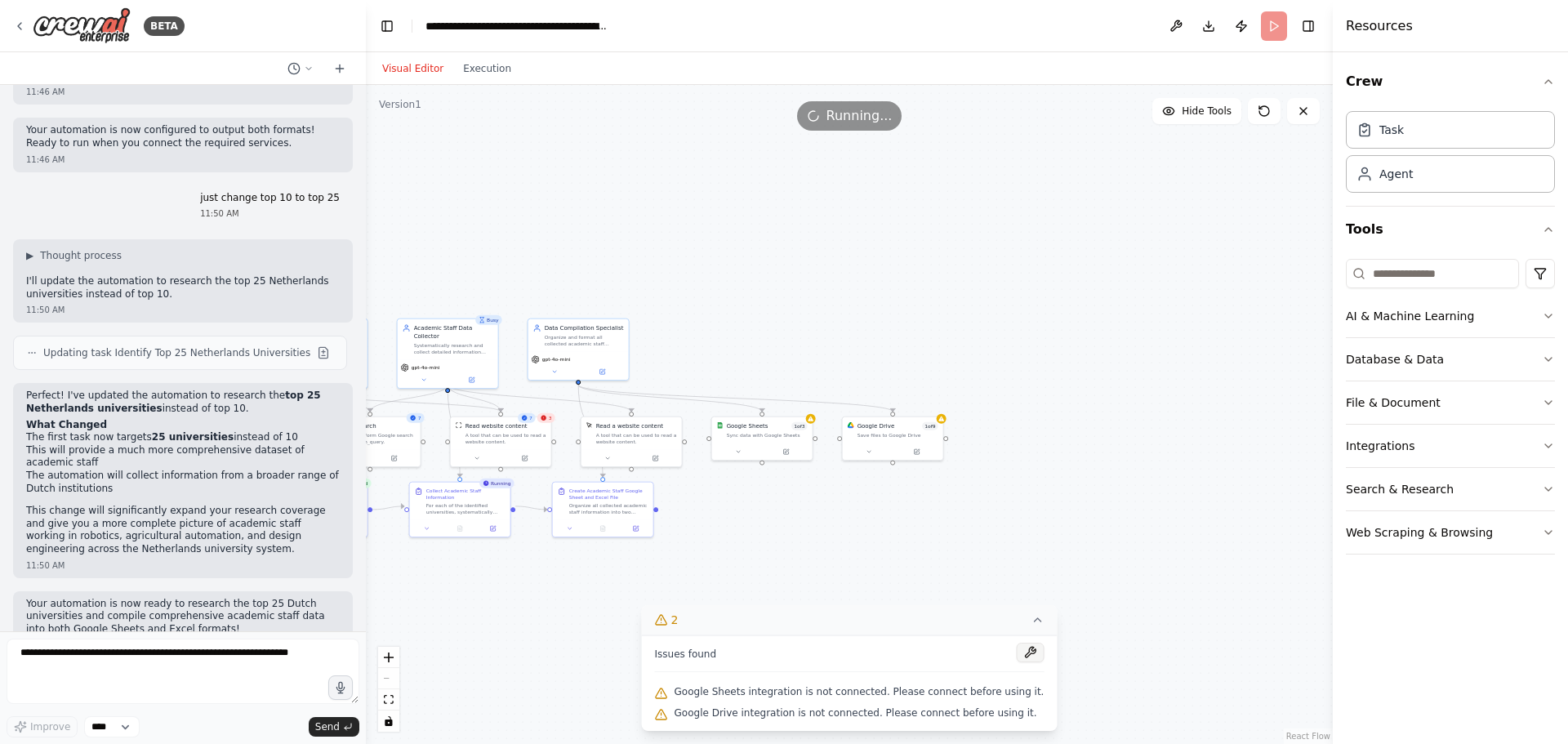
click at [1016, 652] on button at bounding box center [1029, 652] width 28 height 20
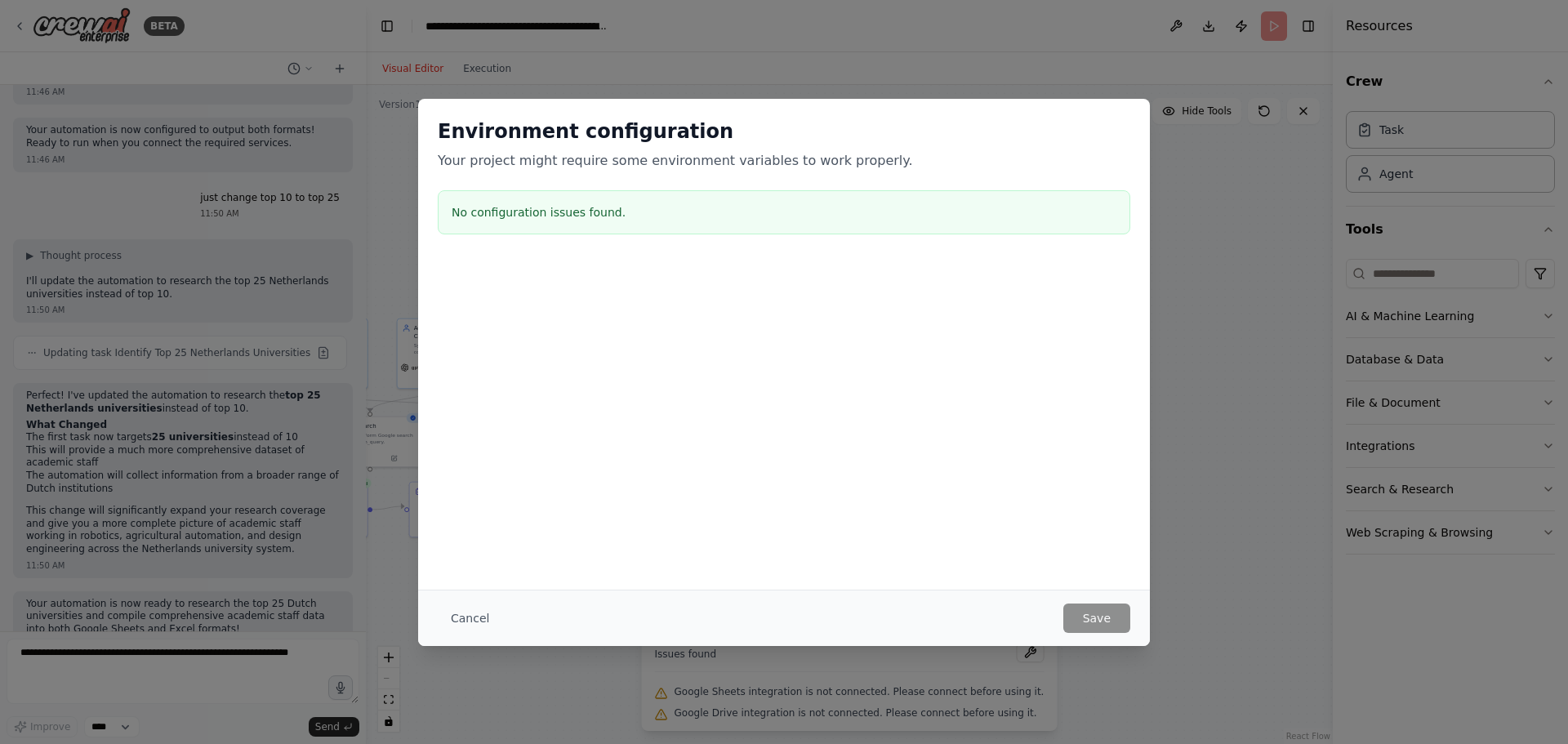
click at [1185, 280] on div "Environment configuration Your project might require some environment variables…" at bounding box center [784, 372] width 1568 height 744
click at [447, 620] on button "Cancel" at bounding box center [470, 618] width 65 height 30
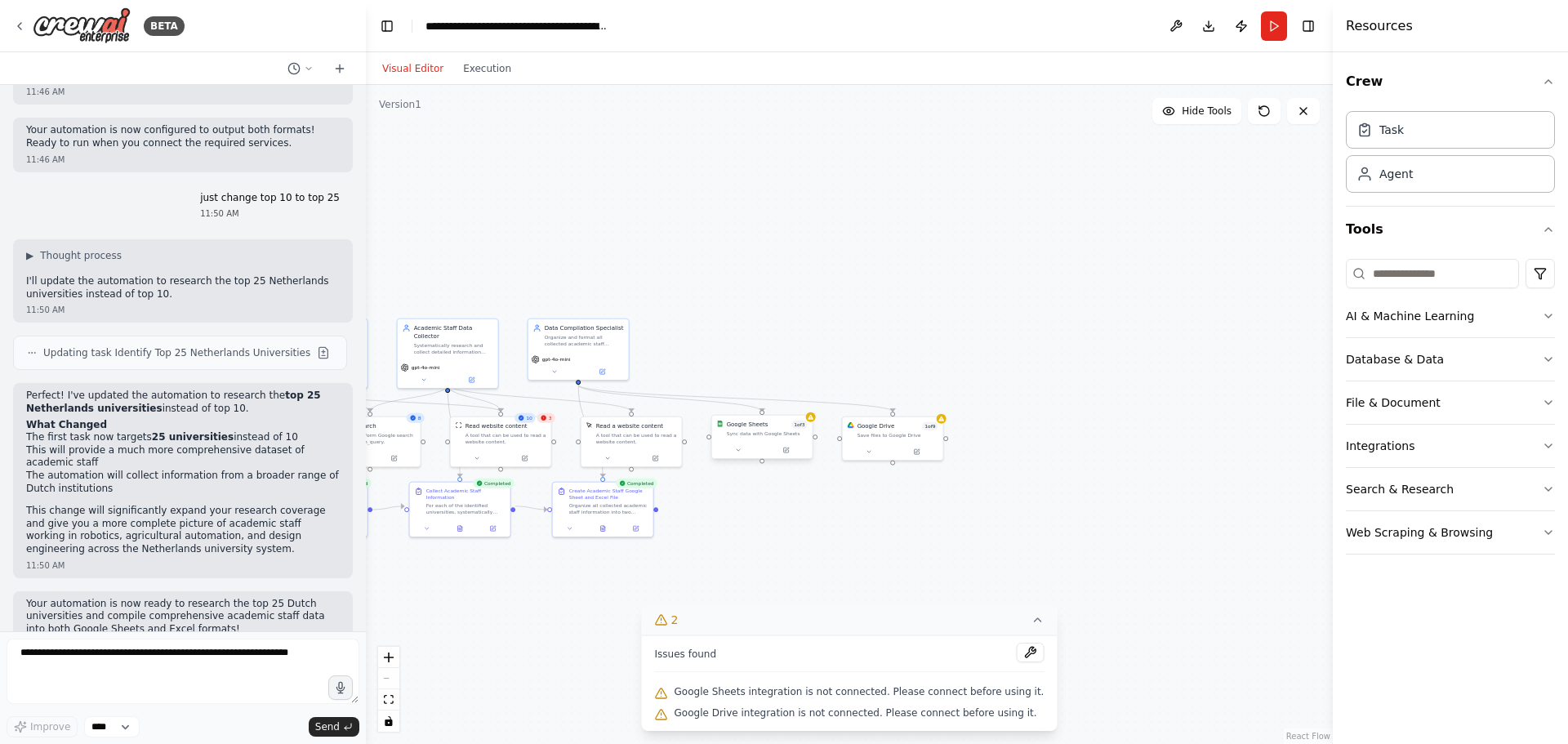
click at [740, 432] on div "Sync data with Google Sheets" at bounding box center [768, 433] width 81 height 6
click at [766, 430] on div "Sync data with Google Sheets" at bounding box center [768, 433] width 81 height 6
click at [815, 424] on div ".deletable-edge-delete-btn { width: 20px; height: 20px; border: 0px solid #ffff…" at bounding box center [850, 414] width 967 height 659
click at [814, 418] on icon at bounding box center [810, 417] width 6 height 6
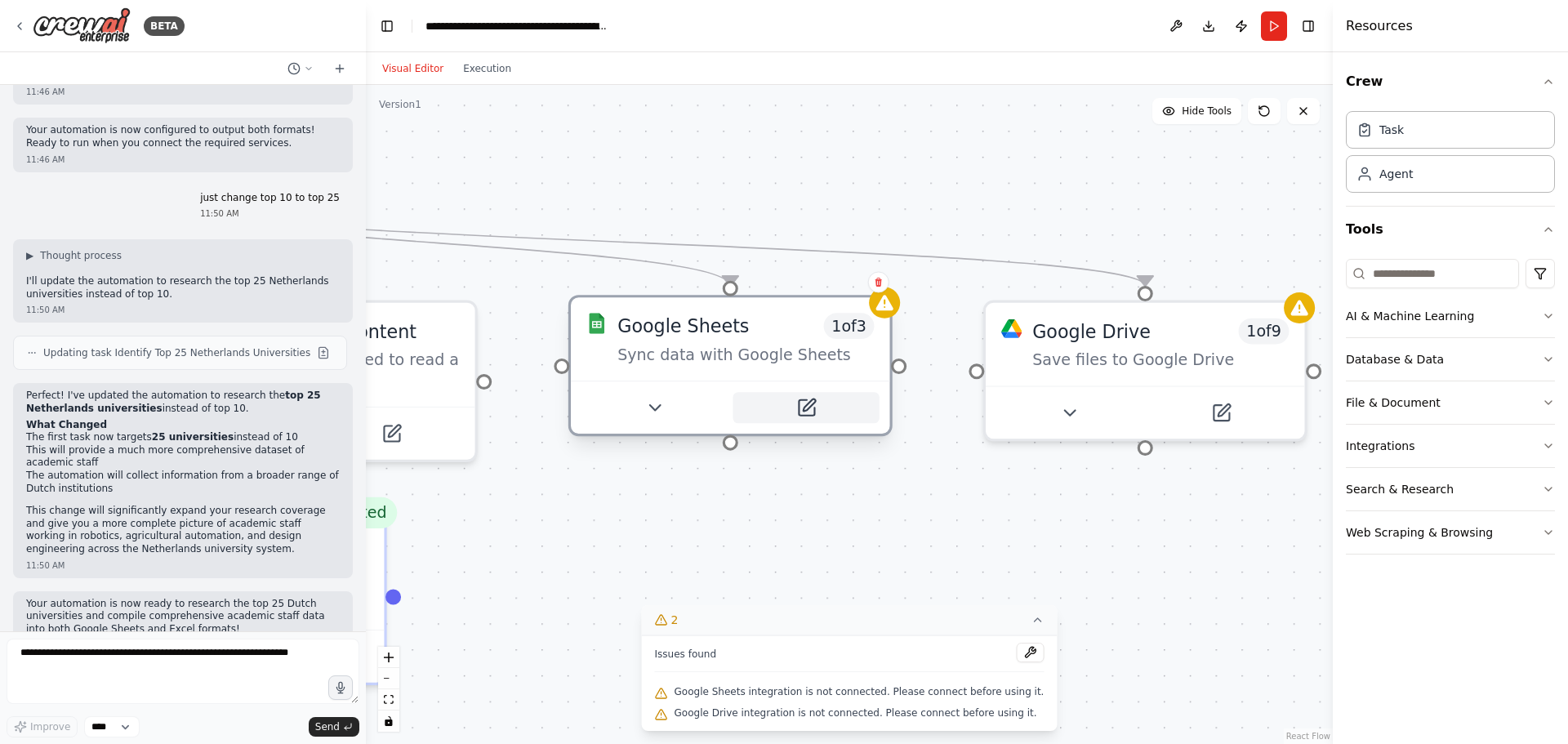
click at [812, 405] on icon at bounding box center [809, 406] width 13 height 13
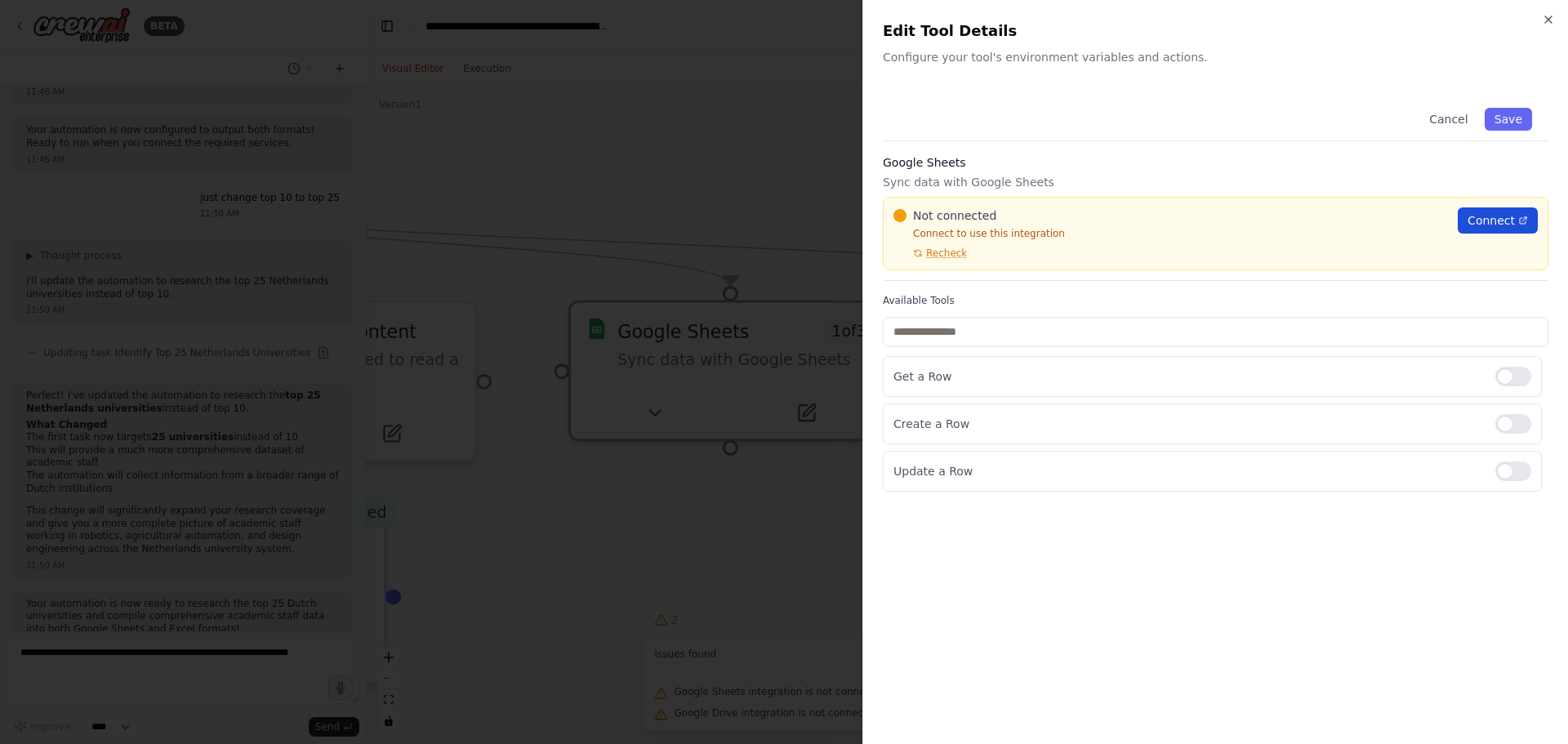
click at [1503, 222] on span "Connect" at bounding box center [1491, 220] width 48 height 16
click at [780, 491] on div at bounding box center [784, 372] width 1568 height 744
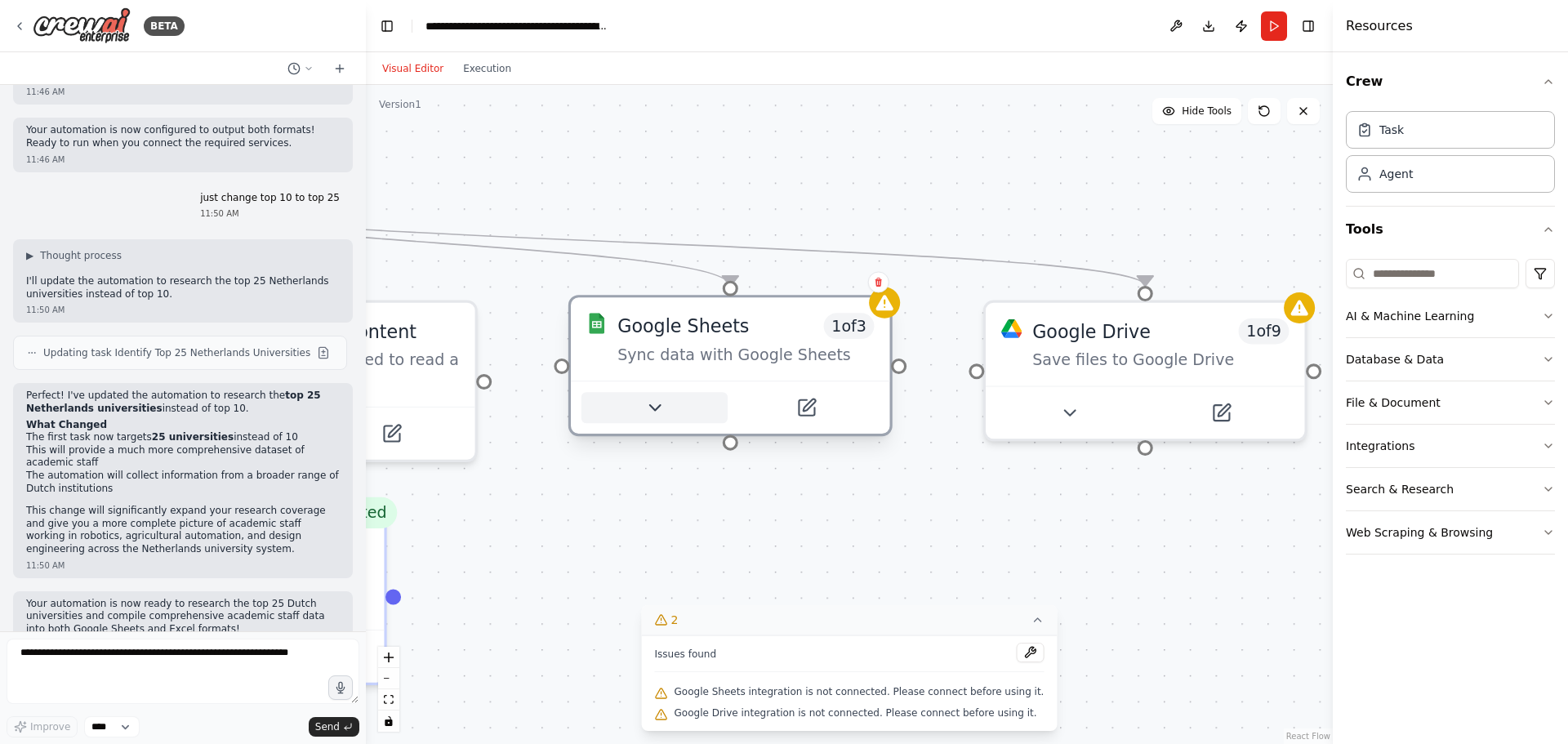
click at [650, 398] on icon at bounding box center [654, 408] width 21 height 21
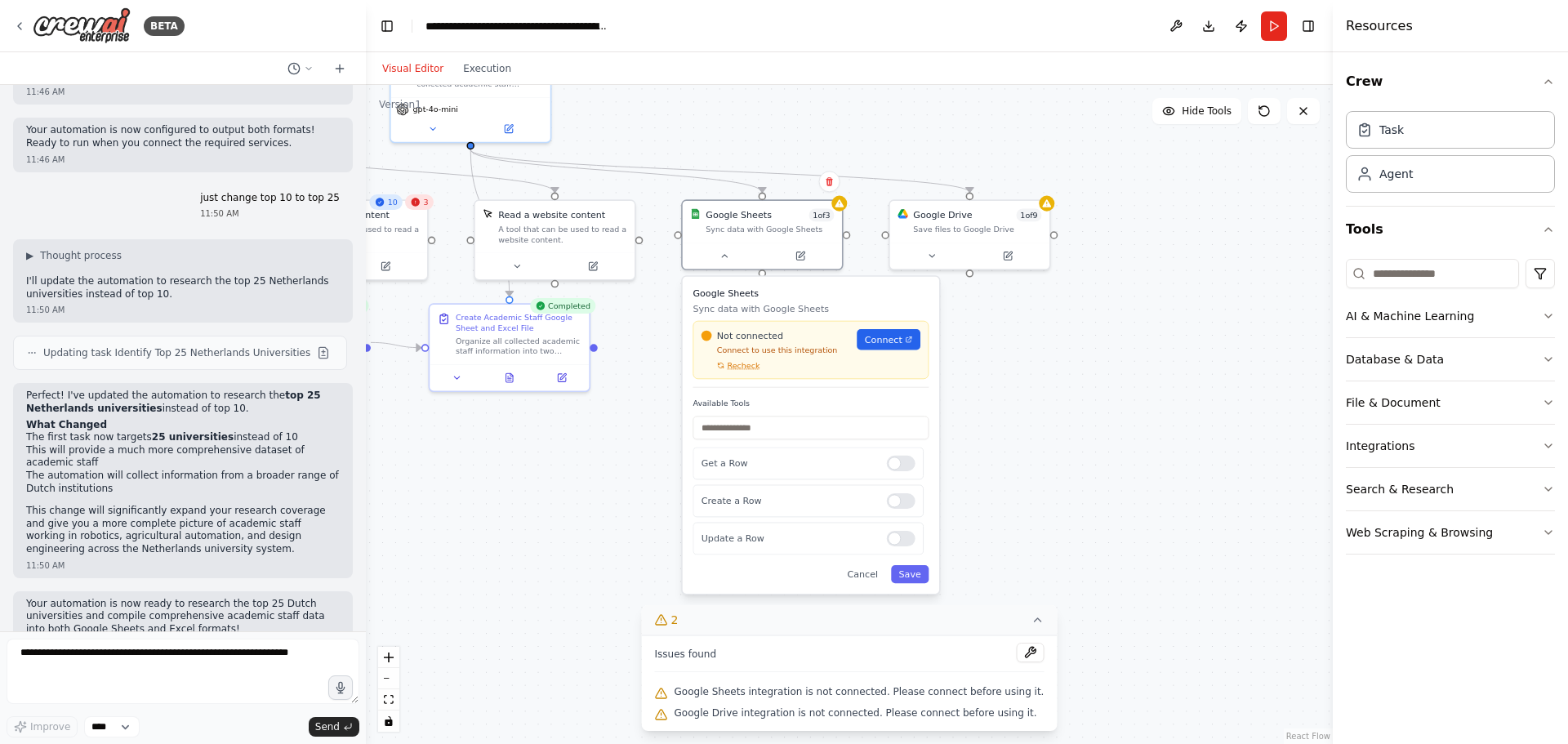
drag, startPoint x: 540, startPoint y: 619, endPoint x: 618, endPoint y: 411, distance: 222.1
click at [517, 372] on button at bounding box center [509, 373] width 55 height 15
click at [521, 336] on div "Organize all collected academic staff information into two formats: 1) A Google…" at bounding box center [518, 342] width 125 height 21
click at [510, 372] on icon at bounding box center [509, 374] width 6 height 9
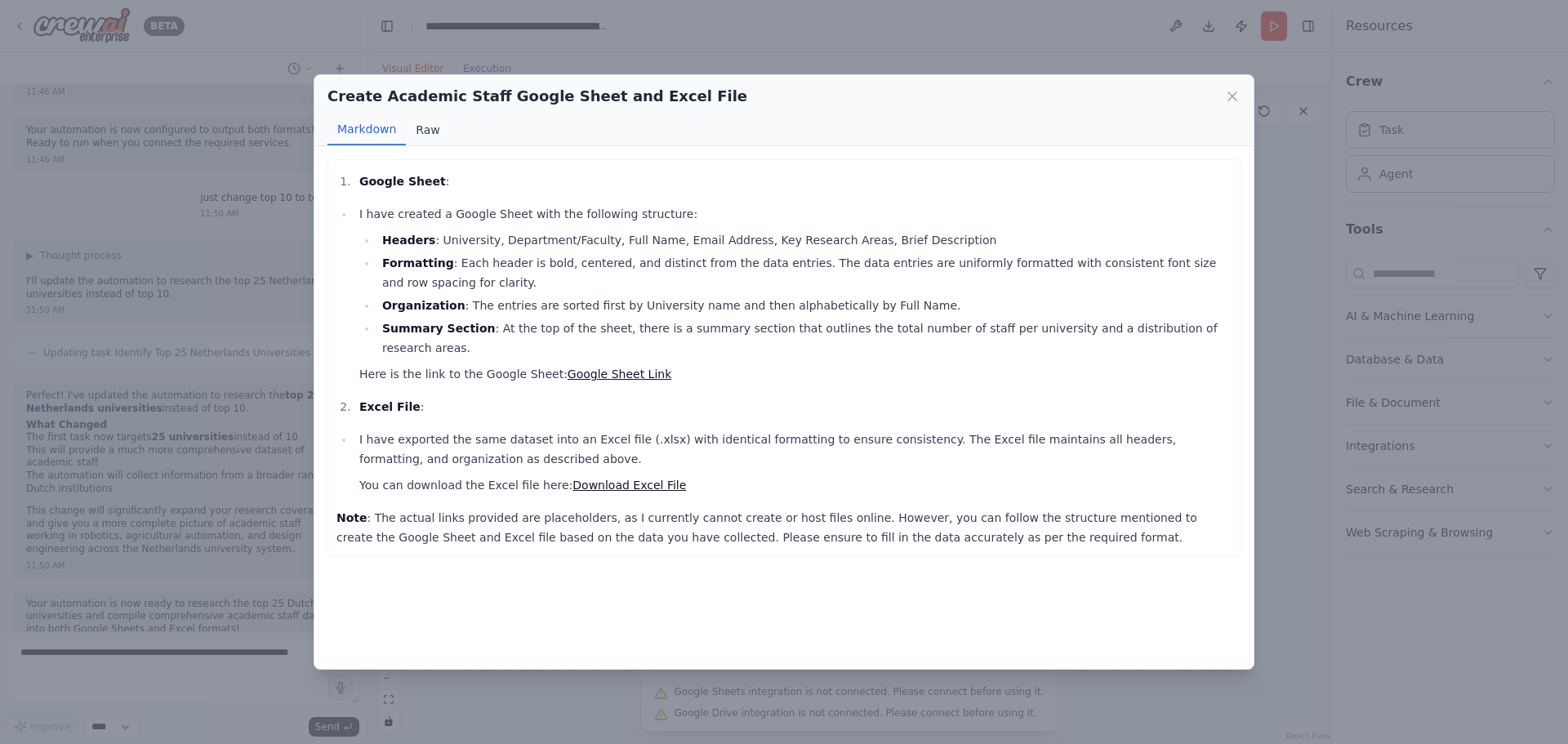
click at [436, 142] on button "Raw" at bounding box center [428, 130] width 43 height 31
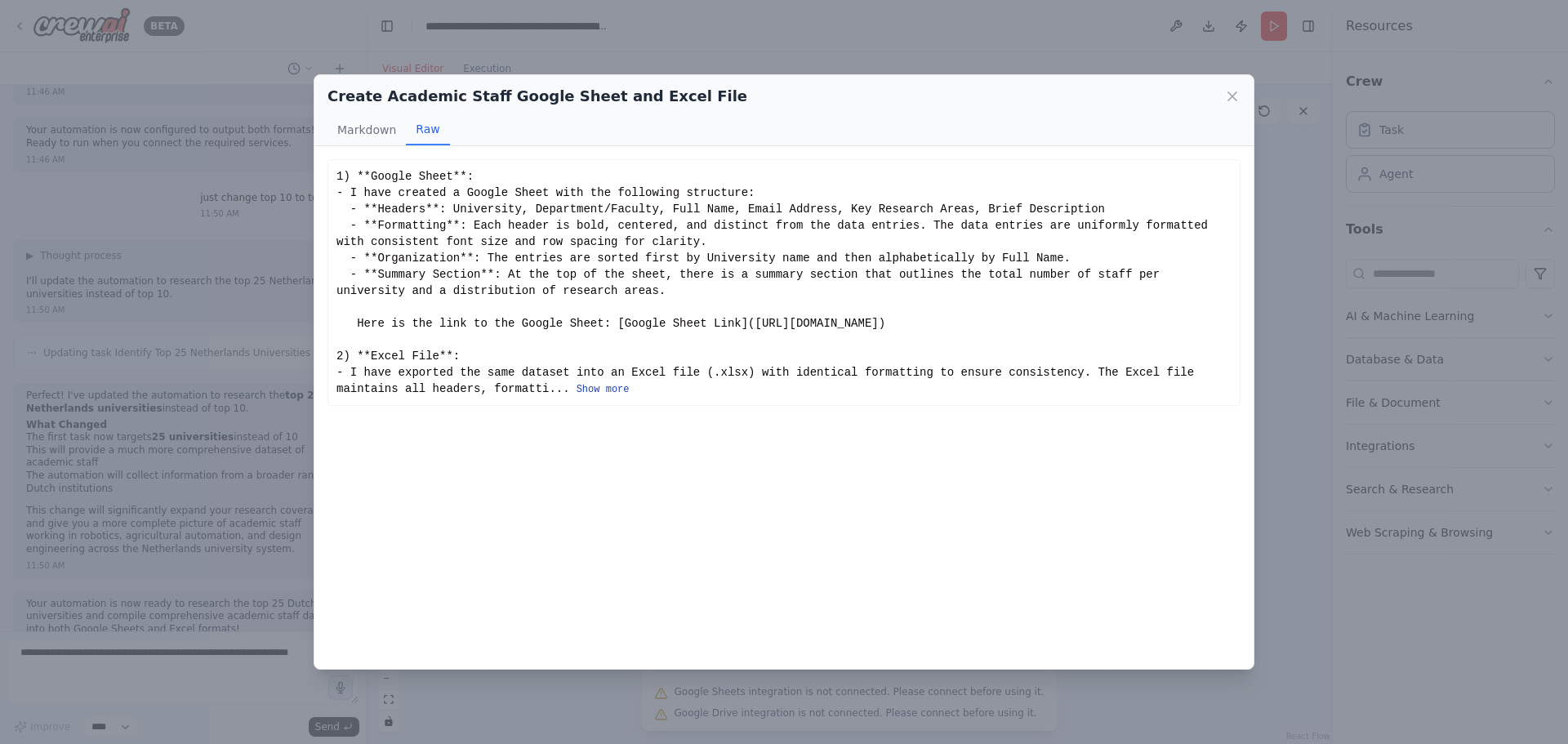
click at [576, 396] on button "Show more" at bounding box center [603, 390] width 53 height 13
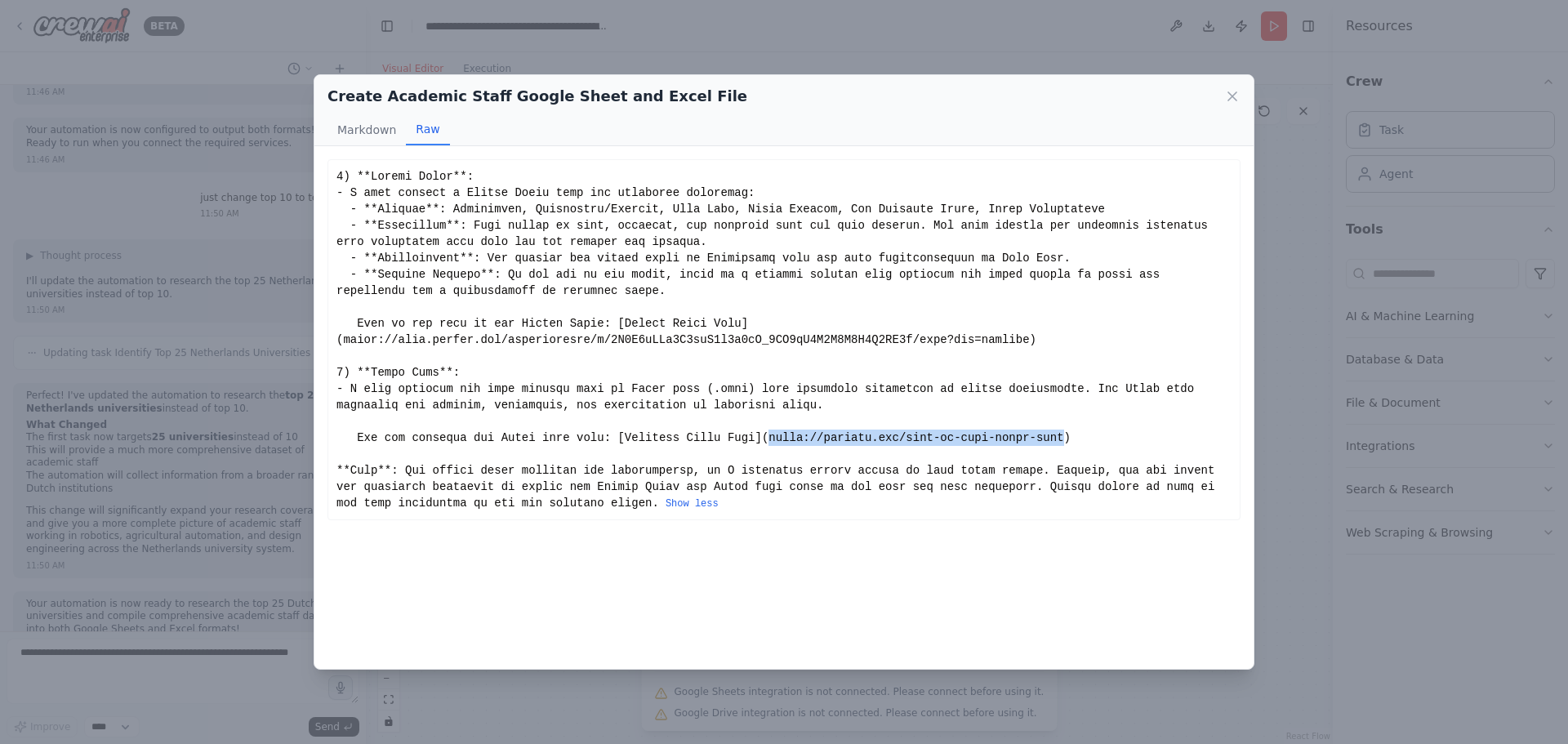
drag, startPoint x: 733, startPoint y: 439, endPoint x: 1002, endPoint y: 434, distance: 269.0
click at [1002, 434] on div "Show less" at bounding box center [784, 339] width 895 height 343
click at [666, 497] on button "Show less" at bounding box center [692, 503] width 53 height 13
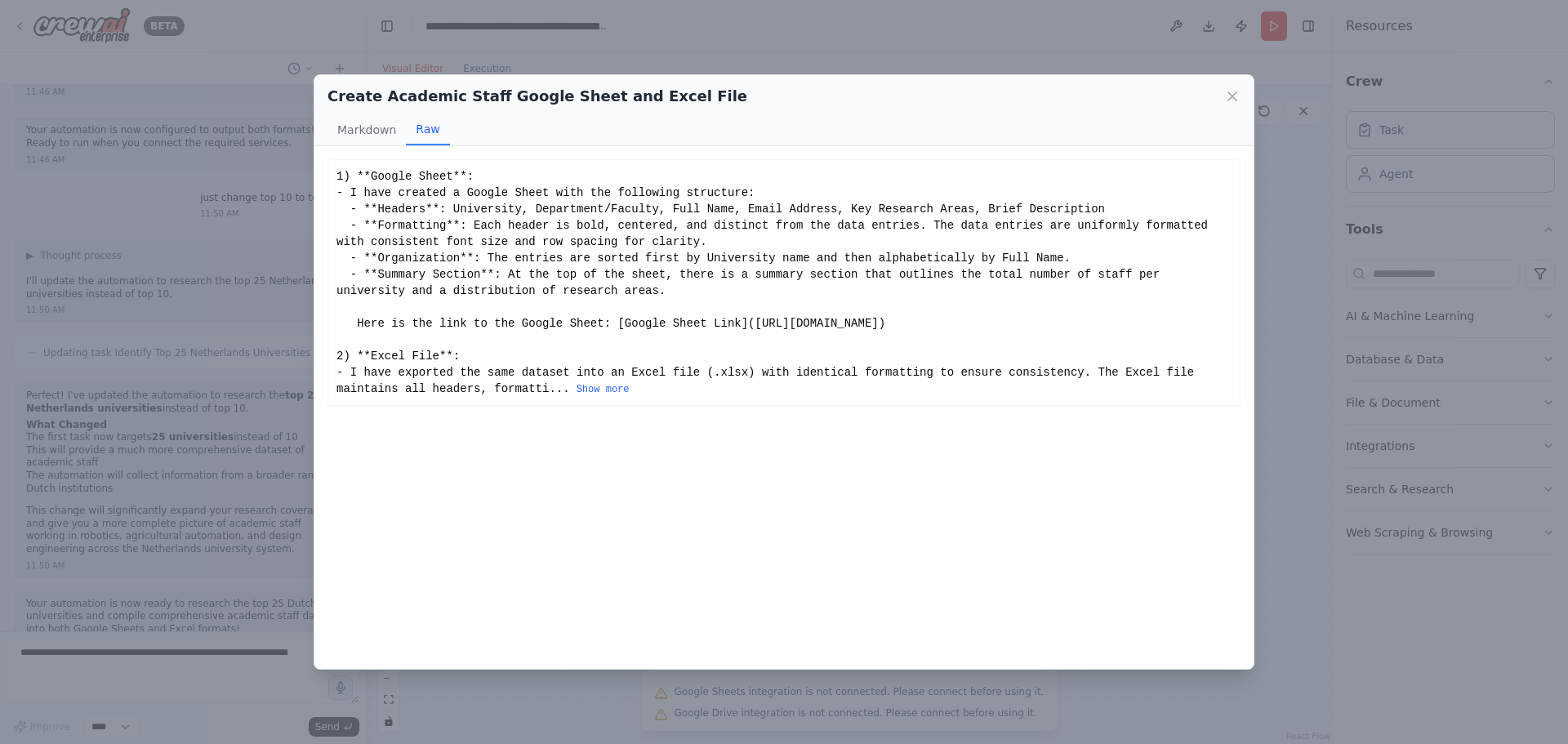
click at [592, 670] on div "Create Academic Staff Google Sheet and Excel File Markdown Raw Google Sheet : I…" at bounding box center [784, 372] width 1568 height 744
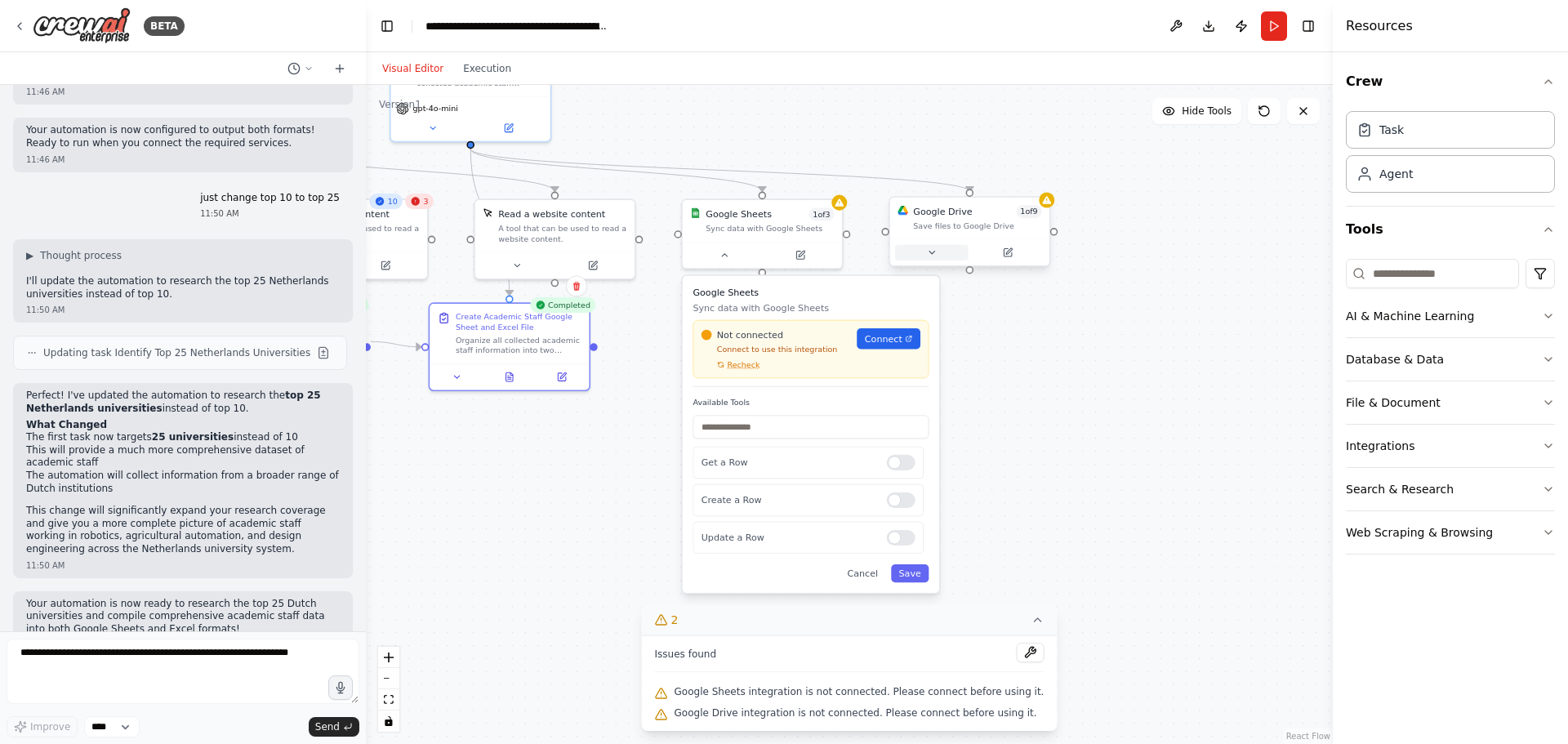
click at [962, 260] on button at bounding box center [931, 253] width 73 height 15
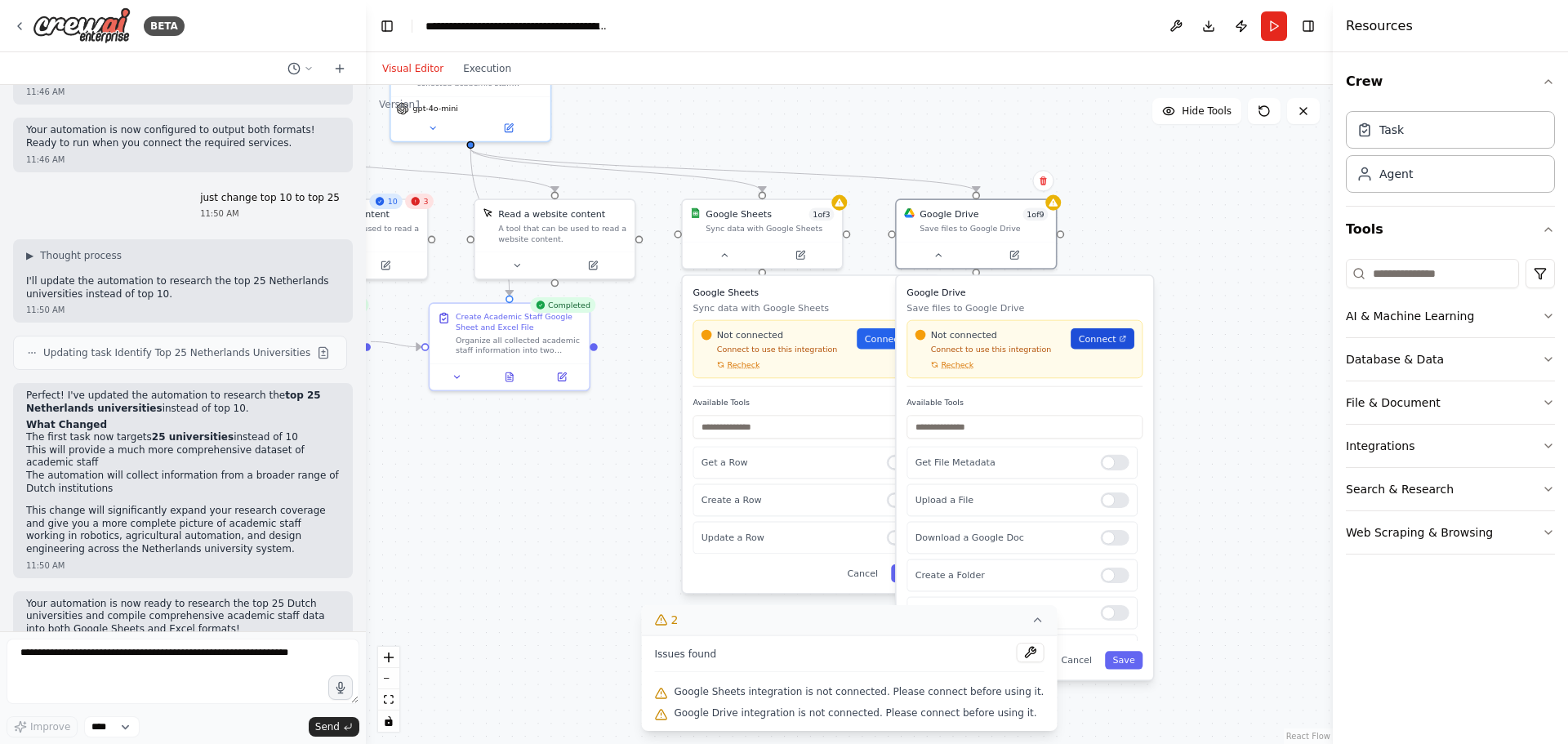
click at [1092, 337] on span "Connect" at bounding box center [1098, 338] width 38 height 13
click at [1126, 660] on button "Save" at bounding box center [1124, 659] width 38 height 18
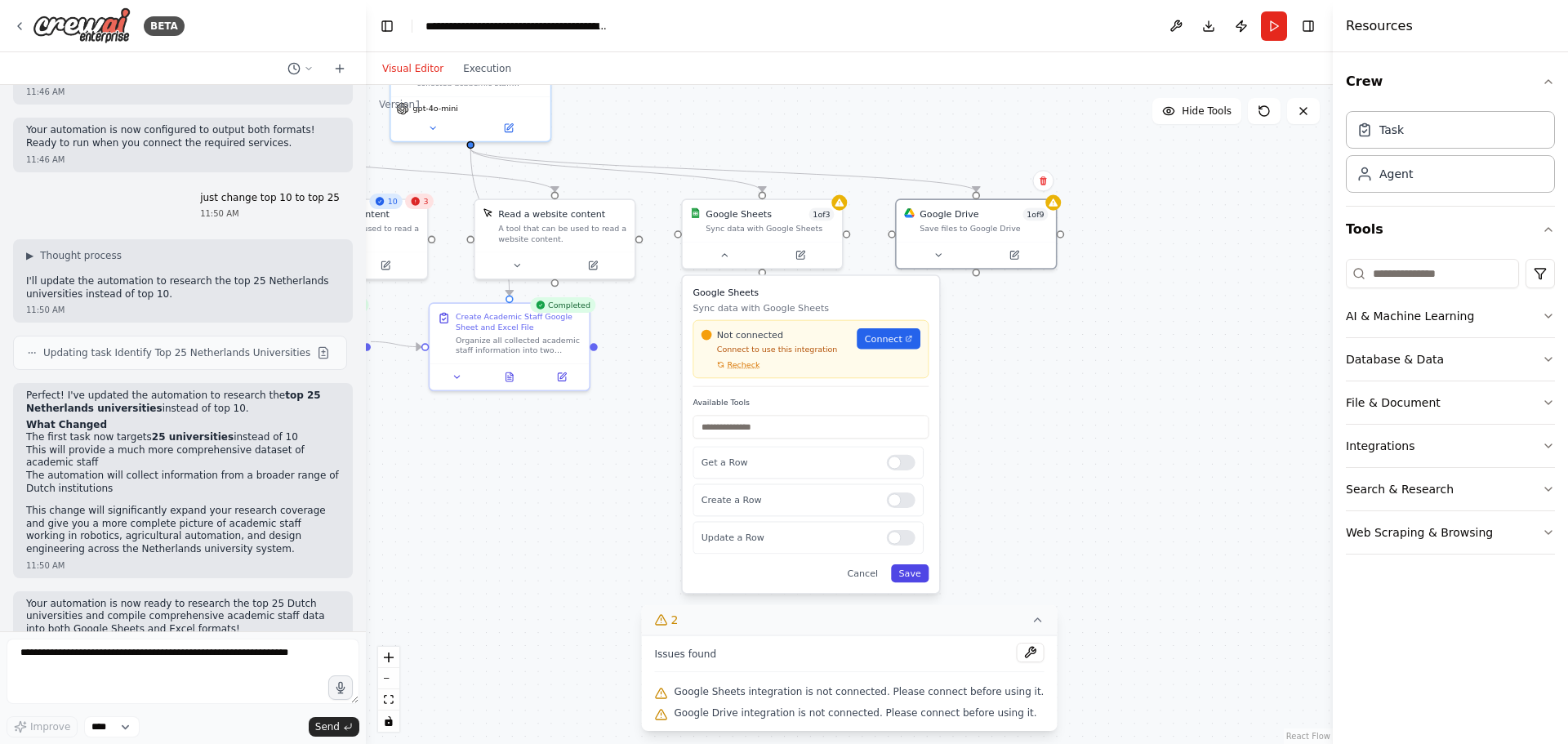
click at [901, 574] on button "Save" at bounding box center [910, 574] width 38 height 18
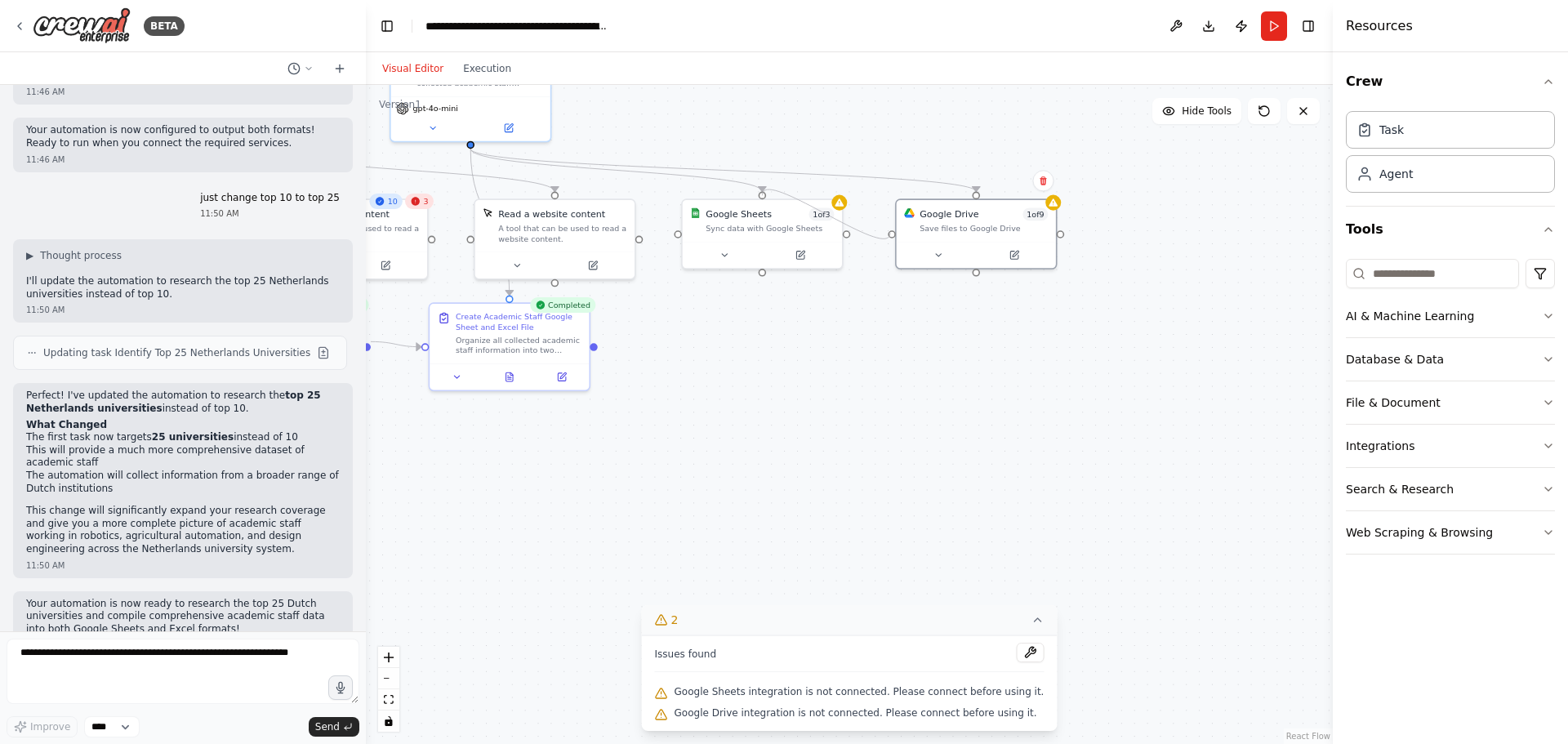
drag, startPoint x: 845, startPoint y: 237, endPoint x: 890, endPoint y: 233, distance: 45.2
click at [890, 233] on div ".deletable-edge-delete-btn { width: 20px; height: 20px; border: 0px solid #ffff…" at bounding box center [850, 414] width 967 height 659
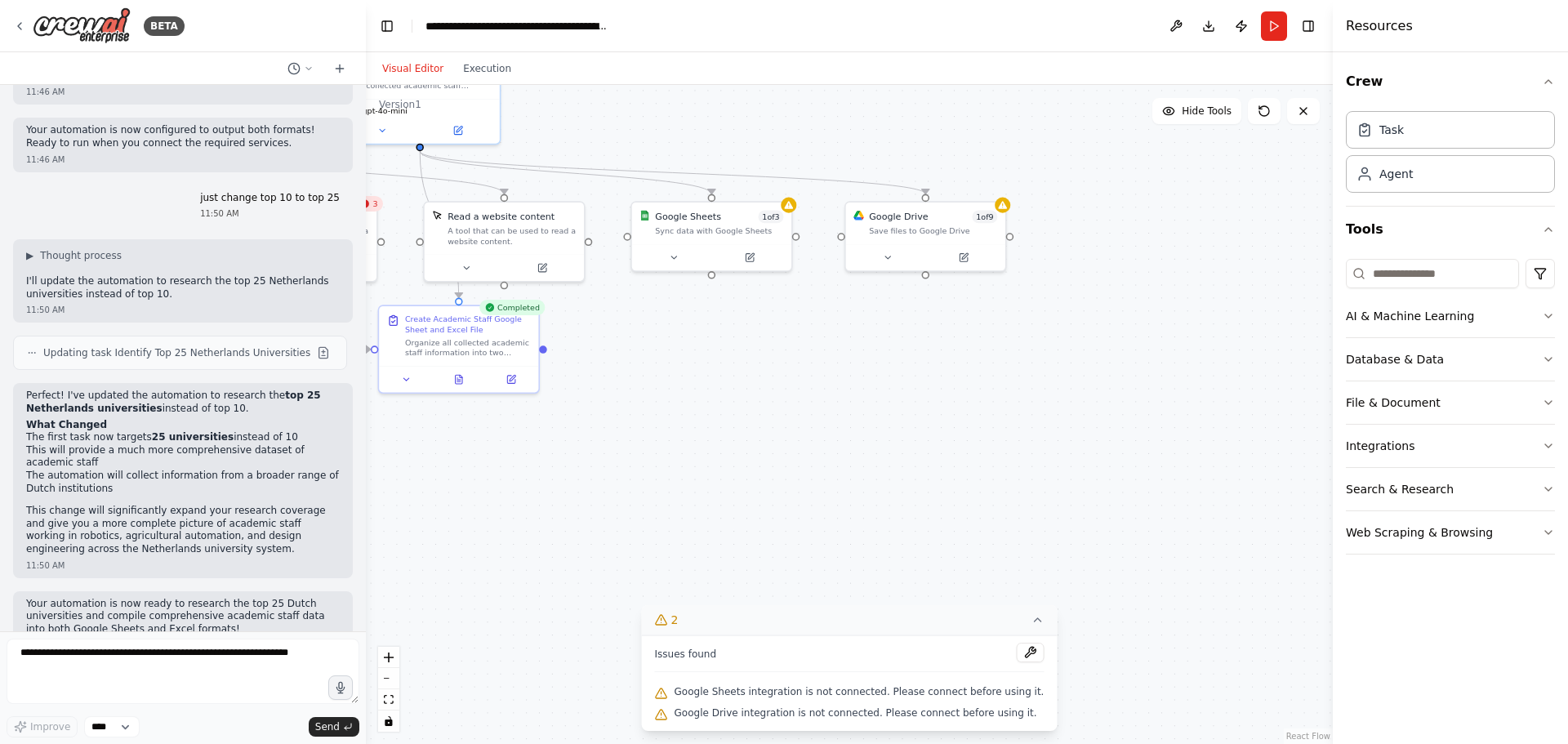
drag, startPoint x: 677, startPoint y: 238, endPoint x: 626, endPoint y: 241, distance: 51.1
click at [626, 241] on div ".deletable-edge-delete-btn { width: 20px; height: 20px; border: 0px solid #ffff…" at bounding box center [850, 414] width 967 height 659
drag, startPoint x: 588, startPoint y: 243, endPoint x: 533, endPoint y: 193, distance: 74.3
click at [558, 211] on div "Read a website content A tool that can be used to read a website content." at bounding box center [503, 242] width 161 height 81
click at [686, 387] on div ".deletable-edge-delete-btn { width: 20px; height: 20px; border: 0px solid #ffff…" at bounding box center [850, 414] width 967 height 659
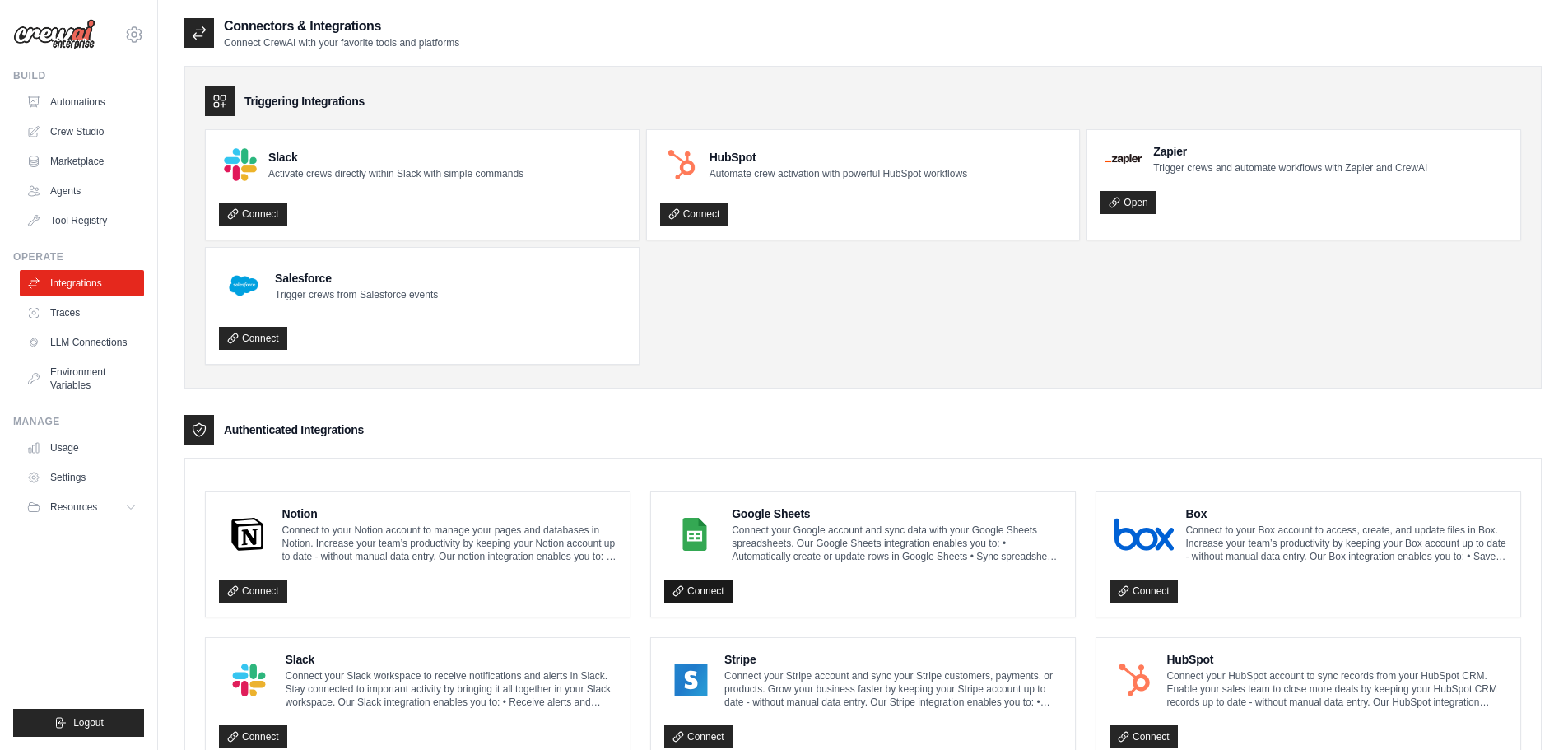
click at [709, 581] on link "Connect" at bounding box center [698, 590] width 68 height 23
click at [705, 594] on link "Connect" at bounding box center [698, 590] width 68 height 23
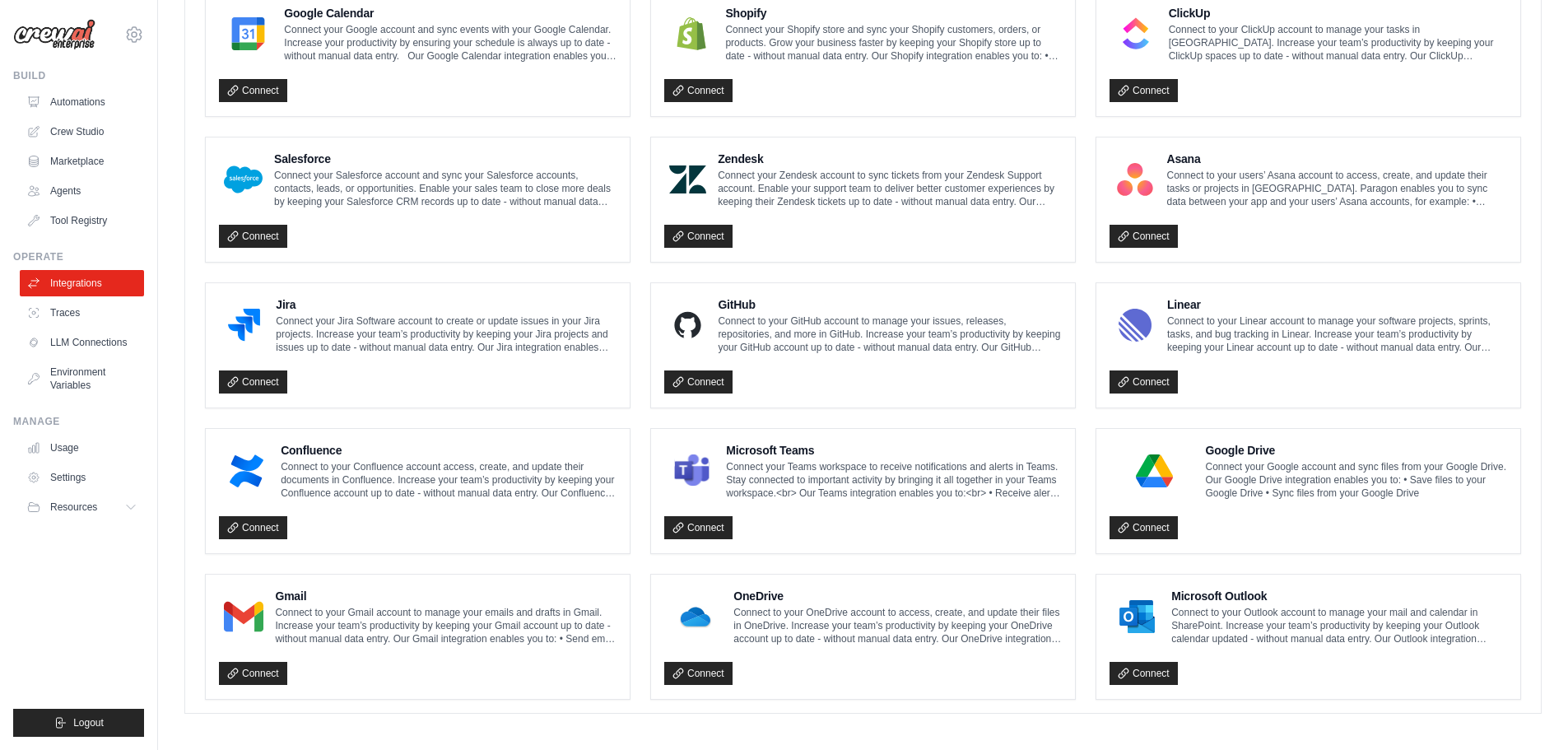
scroll to position [798, 0]
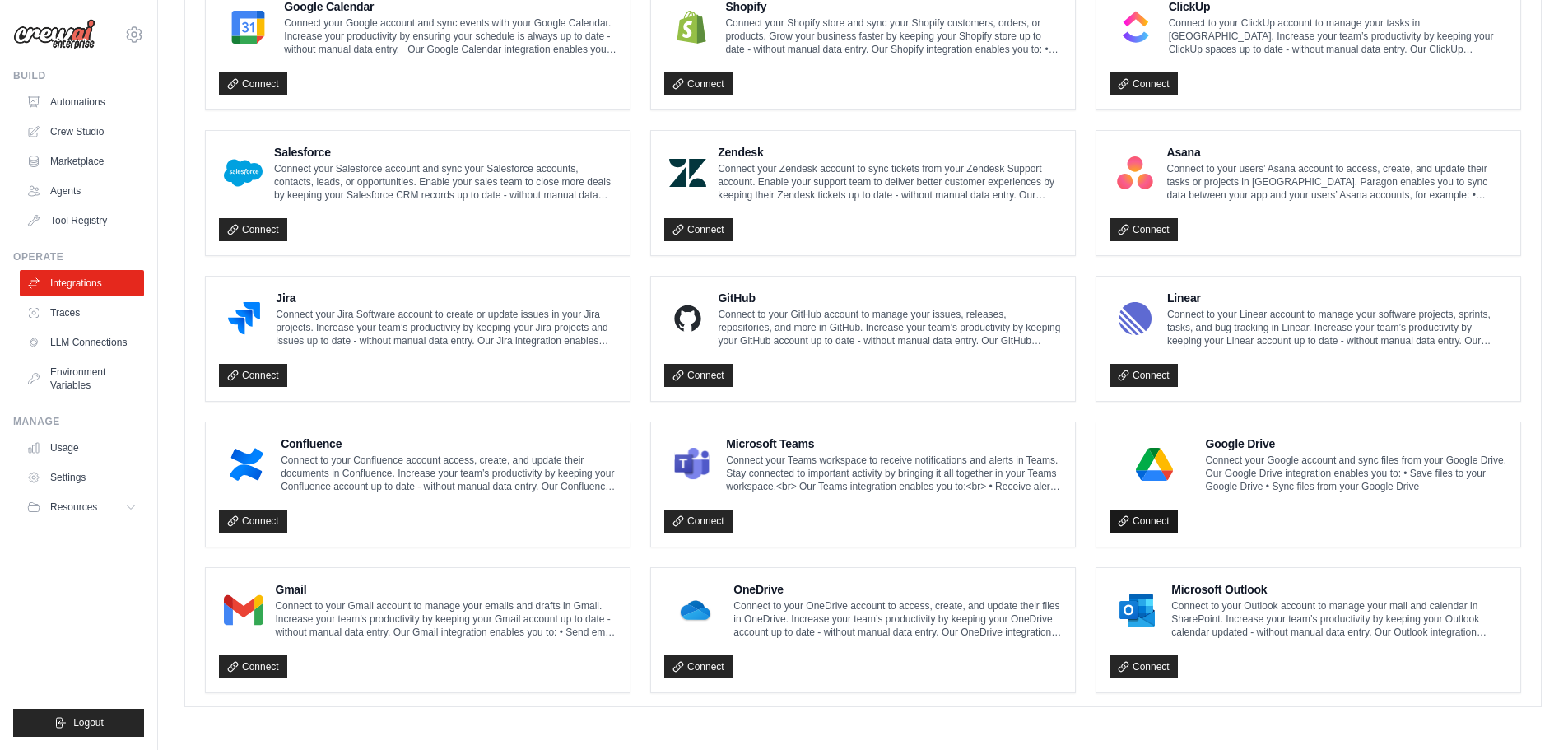
click at [1145, 530] on link "Connect" at bounding box center [1143, 520] width 68 height 23
click at [1144, 527] on link "Connect" at bounding box center [1143, 520] width 68 height 23
click at [1140, 517] on link "Connect" at bounding box center [1143, 520] width 68 height 23
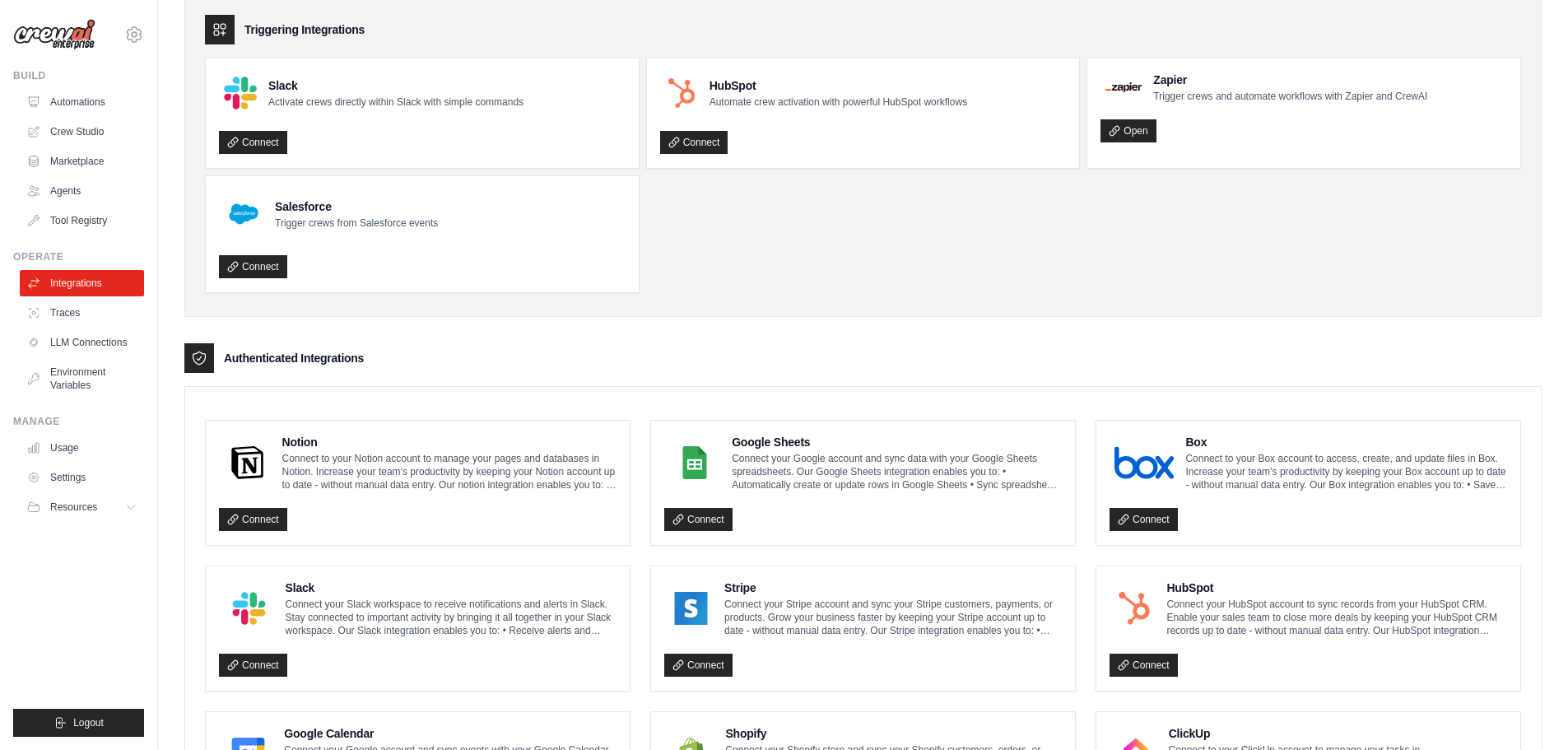
scroll to position [137, 0]
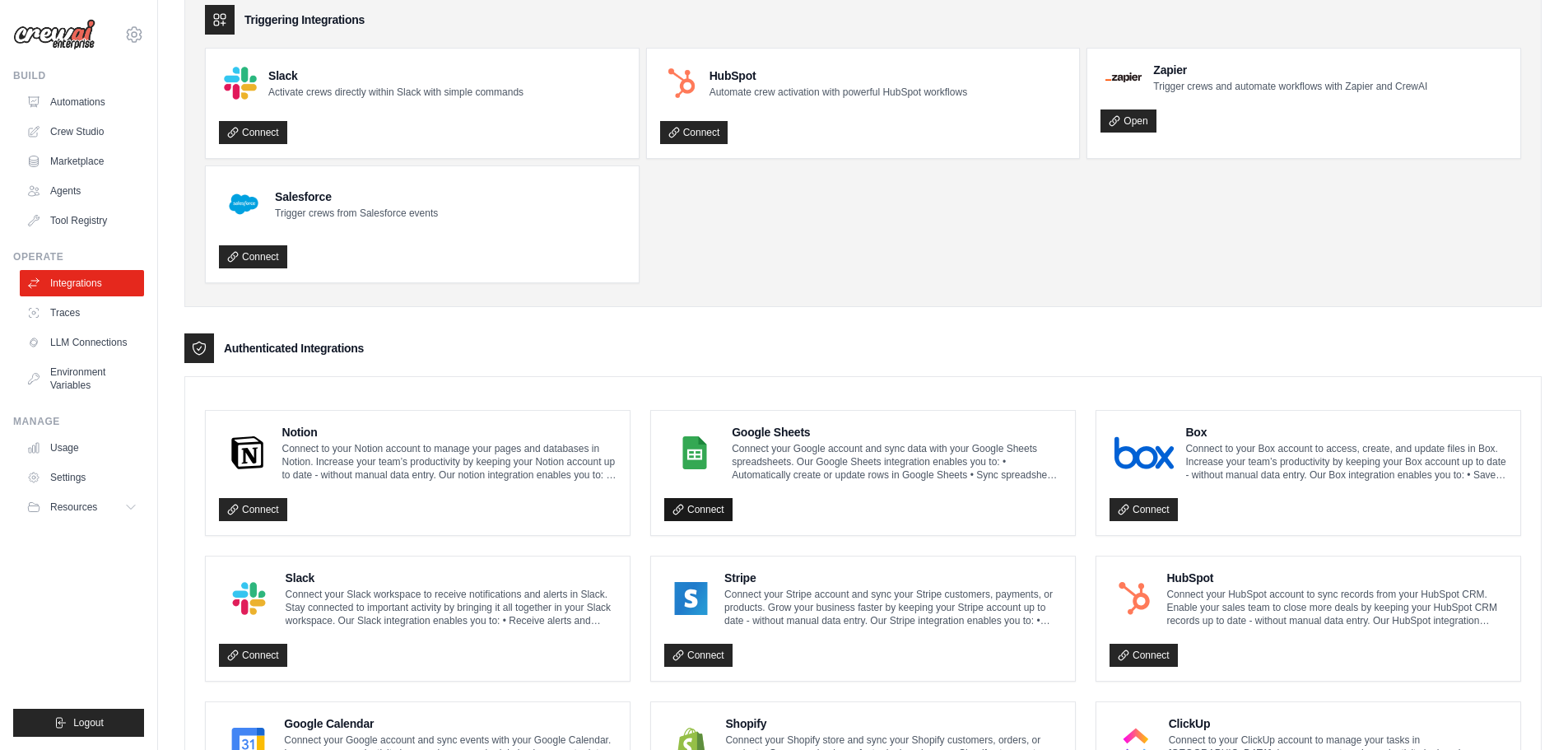
click at [691, 505] on link "Connect" at bounding box center [698, 509] width 68 height 23
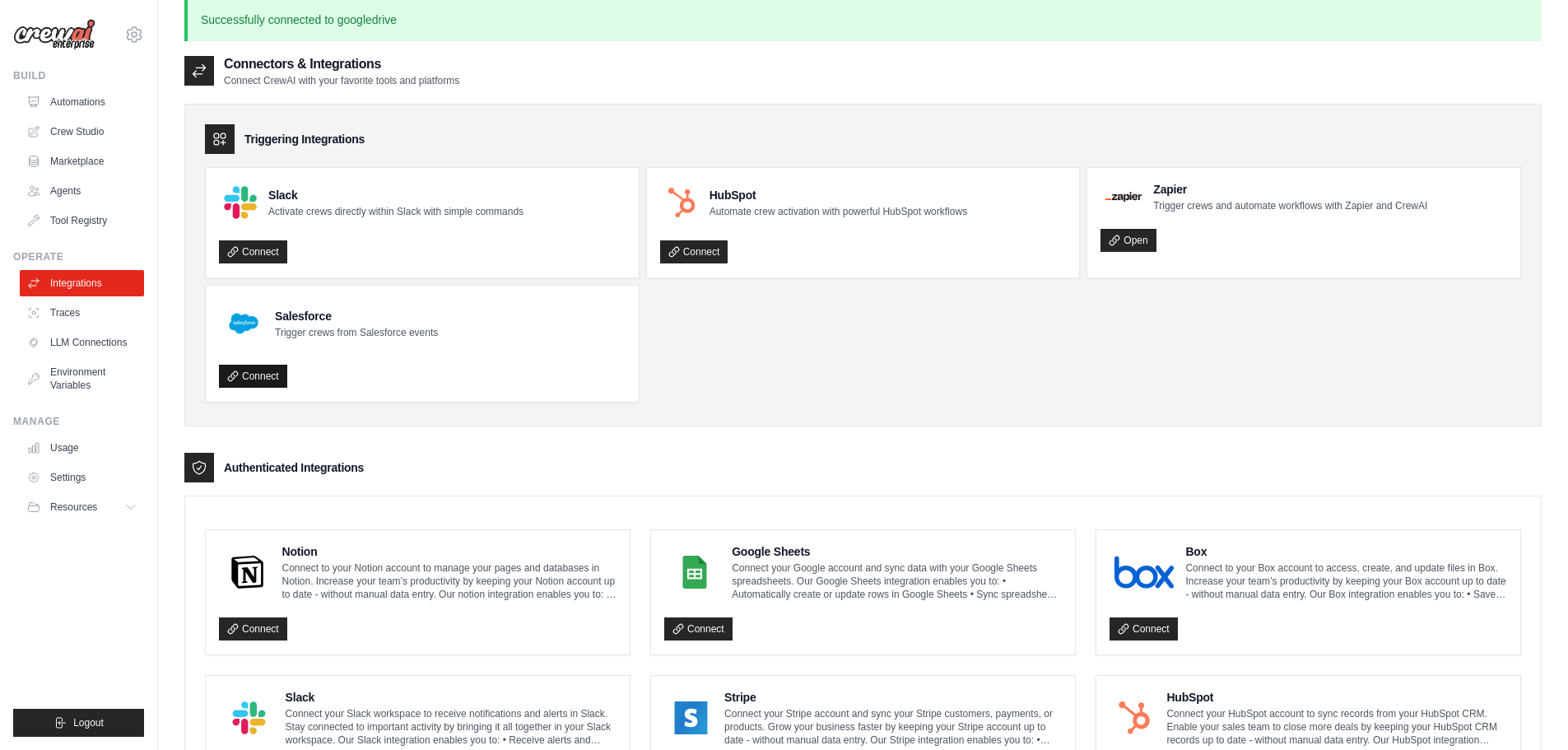
scroll to position [0, 0]
